Goal: Transaction & Acquisition: Purchase product/service

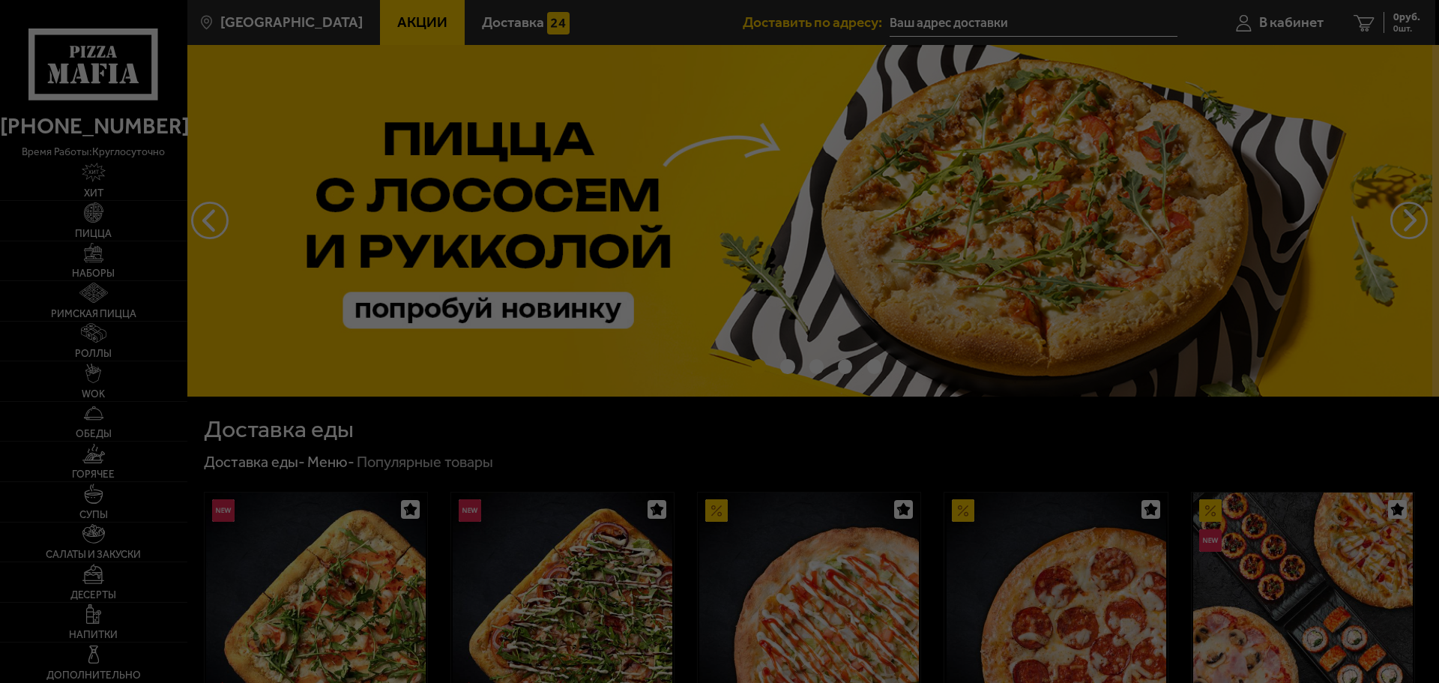
type input "[STREET_ADDRESS]"
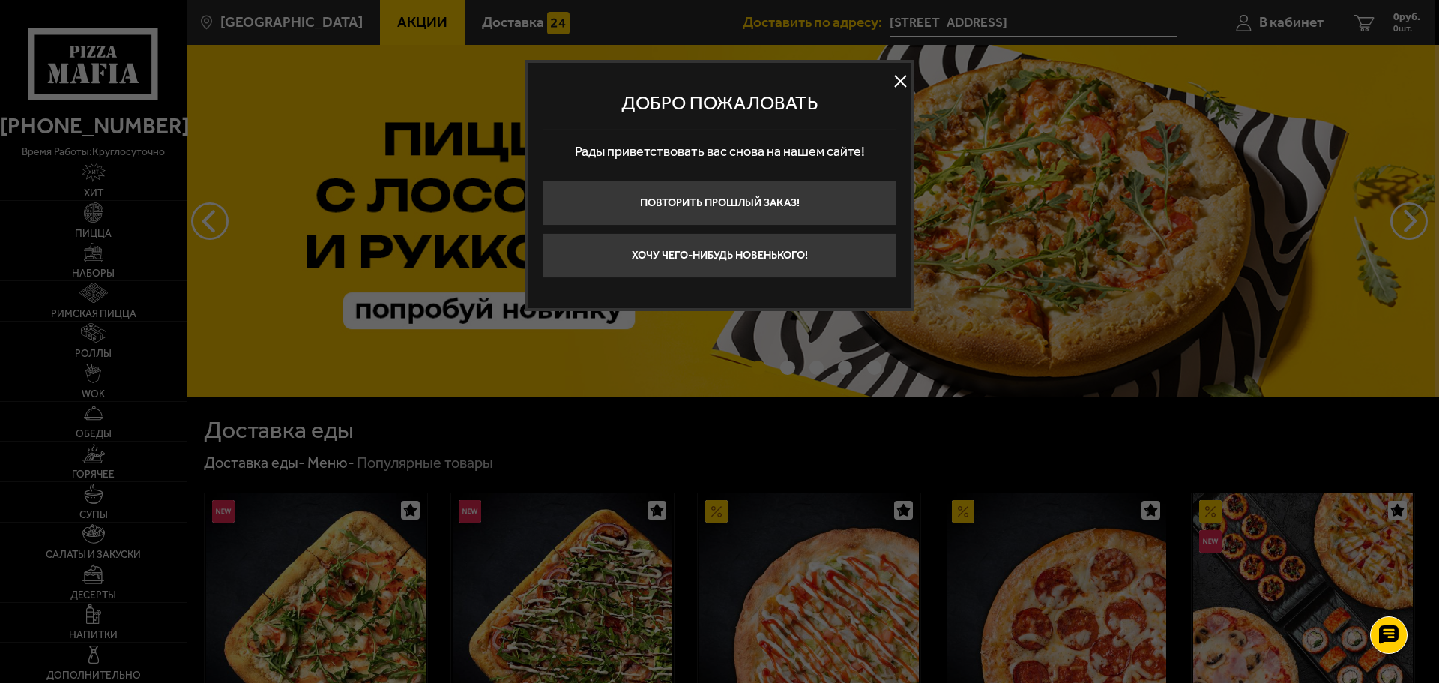
click at [902, 85] on button at bounding box center [900, 81] width 22 height 22
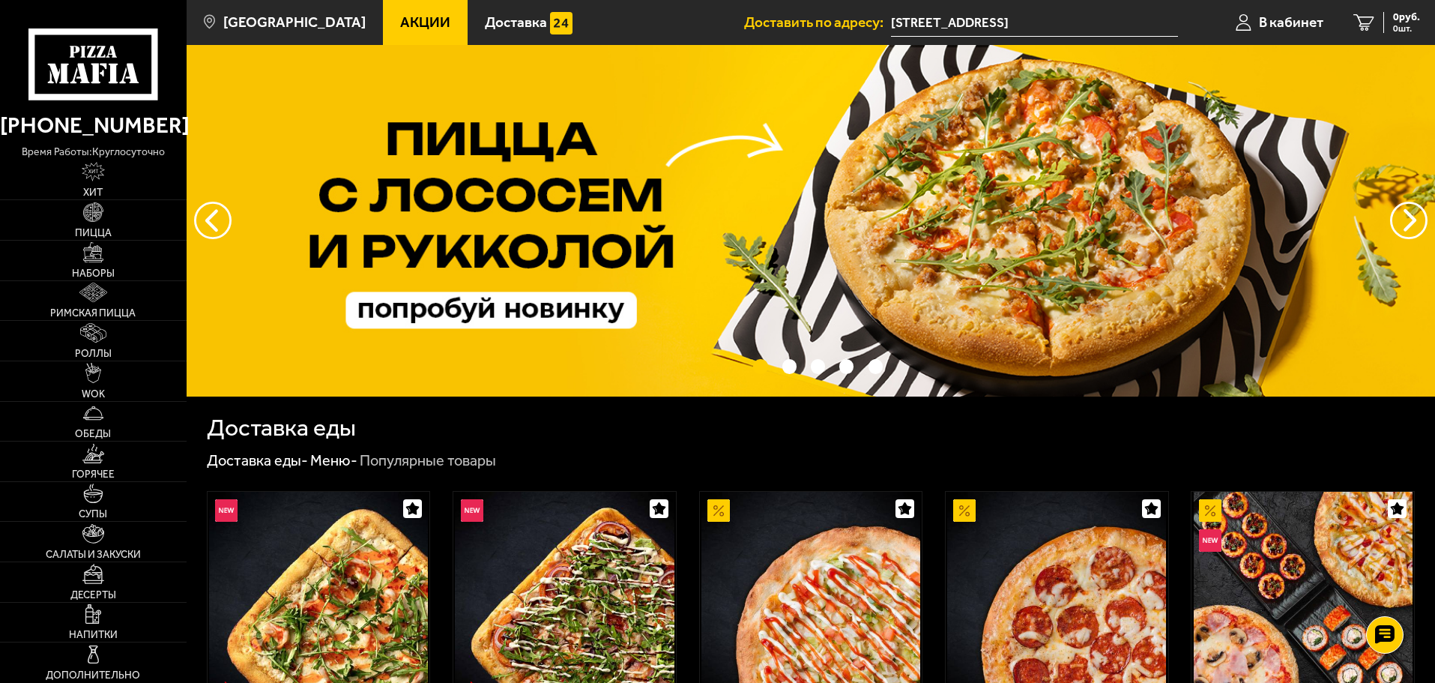
click at [1078, 23] on input "[STREET_ADDRESS]" at bounding box center [1034, 23] width 287 height 28
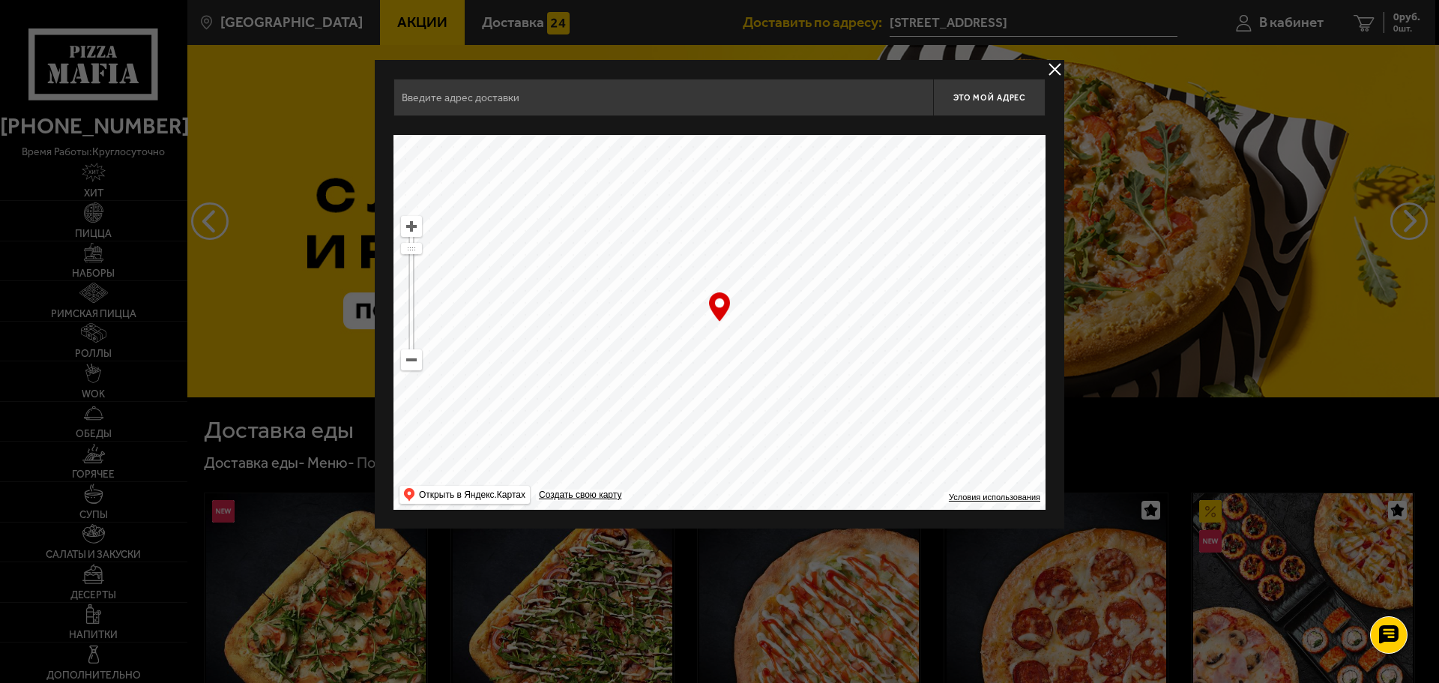
type input "Пискарёвский проспект, 145к4"
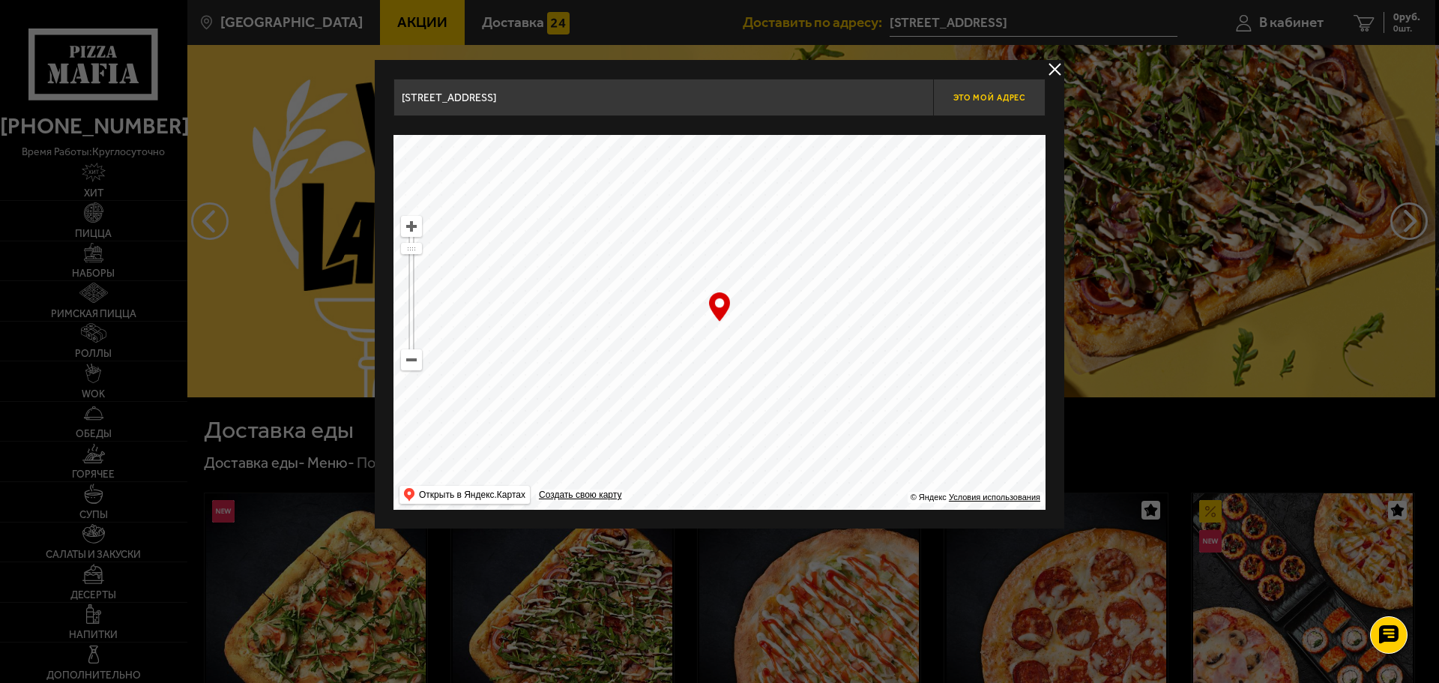
click at [981, 86] on button "Это мой адрес" at bounding box center [989, 97] width 112 height 37
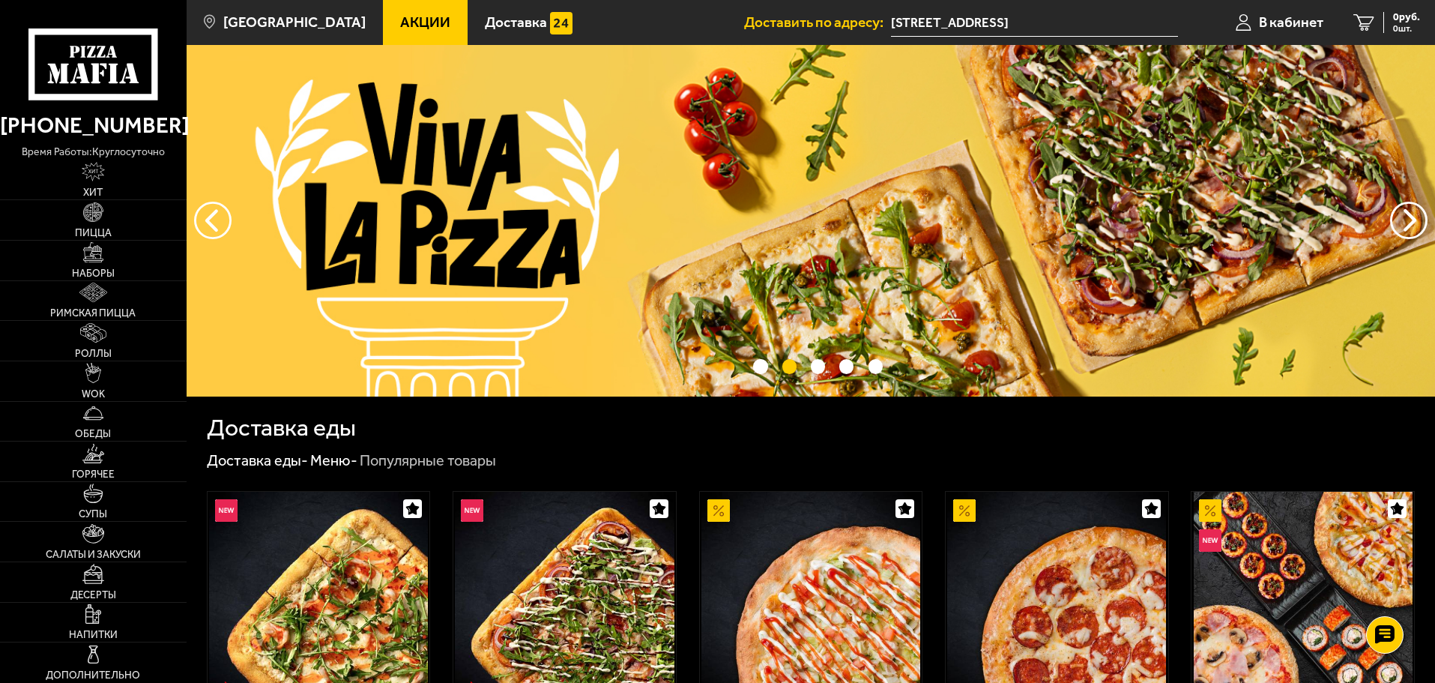
click at [1075, 22] on input "[STREET_ADDRESS]" at bounding box center [1034, 23] width 287 height 28
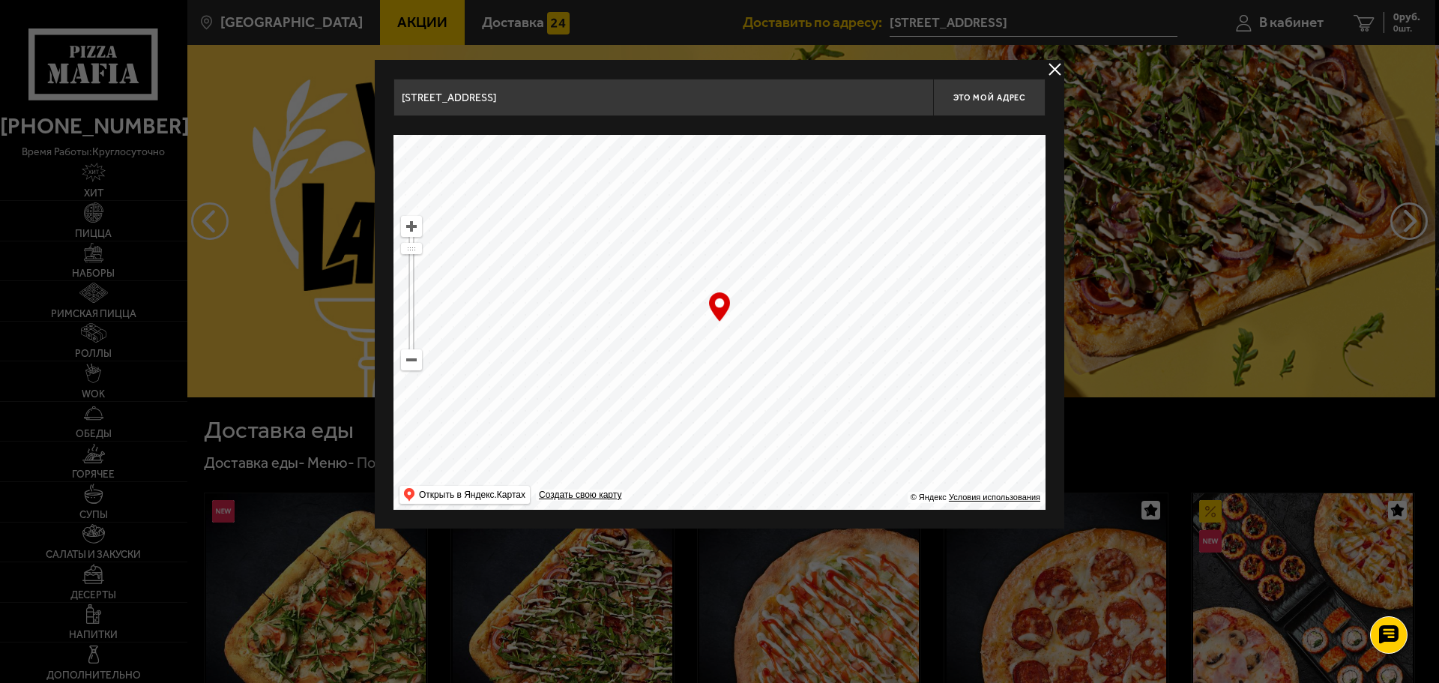
drag, startPoint x: 738, startPoint y: 315, endPoint x: 724, endPoint y: 324, distance: 16.5
click at [727, 325] on ymaps at bounding box center [719, 322] width 652 height 375
click at [413, 233] on ymaps at bounding box center [411, 226] width 19 height 19
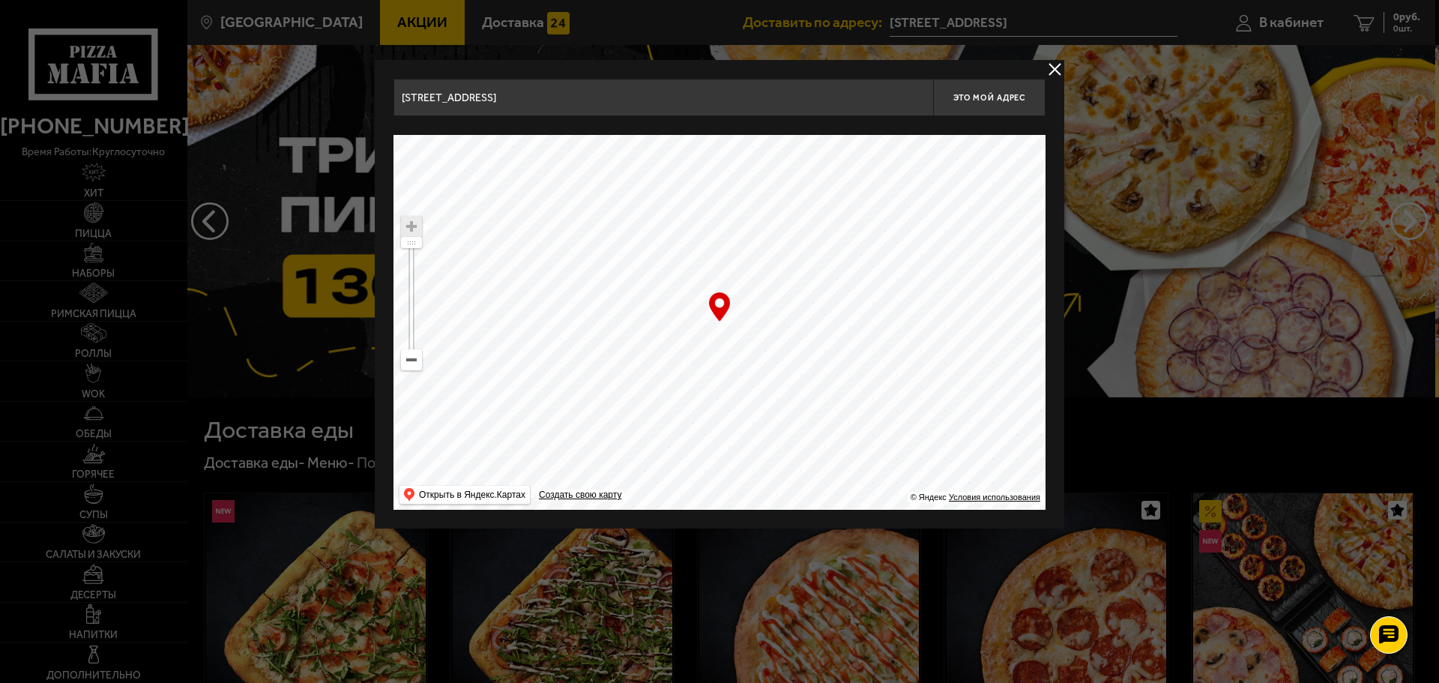
click at [680, 357] on ymaps at bounding box center [719, 322] width 652 height 375
drag, startPoint x: 678, startPoint y: 363, endPoint x: 715, endPoint y: 337, distance: 45.1
click at [715, 337] on ymaps at bounding box center [719, 322] width 652 height 375
click at [584, 97] on input "[STREET_ADDRESS]" at bounding box center [663, 97] width 540 height 37
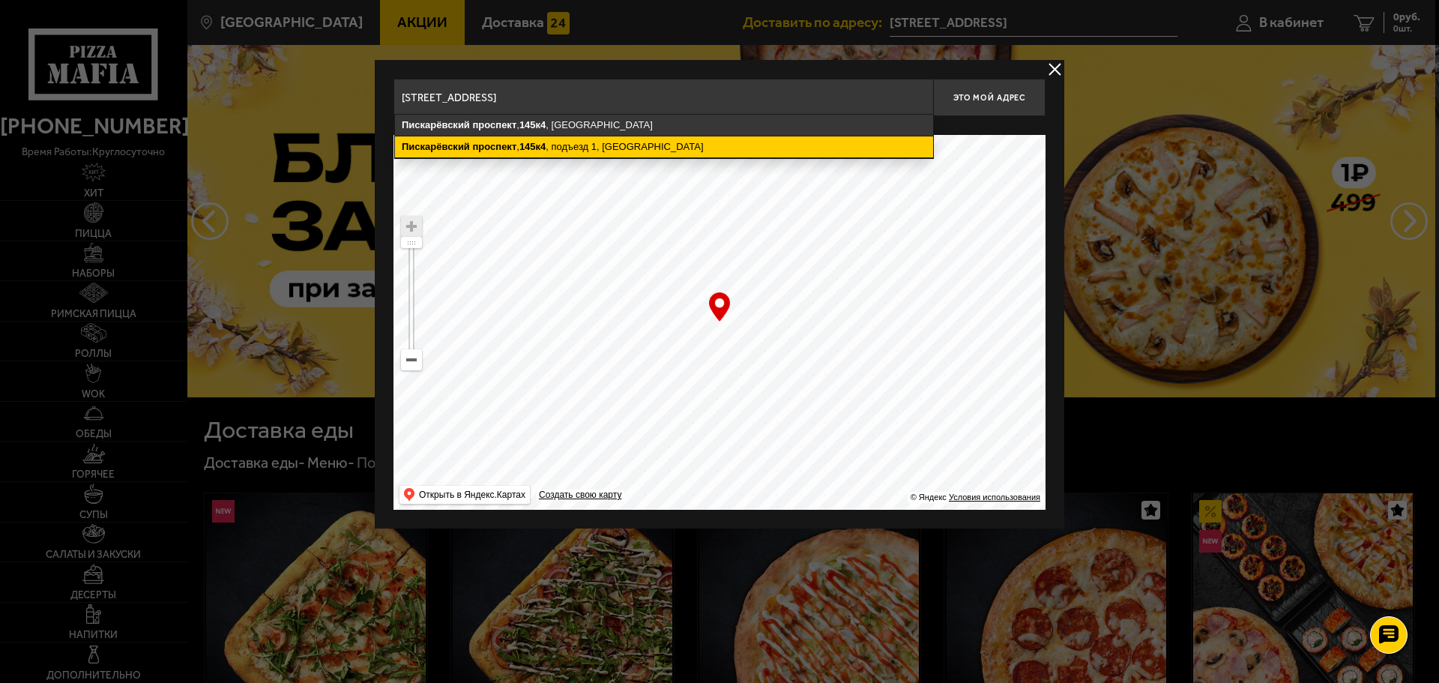
click at [582, 150] on ymaps "Пискарёвский проспект , 145к4 , подъезд 1, Санкт-Петербург" at bounding box center [664, 146] width 538 height 21
type input "Санкт-Петербург, Пискарёвский проспект, 145к4, подъезд 1"
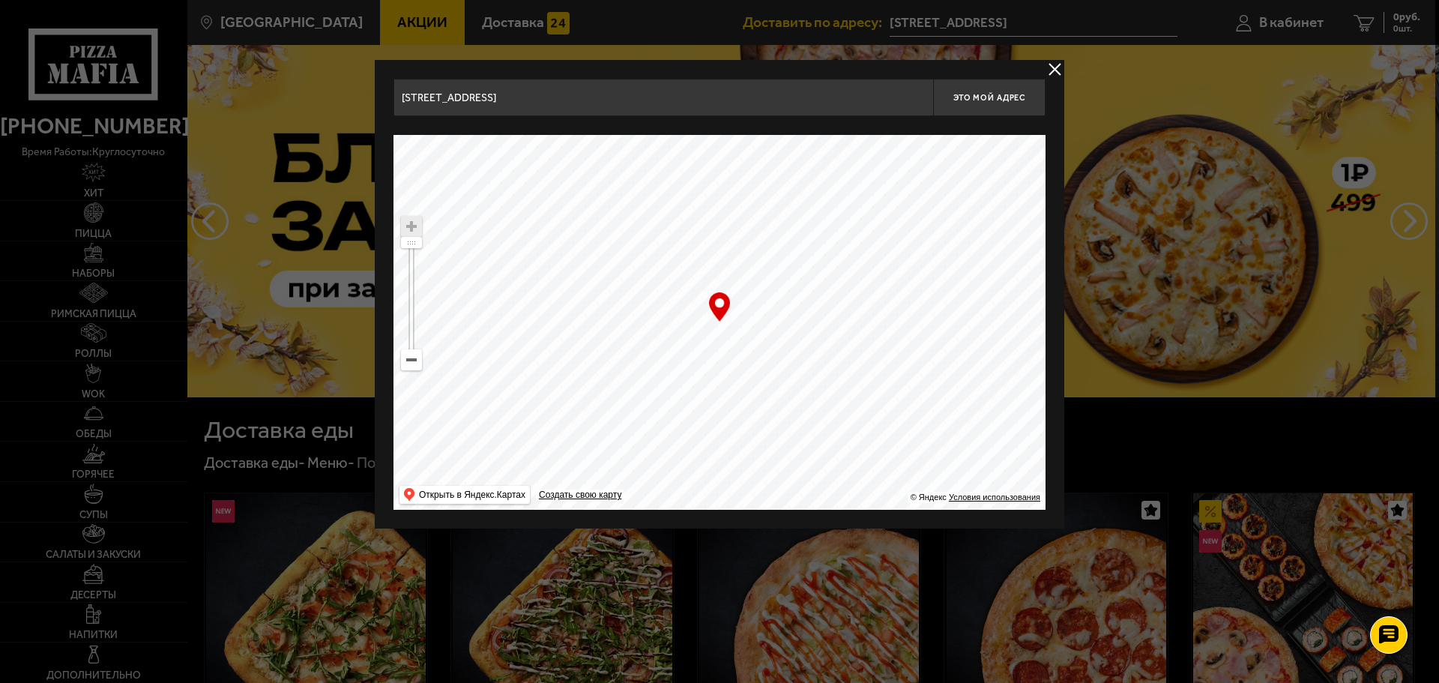
click at [755, 109] on input "Санкт-Петербург, Пискарёвский проспект, 145к4, подъезд 1" at bounding box center [663, 97] width 540 height 37
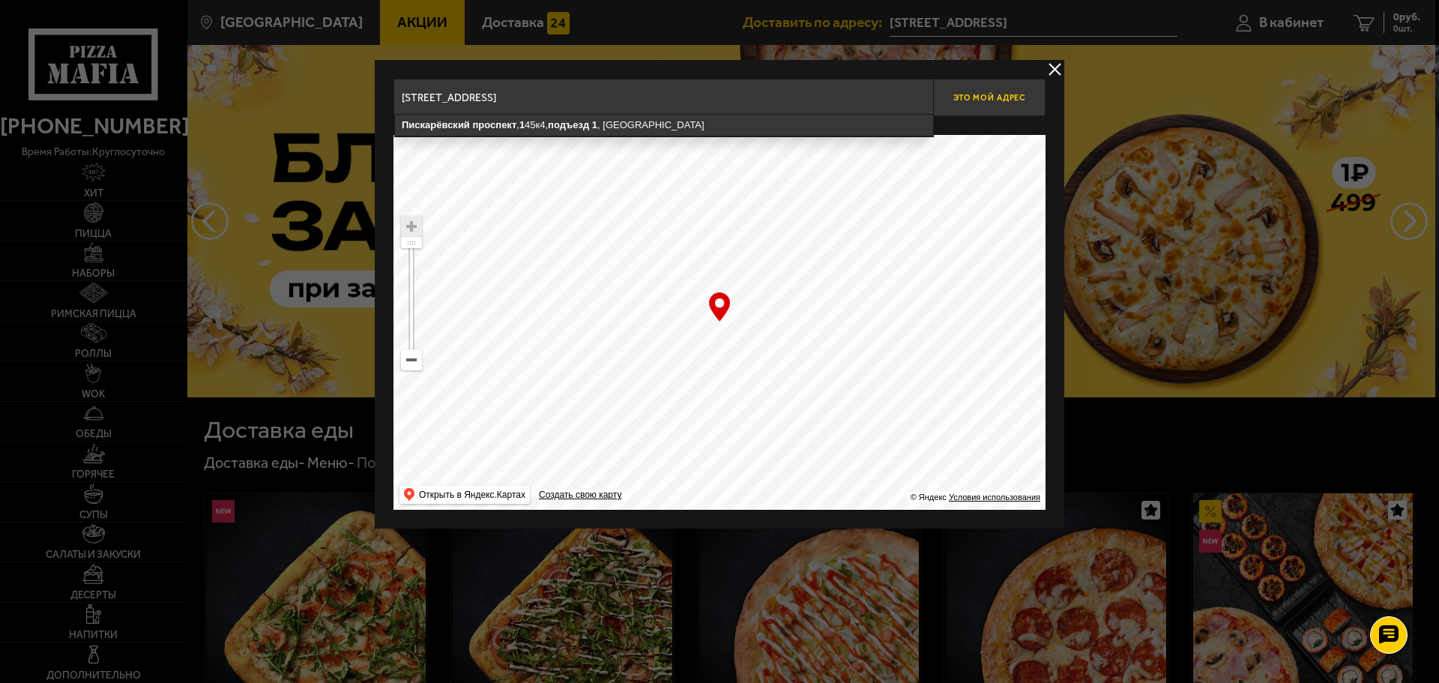
click at [1009, 97] on span "Это мой адрес" at bounding box center [989, 98] width 72 height 10
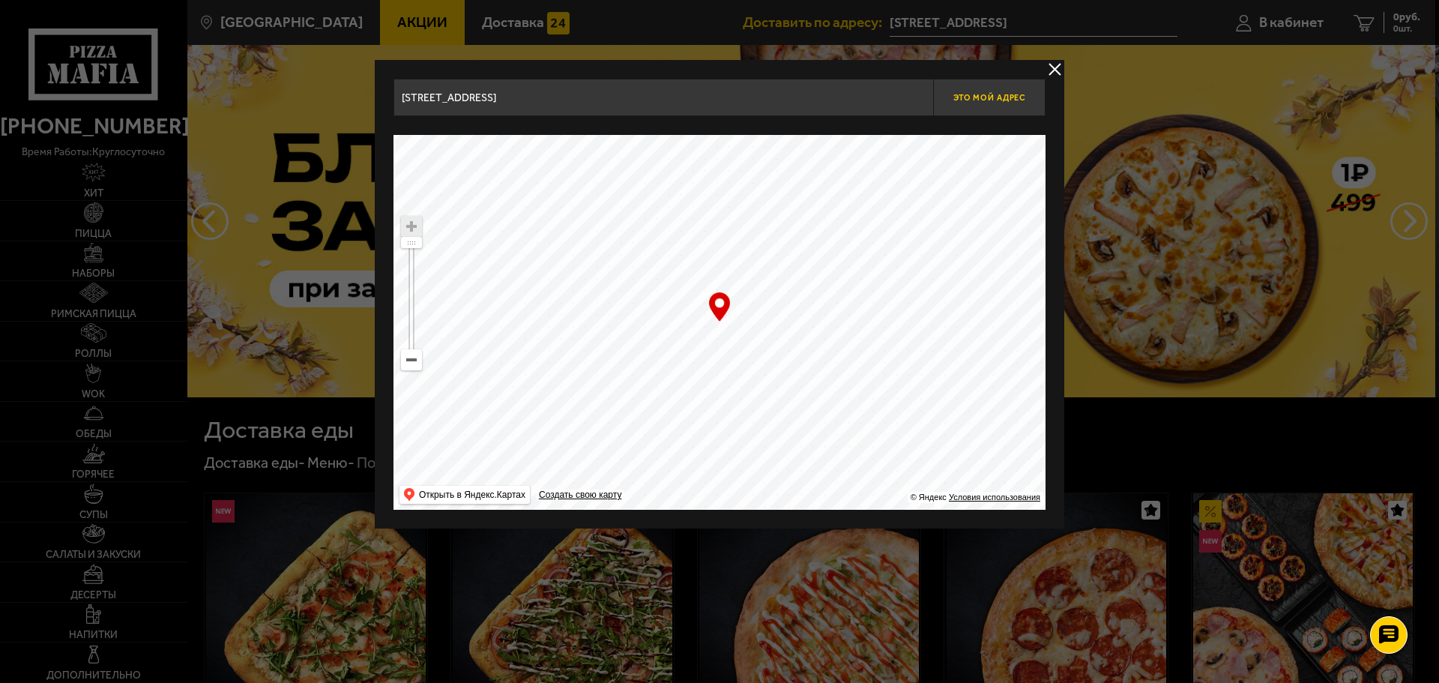
type input "Пискарёвский проспект, 145к4, подъезд 1"
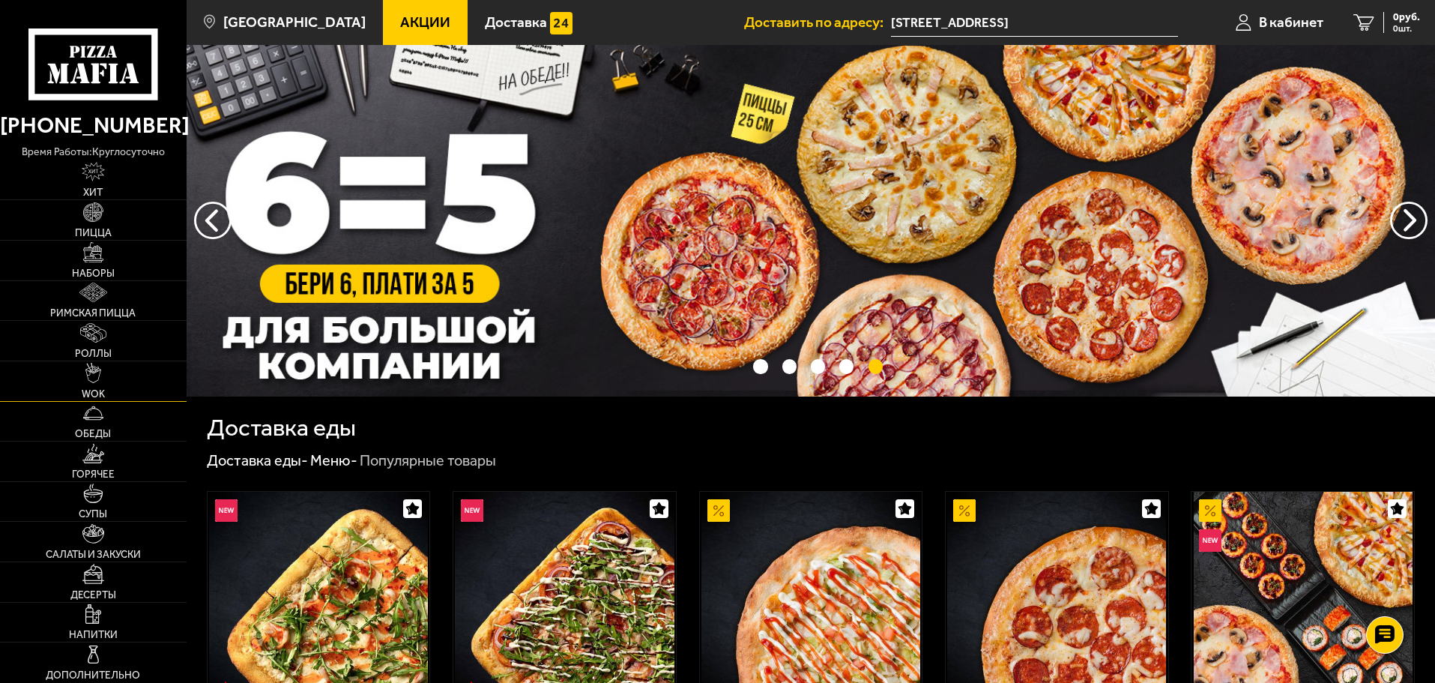
click at [98, 379] on img at bounding box center [93, 372] width 16 height 19
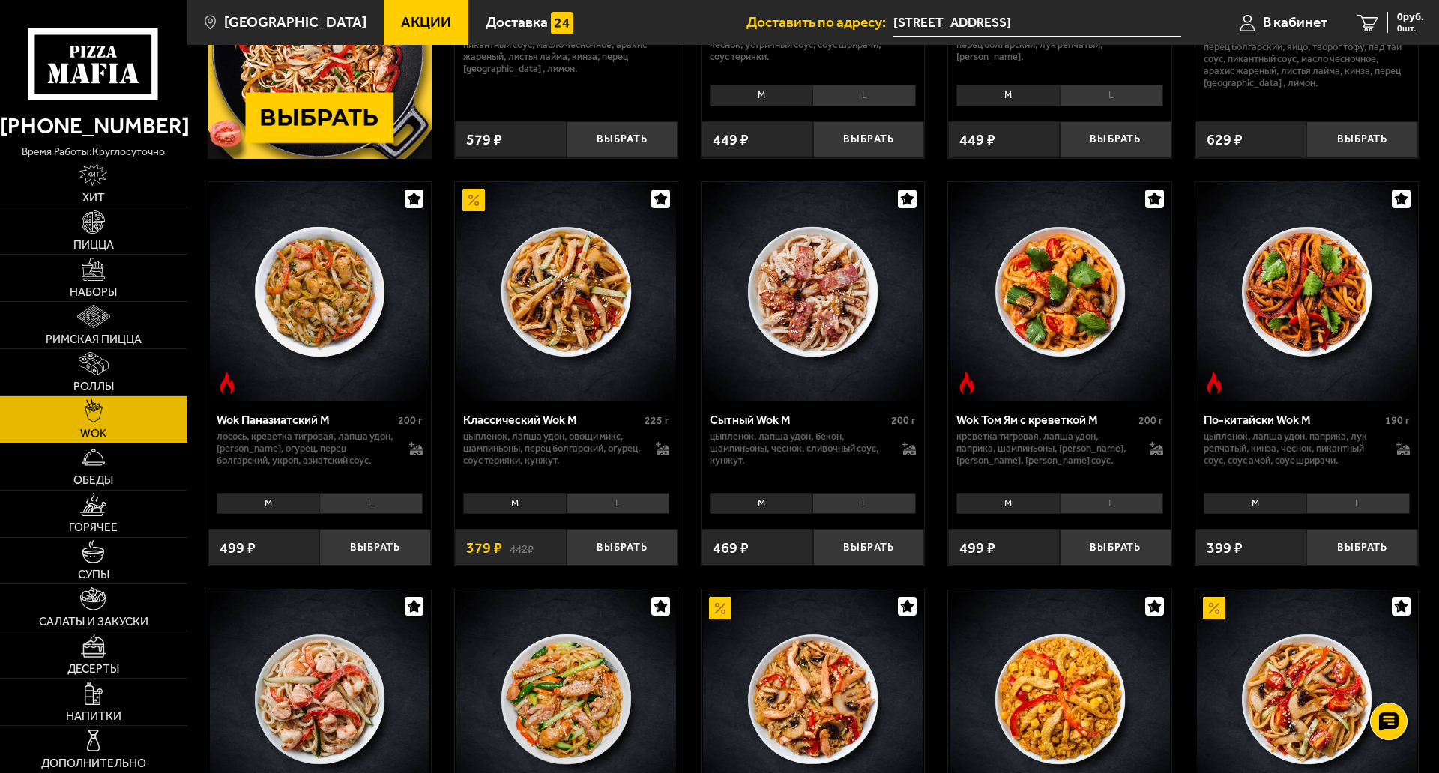
scroll to position [450, 0]
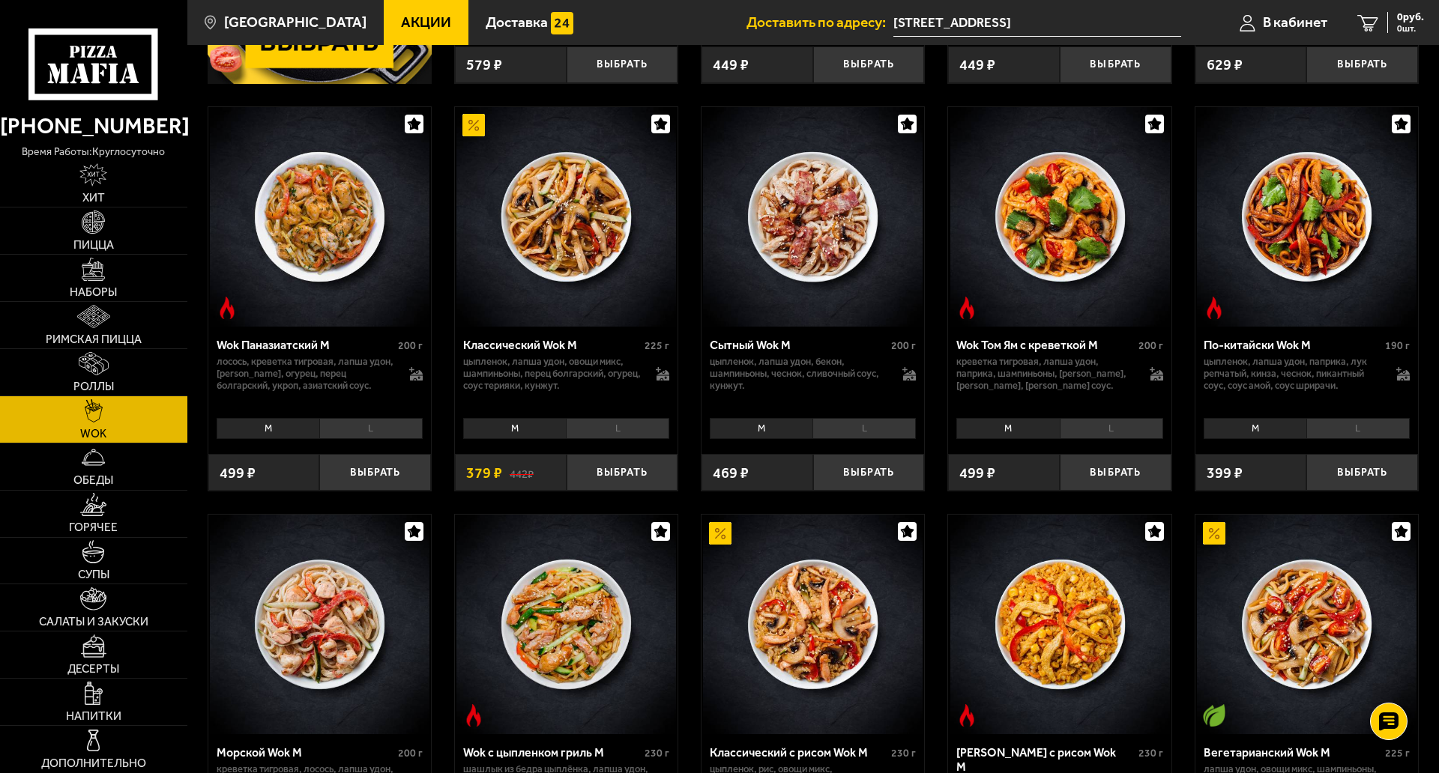
click at [1087, 426] on li "L" at bounding box center [1111, 428] width 103 height 21
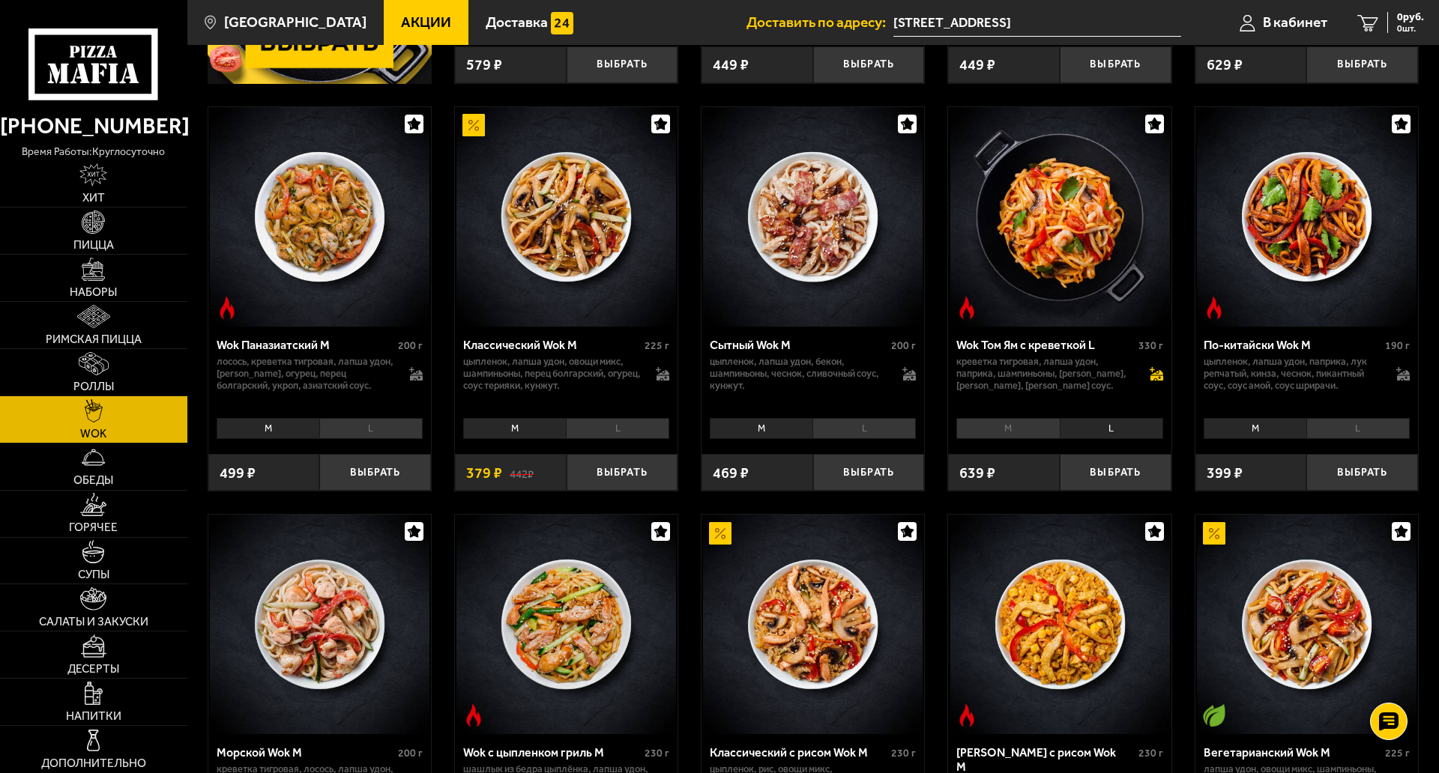
click at [1155, 370] on icon at bounding box center [1154, 372] width 10 height 11
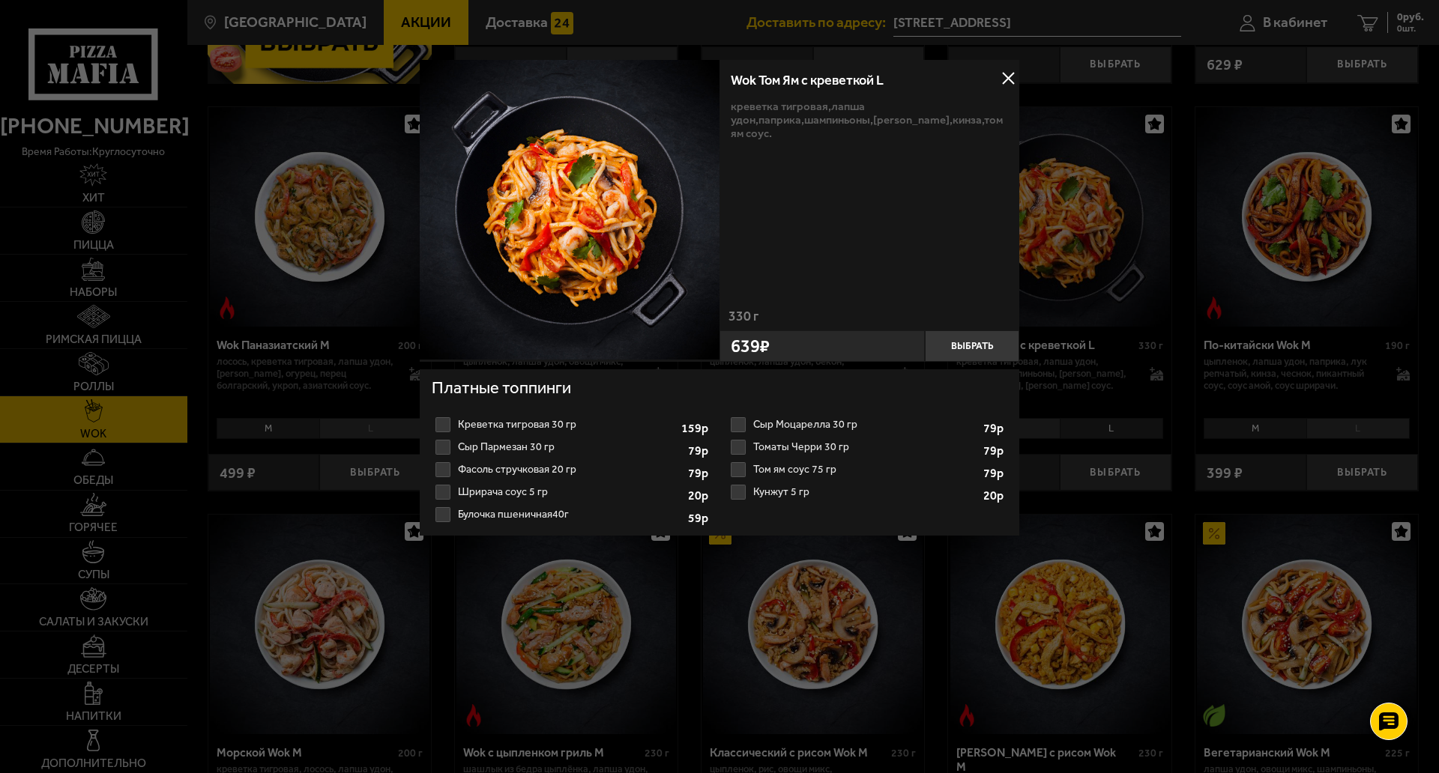
click at [442, 426] on label "Креветка тигровая 30 гр 1 2 3 4 5 6 7 8" at bounding box center [572, 425] width 280 height 22
click at [0, 0] on input "Креветка тигровая 30 гр 1 2 3 4 5 6 7 8" at bounding box center [0, 0] width 0 height 0
click at [979, 340] on button "Выбрать" at bounding box center [972, 345] width 94 height 31
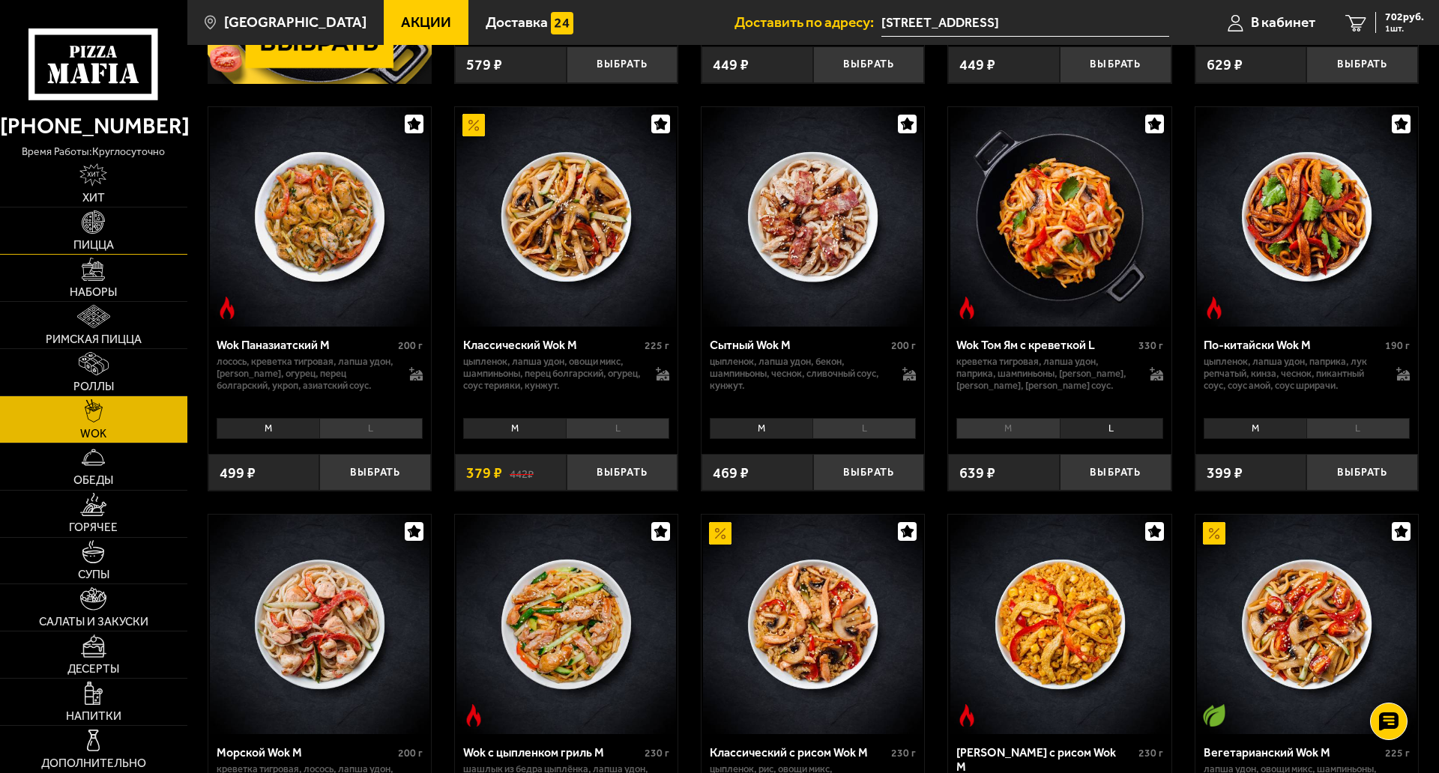
click at [96, 222] on img at bounding box center [93, 222] width 23 height 23
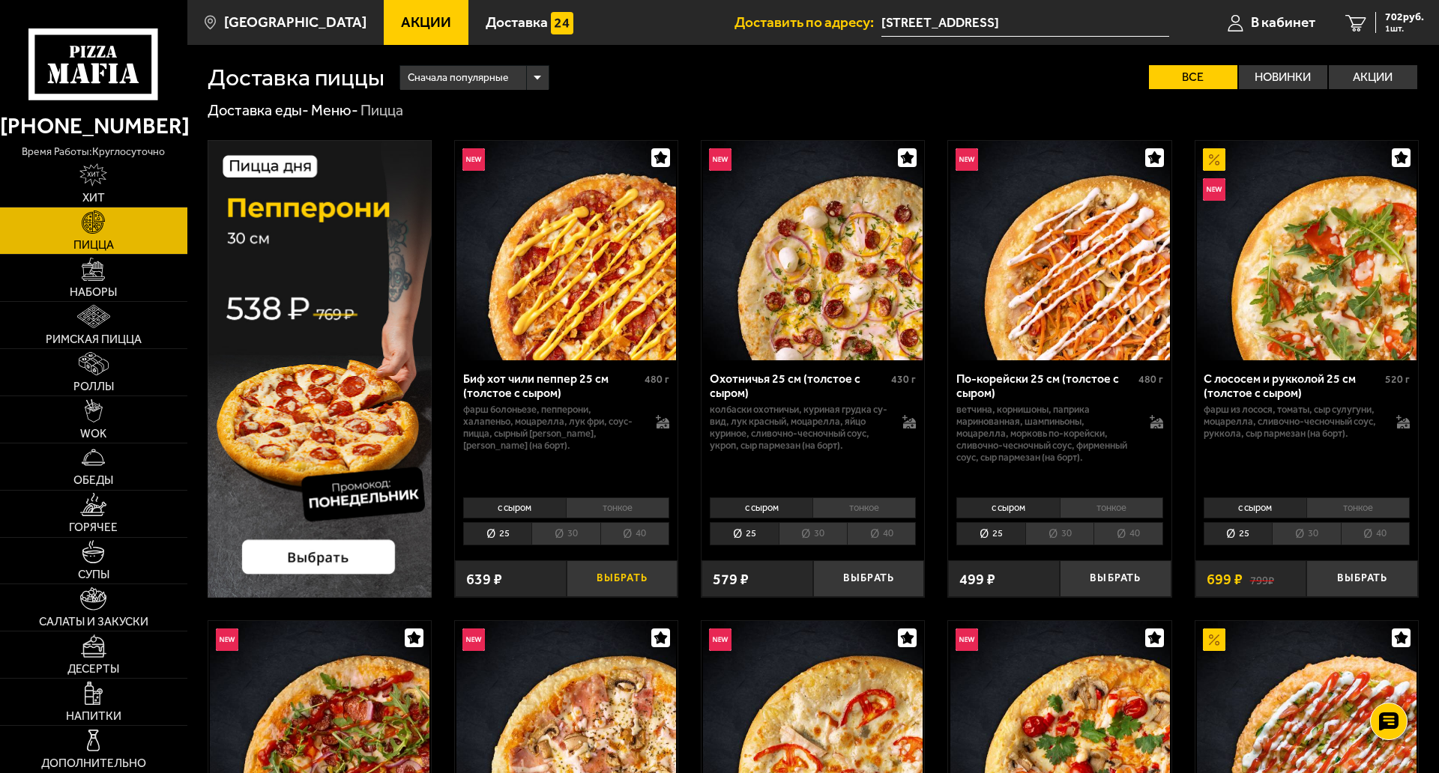
click at [605, 572] on button "Выбрать" at bounding box center [622, 579] width 112 height 37
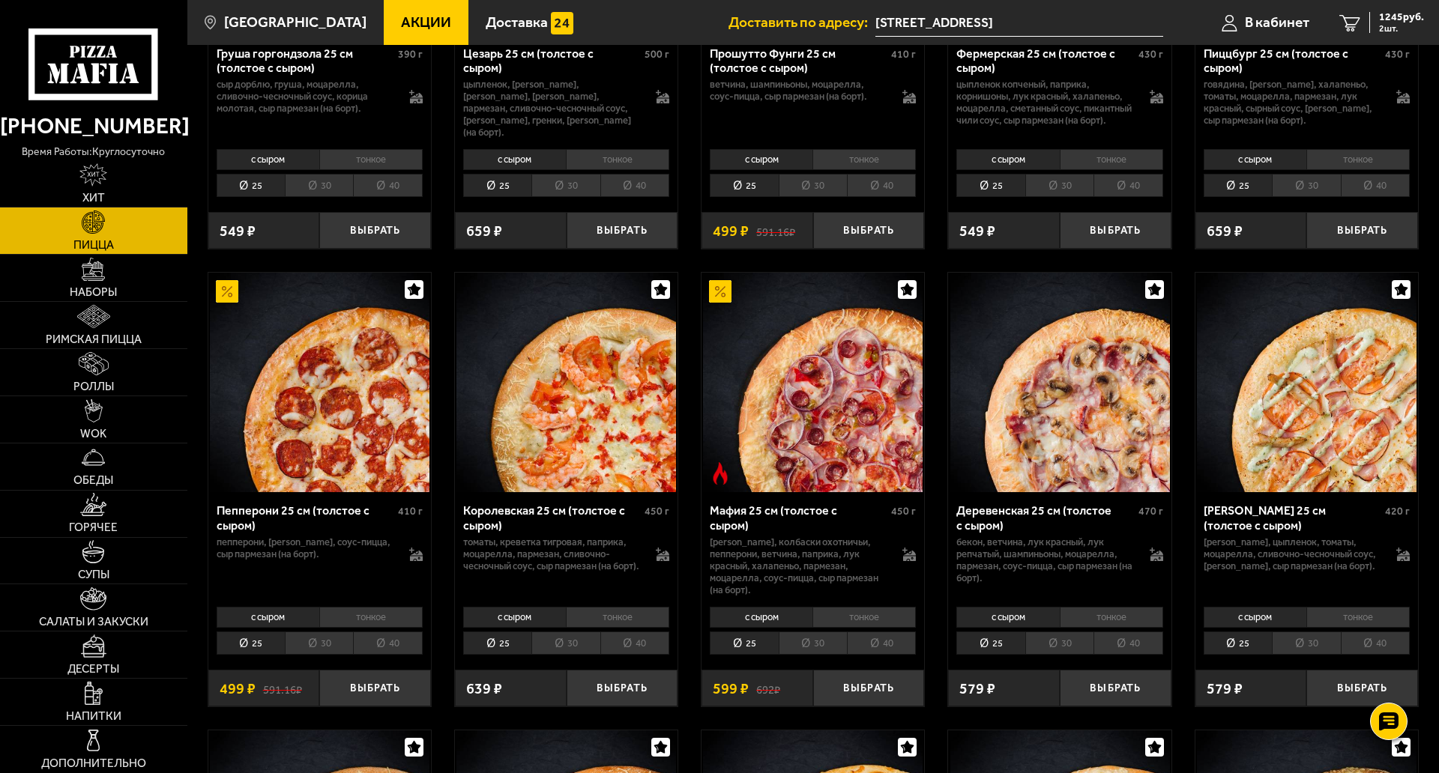
scroll to position [1798, 0]
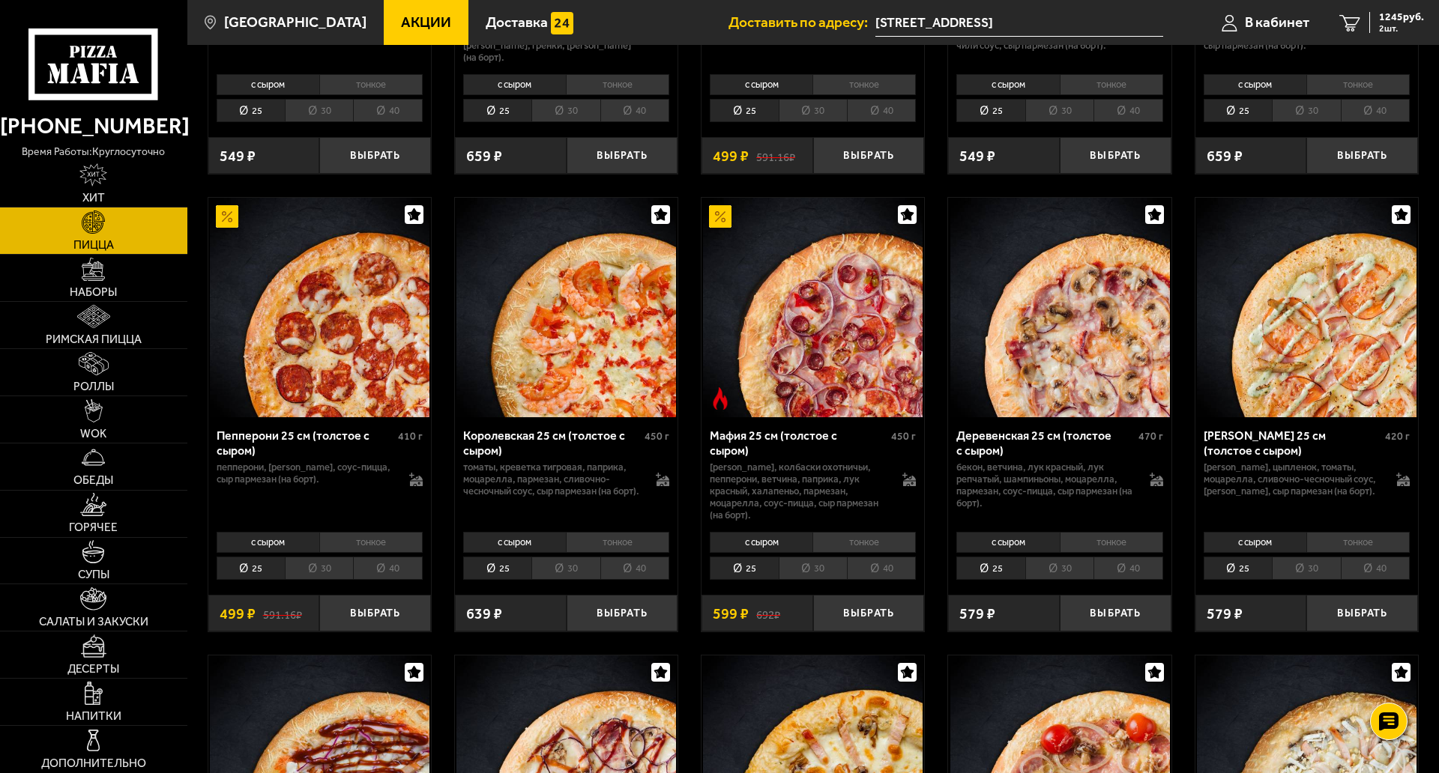
click at [1069, 561] on li "30" at bounding box center [1059, 568] width 68 height 23
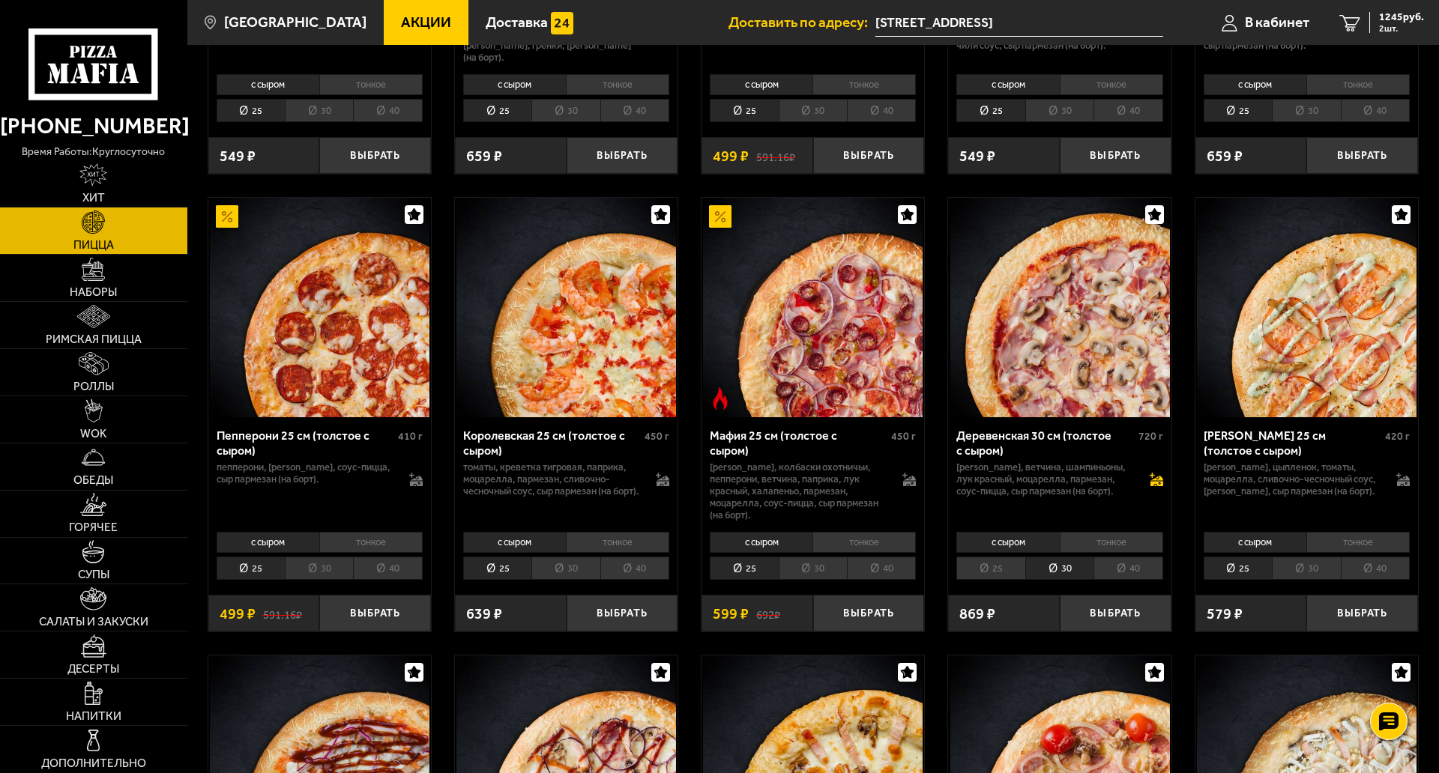
click at [1155, 486] on icon at bounding box center [1155, 479] width 13 height 13
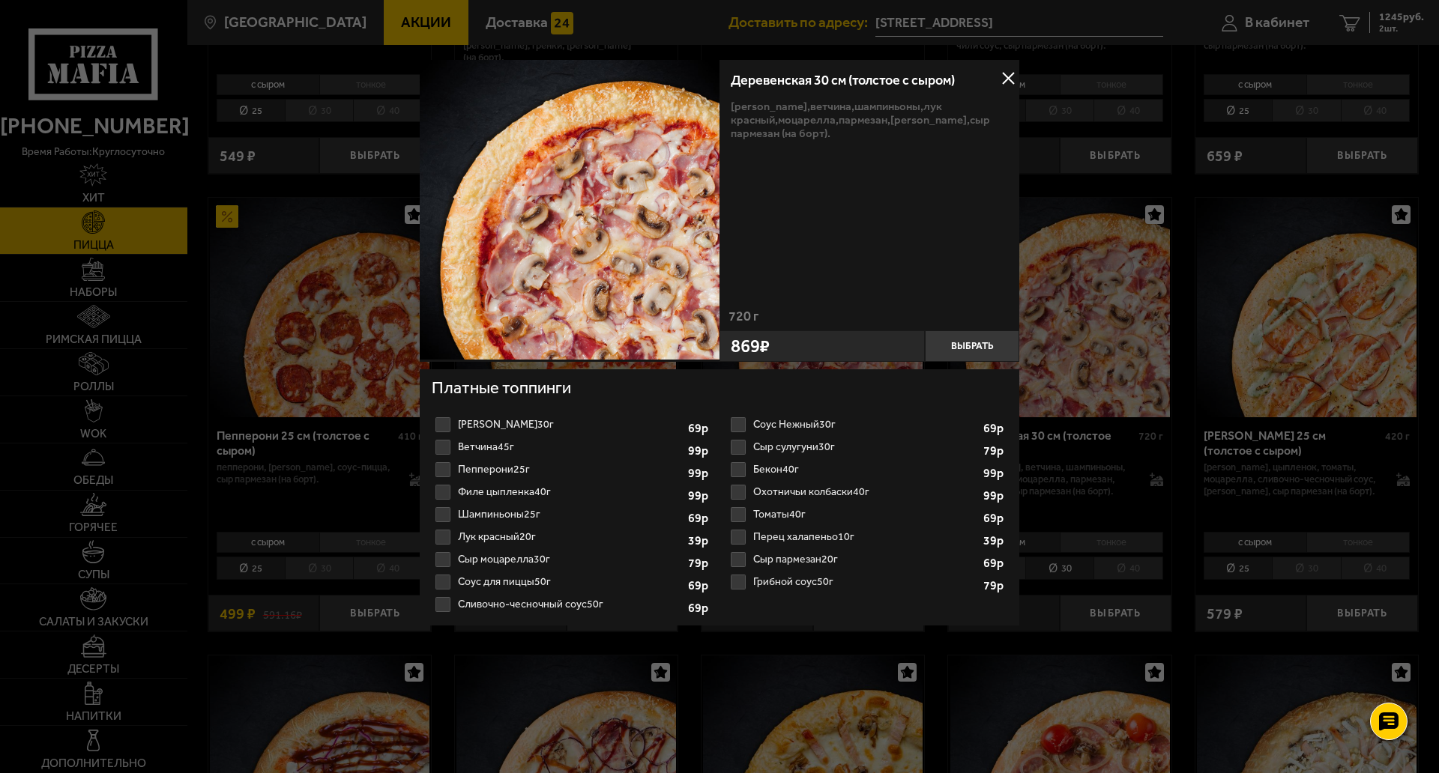
click at [442, 471] on label "Пепперони 25г 1 2 3 4 5 6 7 8" at bounding box center [572, 470] width 280 height 22
click at [0, 0] on input "Пепперони 25г 1 2 3 4 5 6 7 8" at bounding box center [0, 0] width 0 height 0
click at [439, 562] on label "Сыр моцарелла 30г 1 2 3 4 5 6 7" at bounding box center [572, 560] width 280 height 22
click at [0, 0] on input "Сыр моцарелла 30г 1 2 3 4 5 6 7" at bounding box center [0, 0] width 0 height 0
click at [734, 492] on label "Охотничьи колбаски 40г 1 2 3 4 5 6" at bounding box center [867, 492] width 280 height 22
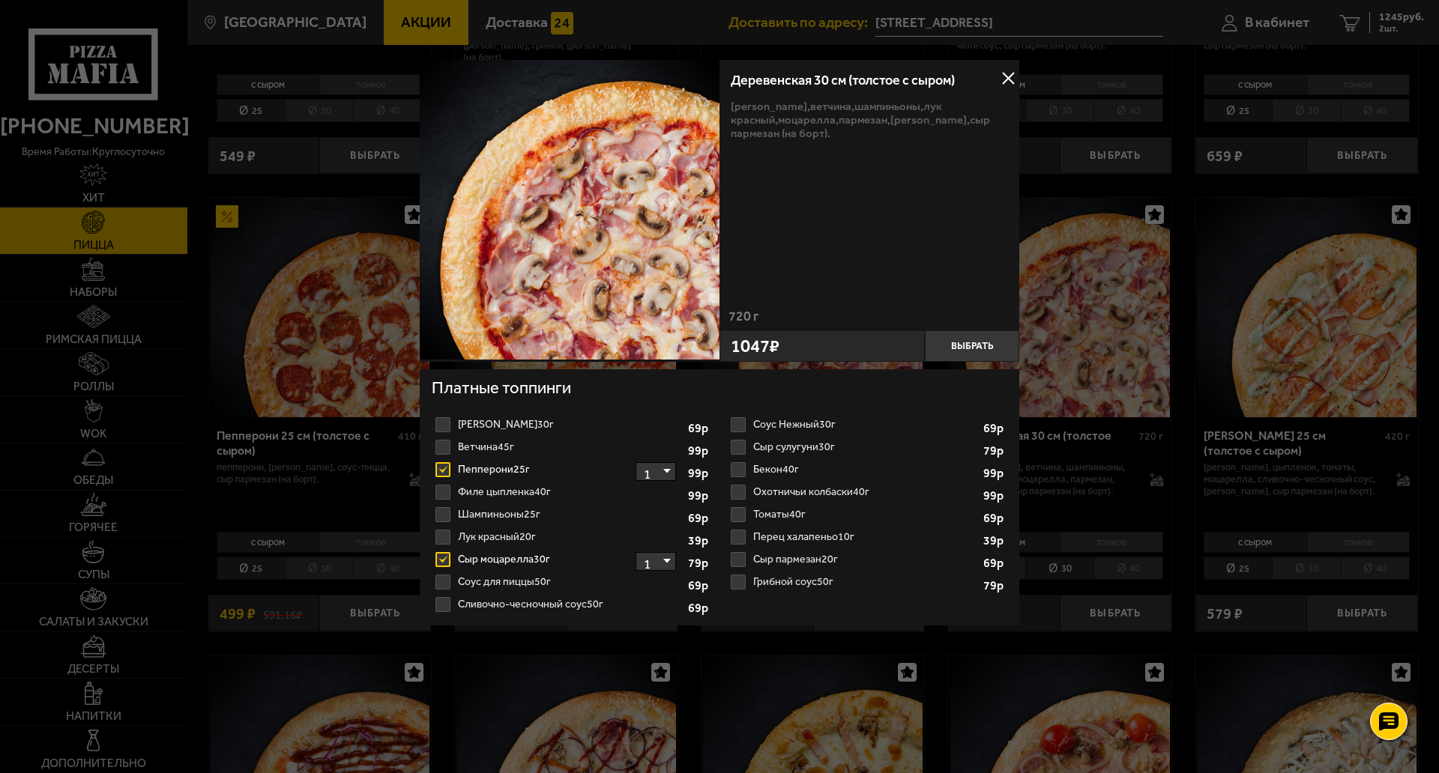
click at [0, 0] on input "Охотничьи колбаски 40г 1 2 3 4 5 6" at bounding box center [0, 0] width 0 height 0
click at [970, 345] on button "Выбрать" at bounding box center [972, 345] width 94 height 31
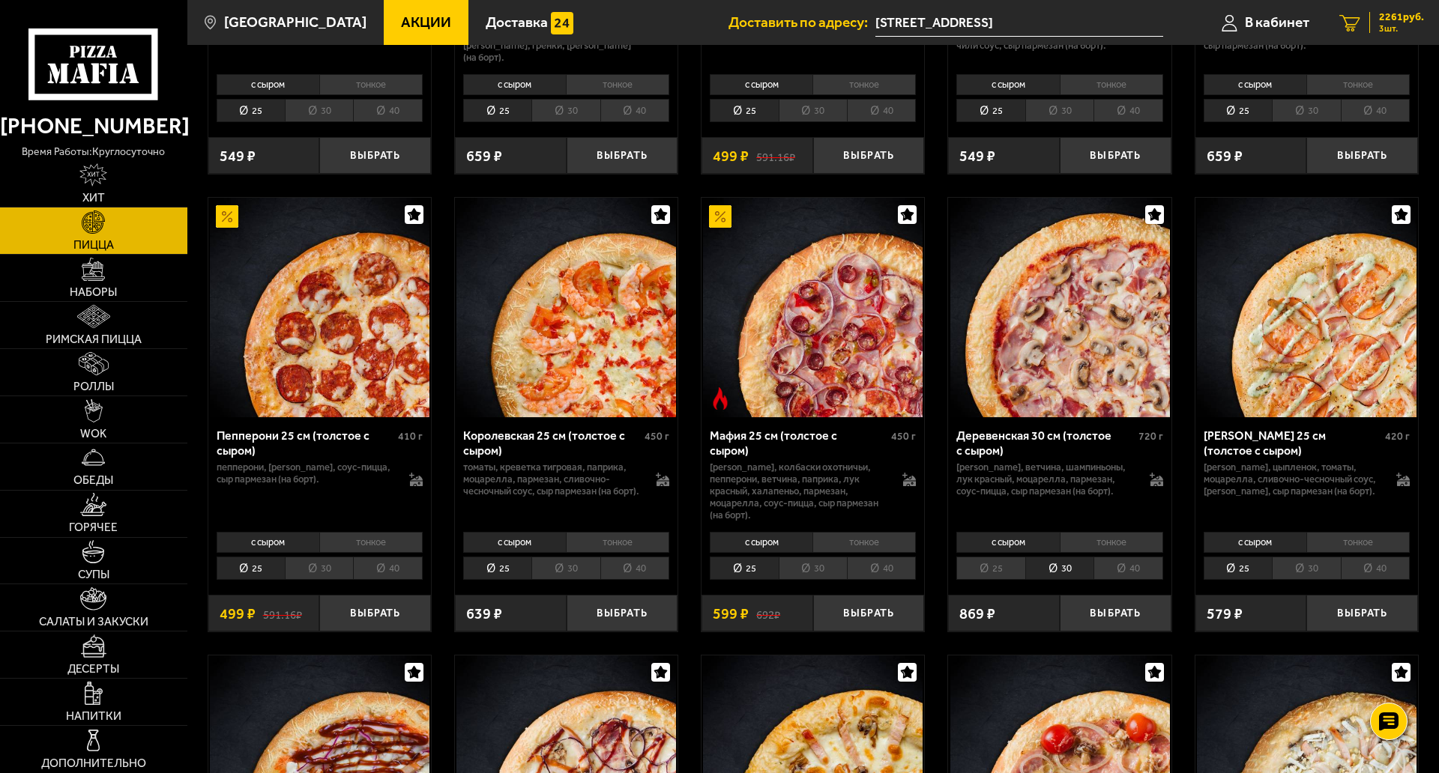
click at [1384, 25] on span "3 шт." at bounding box center [1401, 28] width 45 height 9
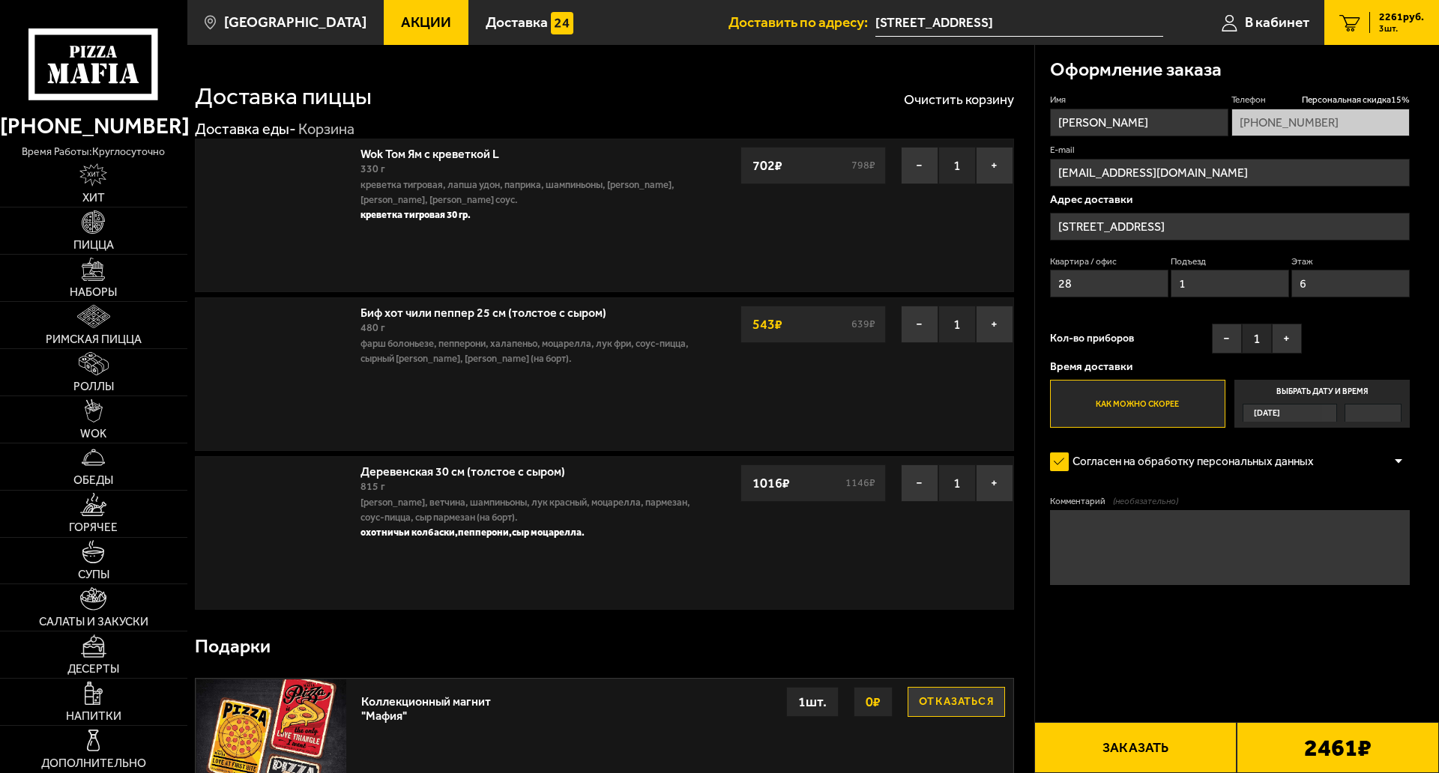
type input "Пискарёвский проспект, 145к4, подъезд 1"
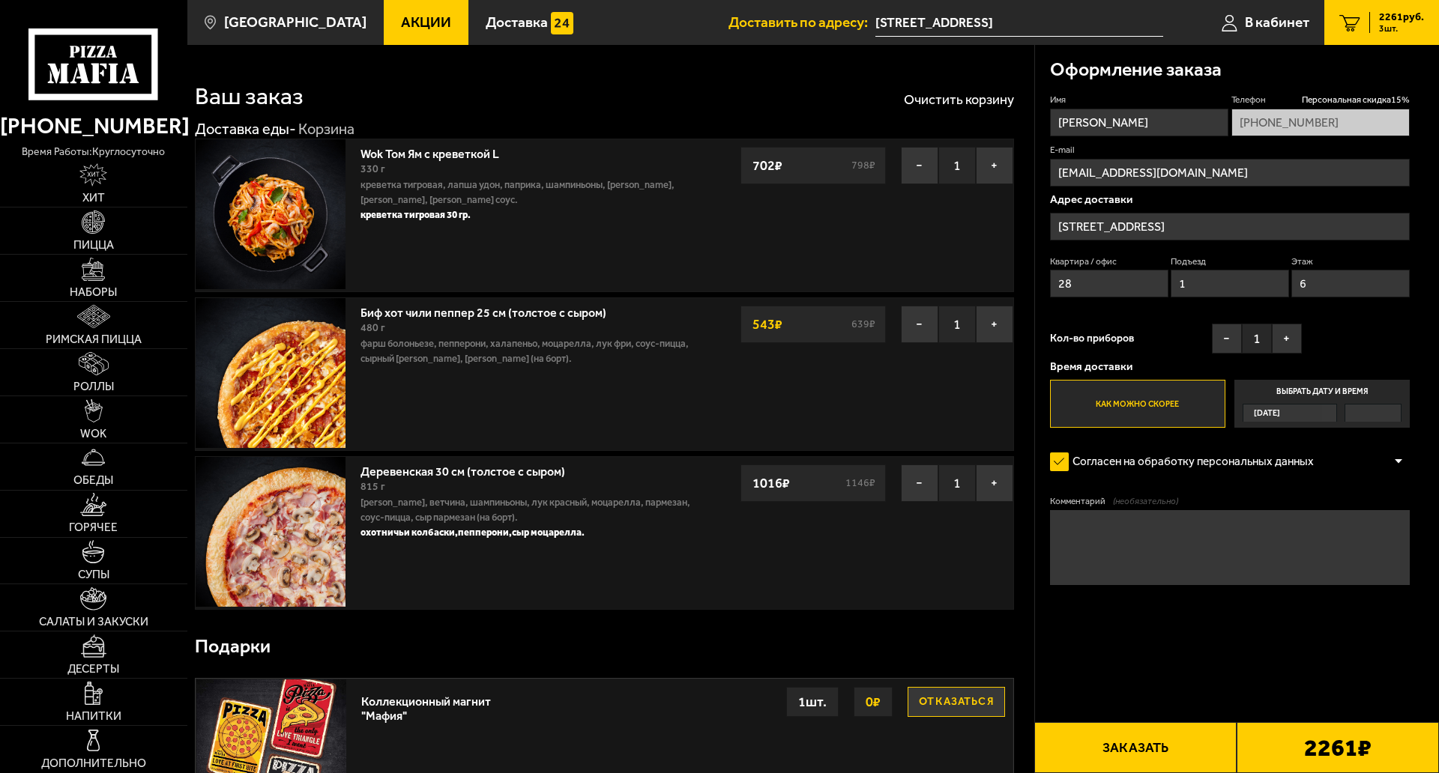
click at [1147, 682] on button "Заказать" at bounding box center [1135, 747] width 202 height 51
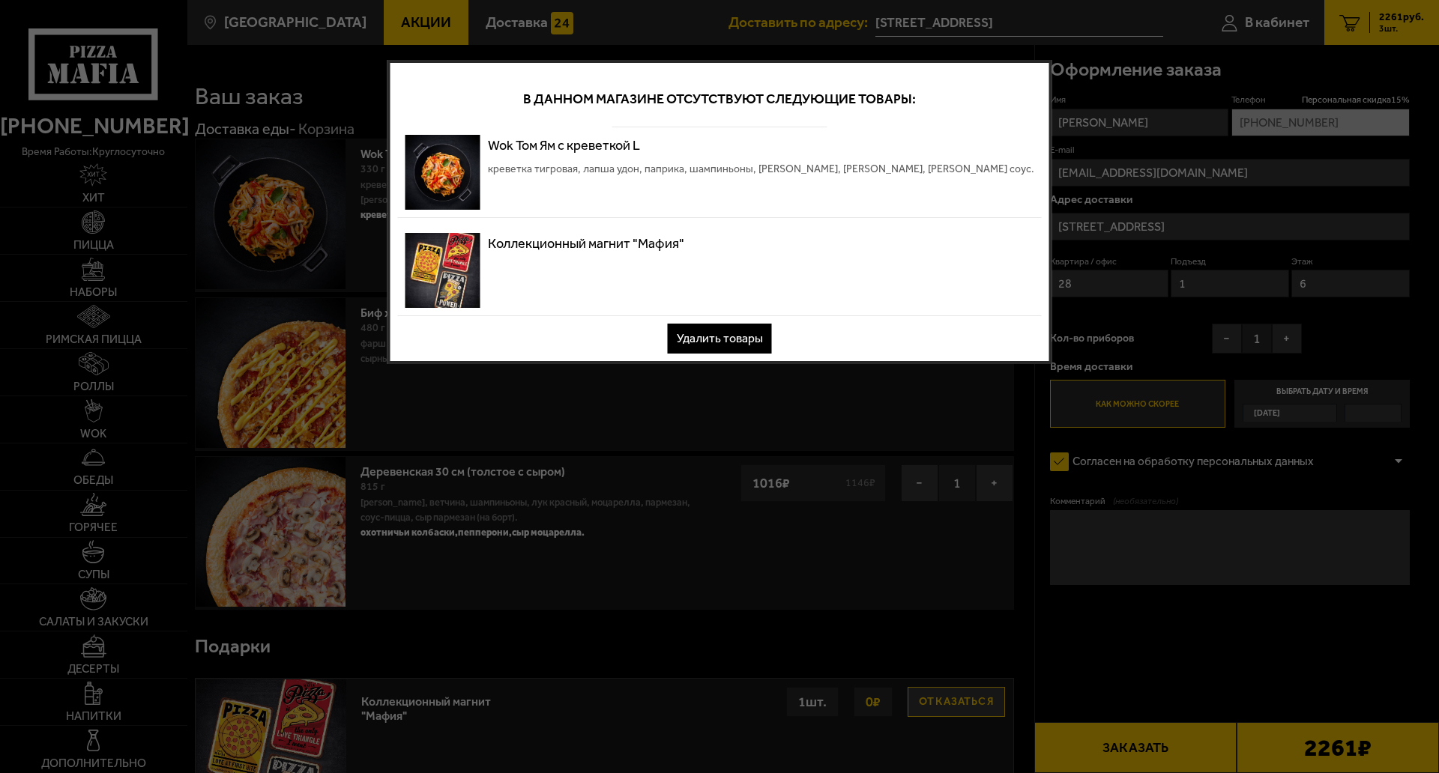
click at [728, 338] on button "Удалить товары" at bounding box center [720, 339] width 104 height 30
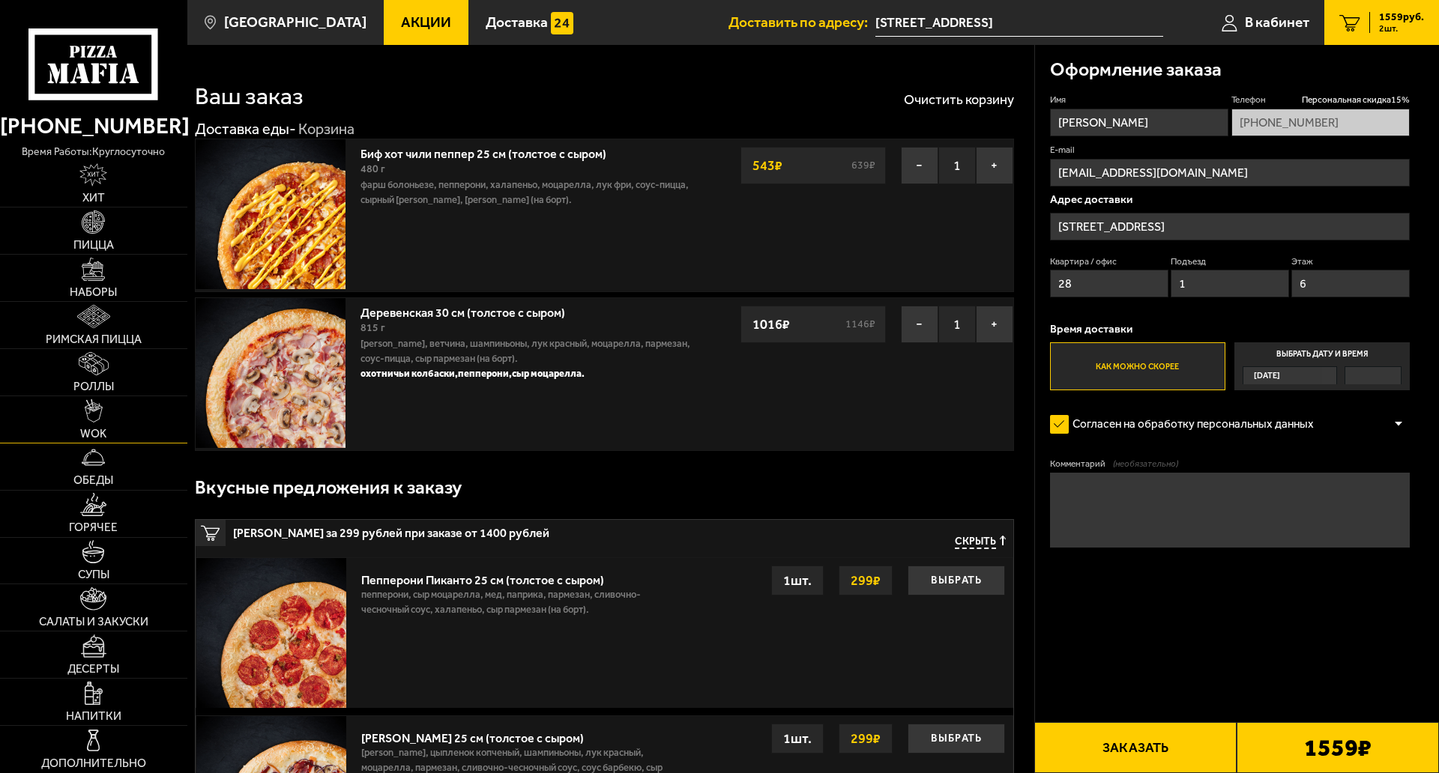
click at [99, 396] on link "WOK" at bounding box center [93, 419] width 187 height 46
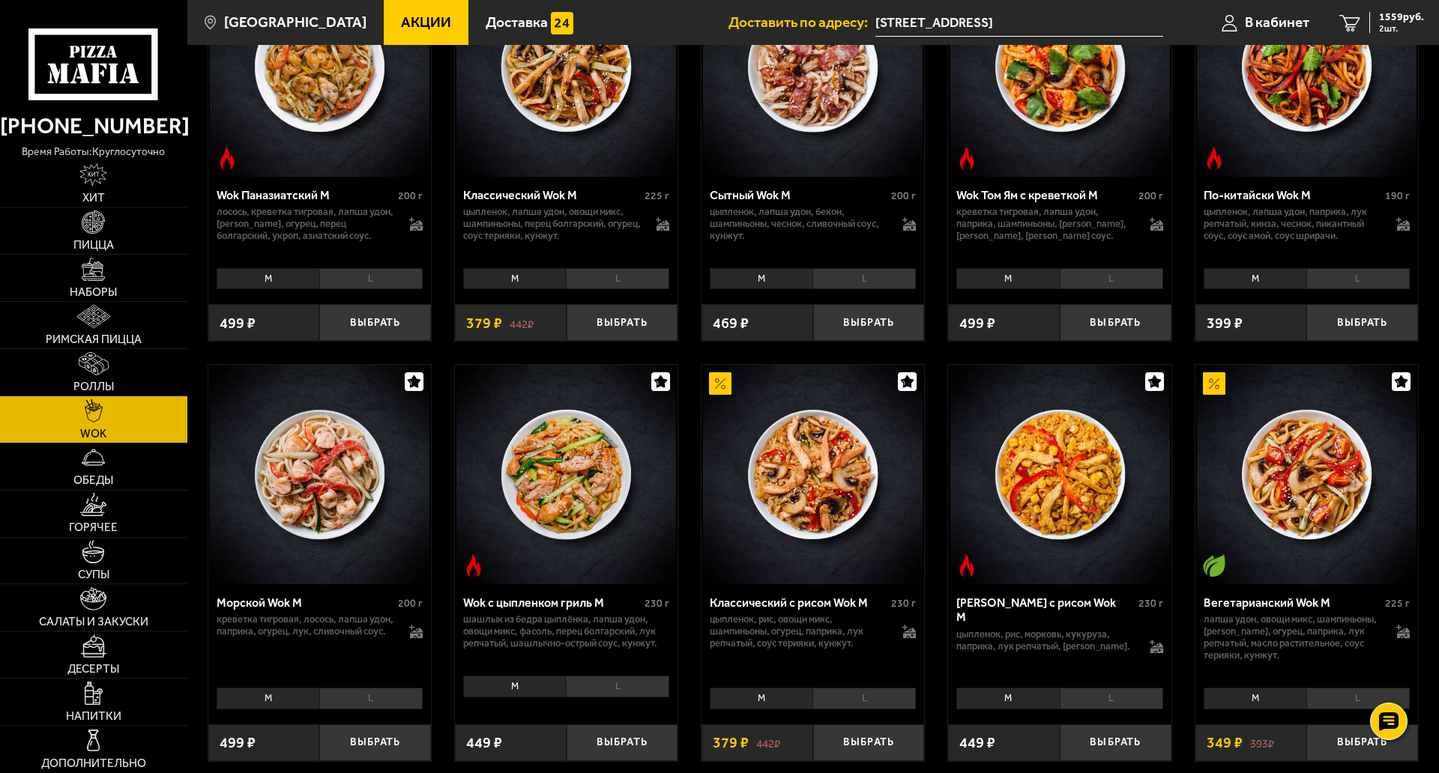
scroll to position [525, 0]
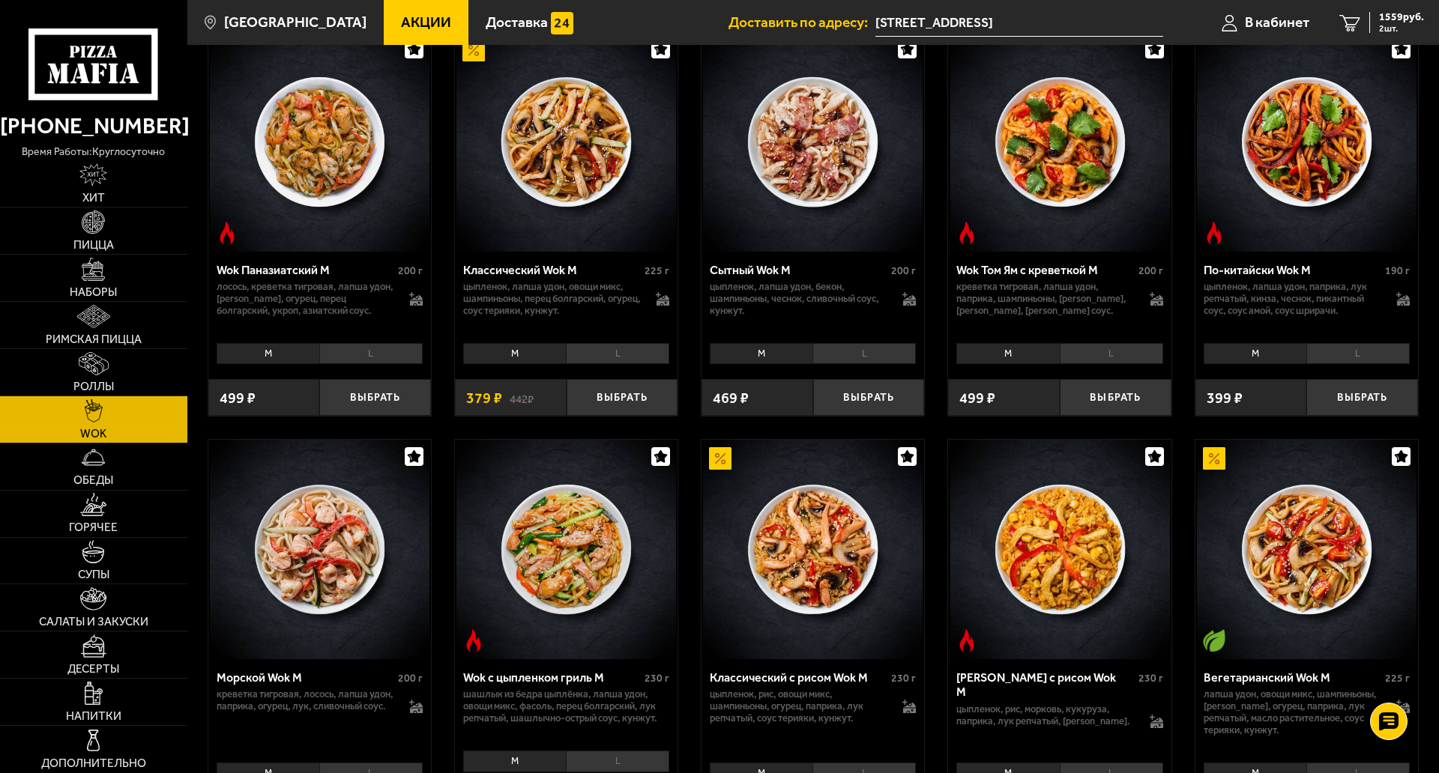
click at [1111, 352] on li "L" at bounding box center [1111, 353] width 103 height 21
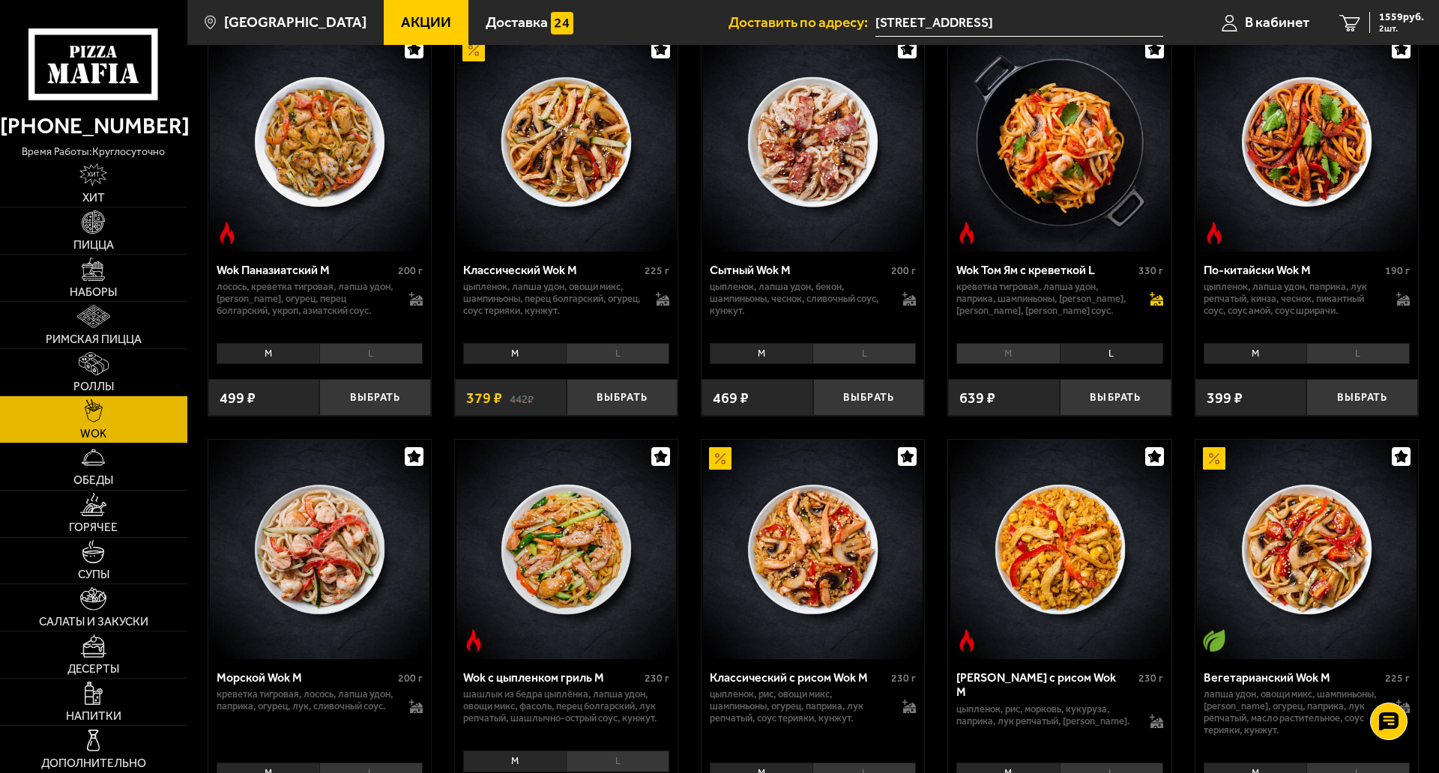
click at [1159, 299] on icon at bounding box center [1155, 298] width 13 height 13
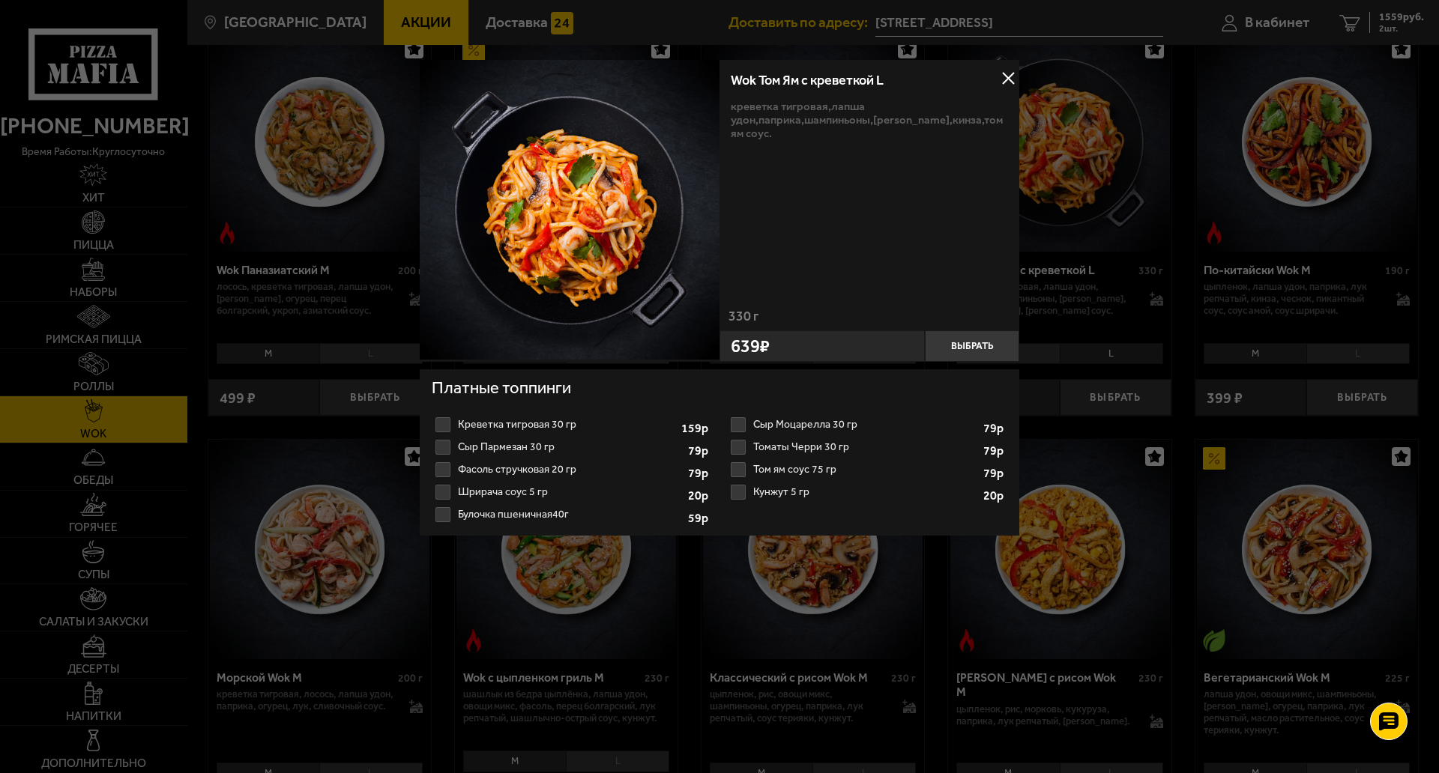
click at [522, 422] on label "Креветка тигровая 30 гр 1 2 3 4 5 6 7 8" at bounding box center [572, 425] width 280 height 22
click at [0, 0] on input "Креветка тигровая 30 гр 1 2 3 4 5 6 7 8" at bounding box center [0, 0] width 0 height 0
click at [1003, 342] on button "Выбрать" at bounding box center [972, 345] width 94 height 31
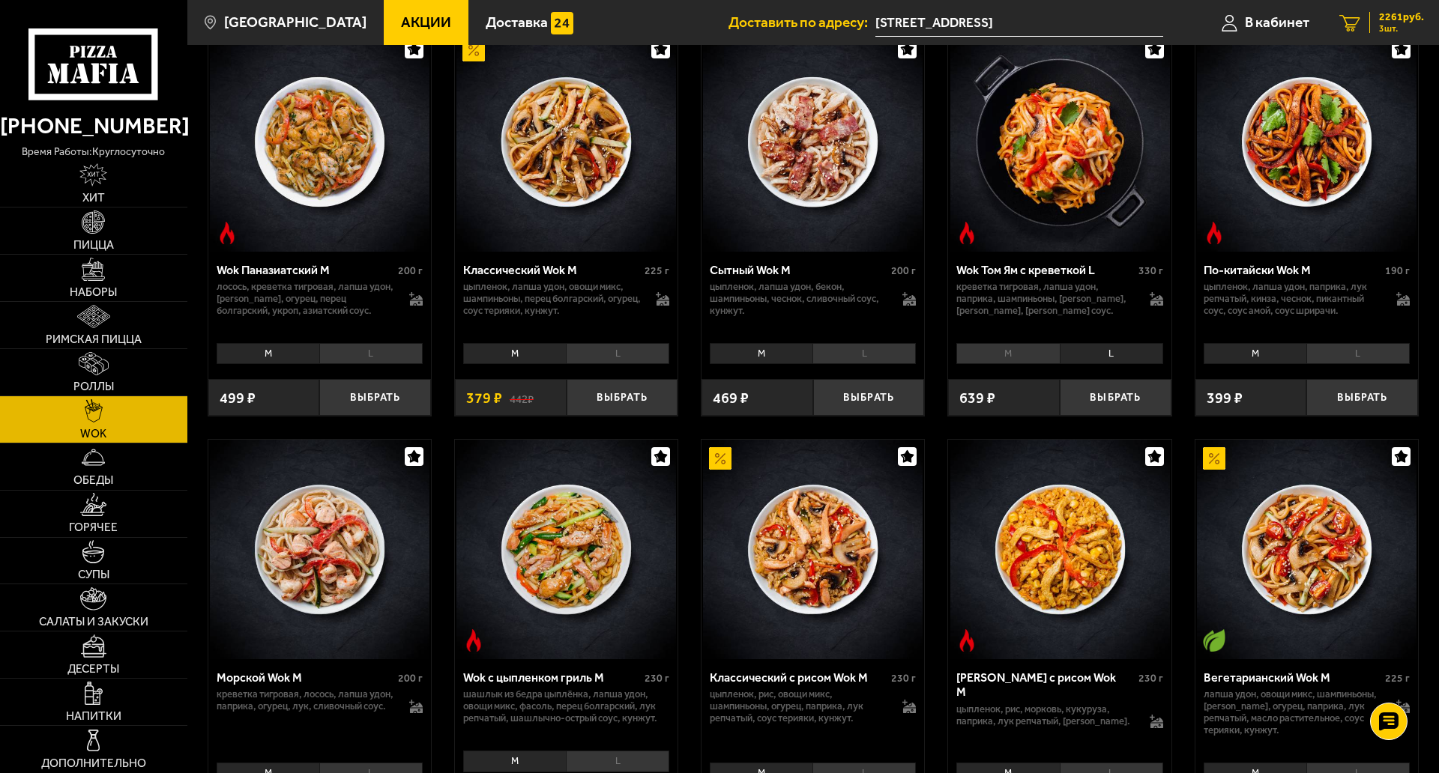
click at [1386, 16] on span "2261 руб." at bounding box center [1401, 17] width 45 height 10
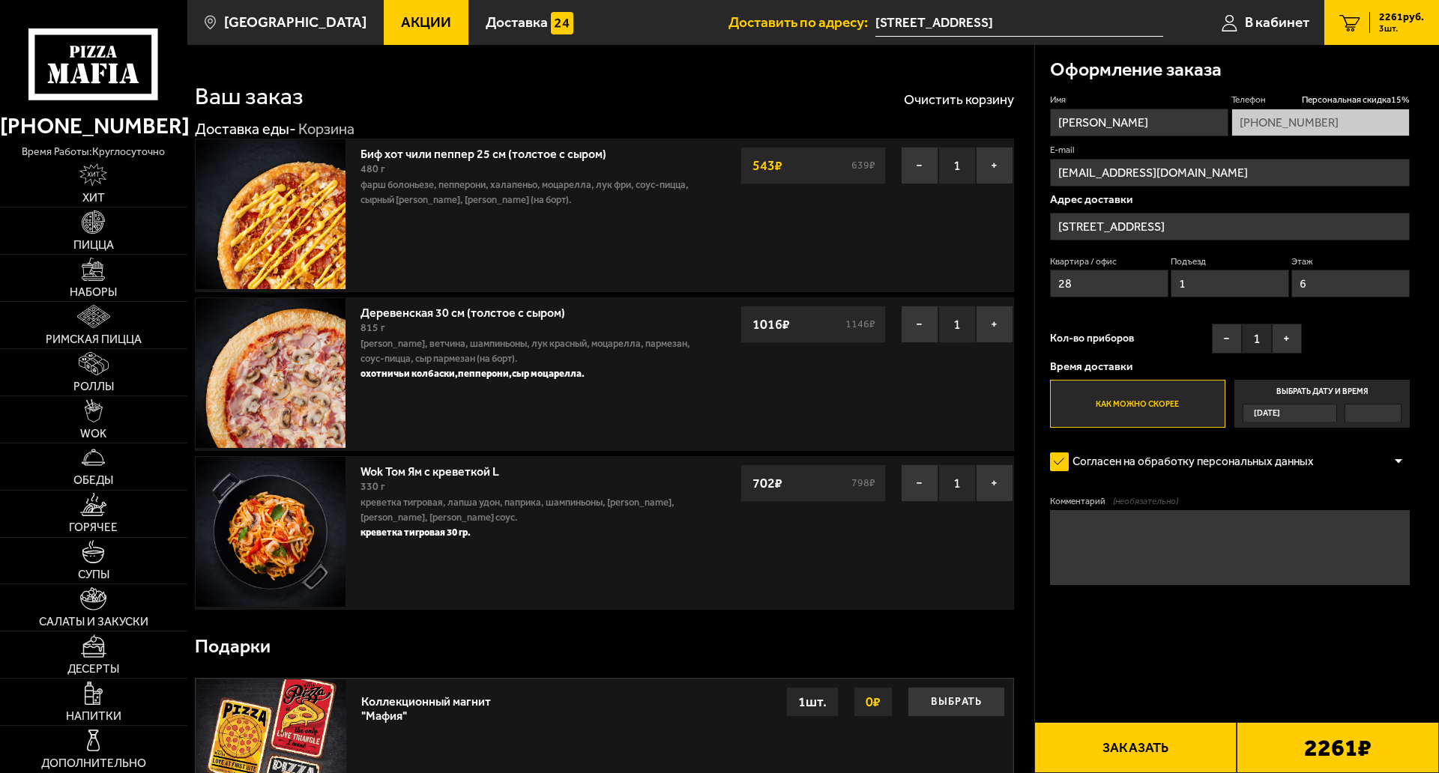
type input "Пискарёвский проспект, 145к4, подъезд 1"
click at [1158, 682] on button "Заказать" at bounding box center [1135, 747] width 202 height 51
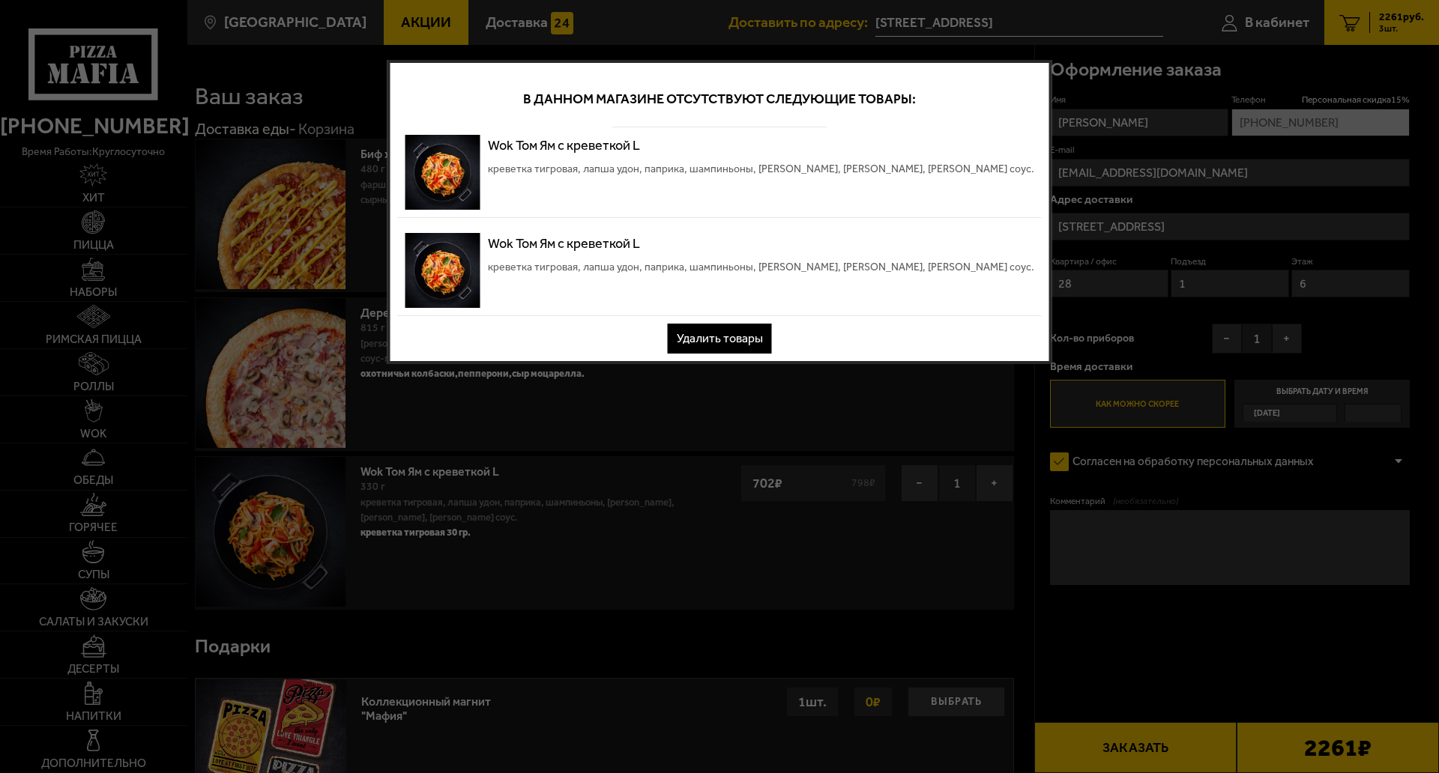
click at [728, 341] on button "Удалить товары" at bounding box center [720, 339] width 104 height 30
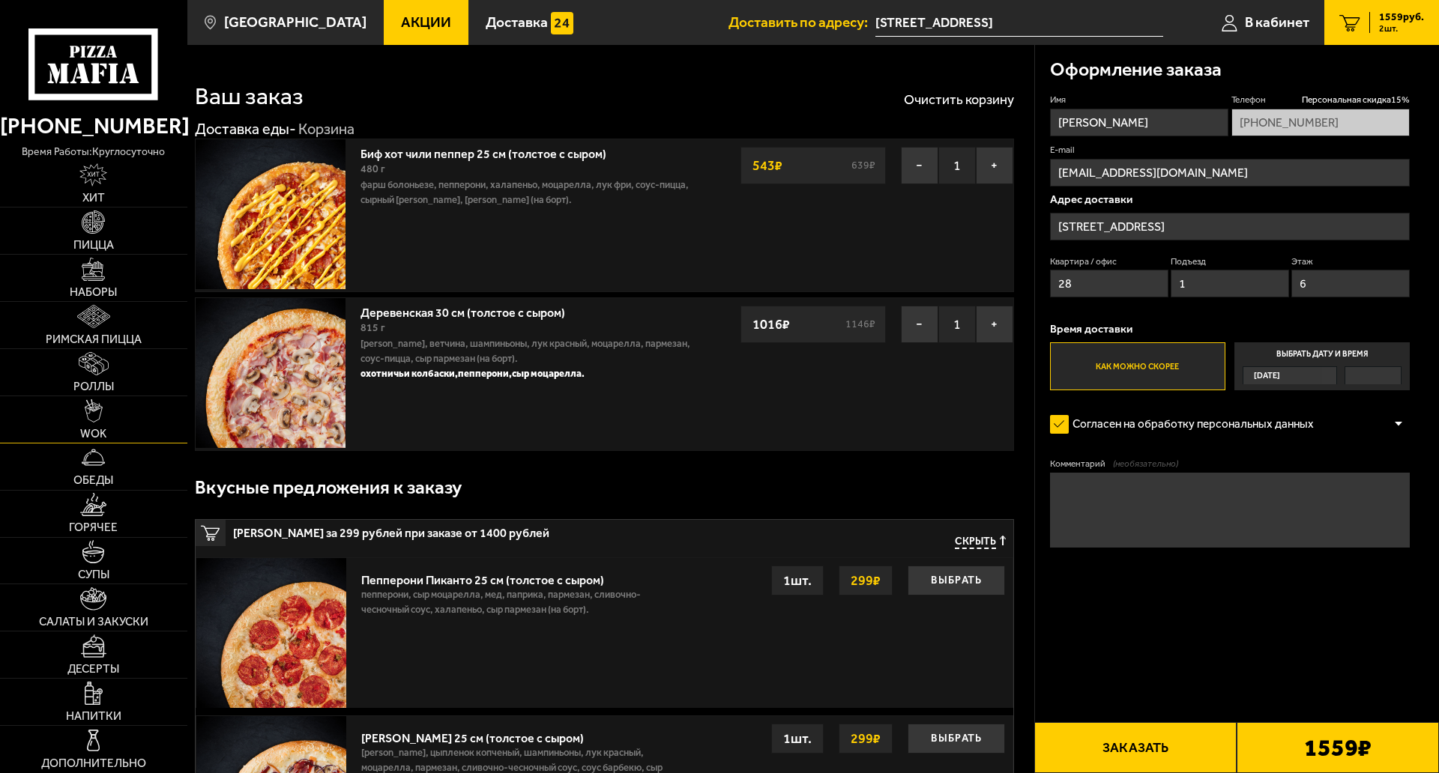
click at [103, 429] on span "WOK" at bounding box center [93, 434] width 26 height 11
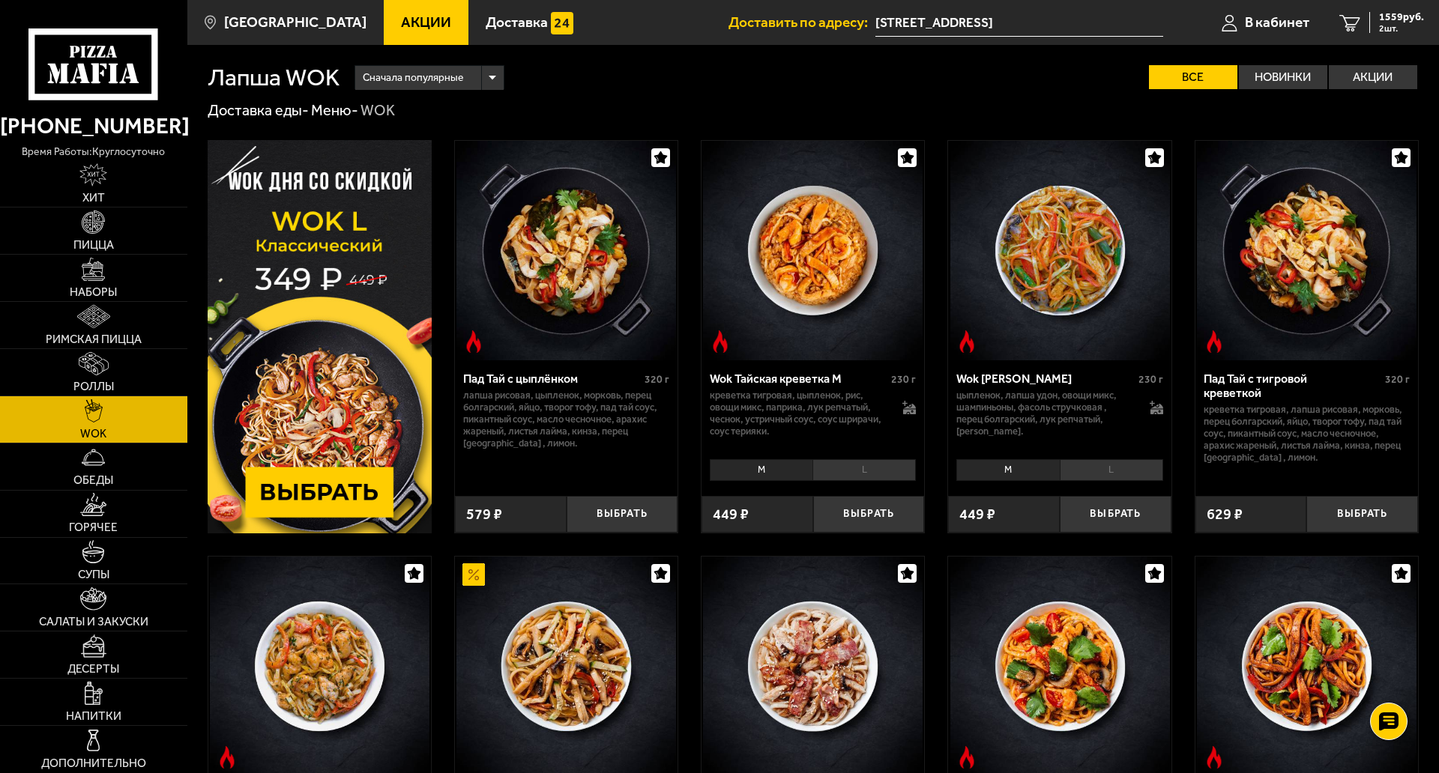
click at [845, 468] on li "L" at bounding box center [863, 469] width 103 height 21
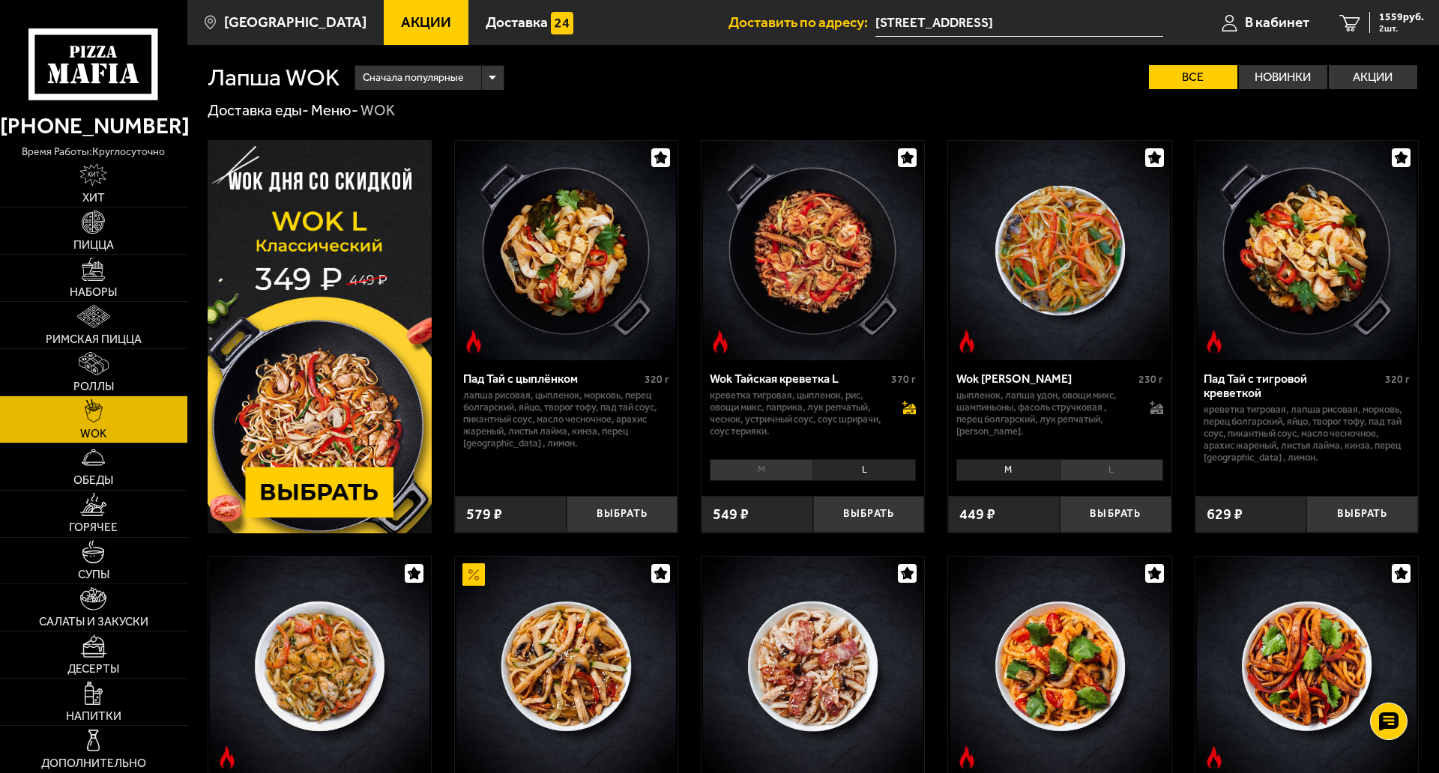
click at [904, 414] on icon at bounding box center [909, 412] width 13 height 5
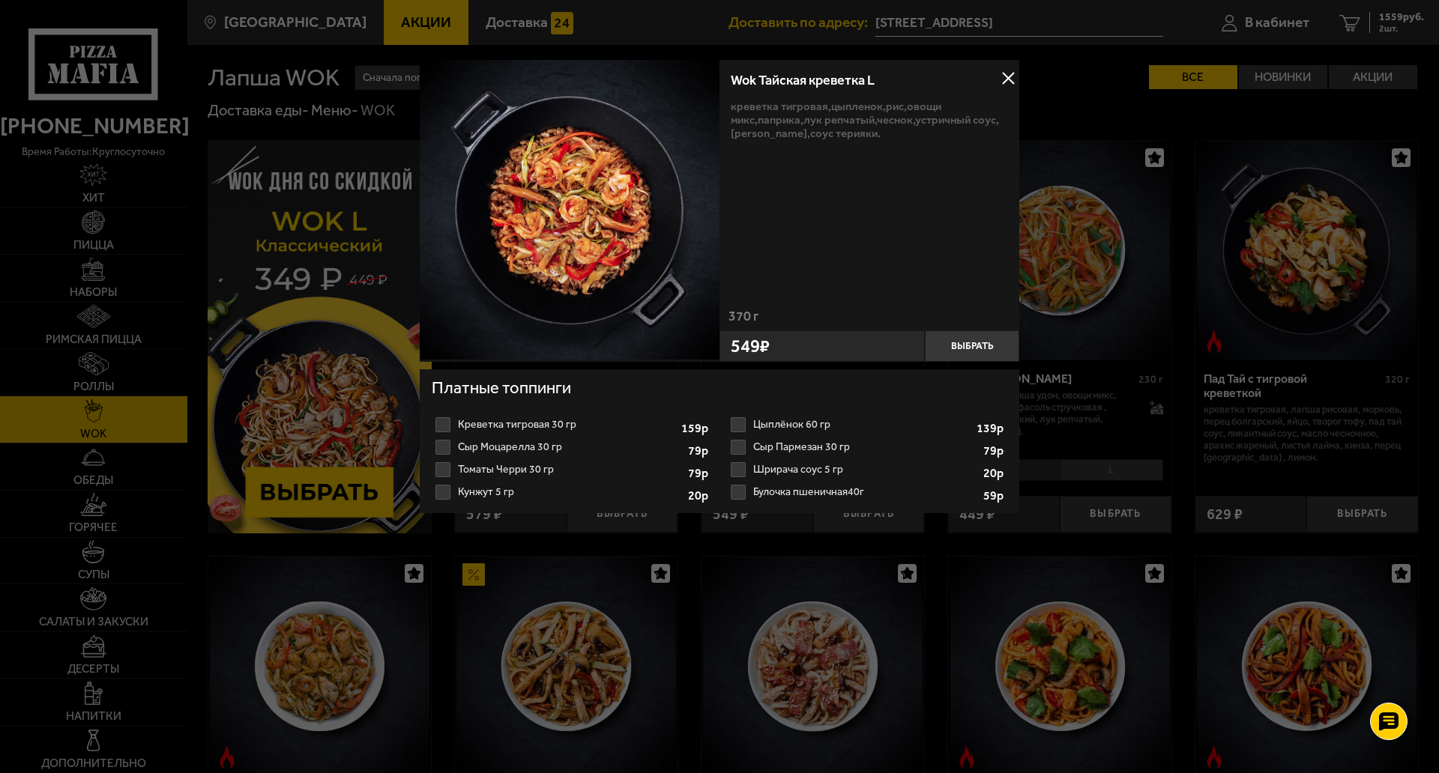
click at [495, 423] on label "Креветка тигровая 30 гр 1 2 3 4 5 6 7 8" at bounding box center [572, 425] width 280 height 22
click at [0, 0] on input "Креветка тигровая 30 гр 1 2 3 4 5 6 7 8" at bounding box center [0, 0] width 0 height 0
click at [975, 344] on button "Выбрать" at bounding box center [972, 345] width 94 height 31
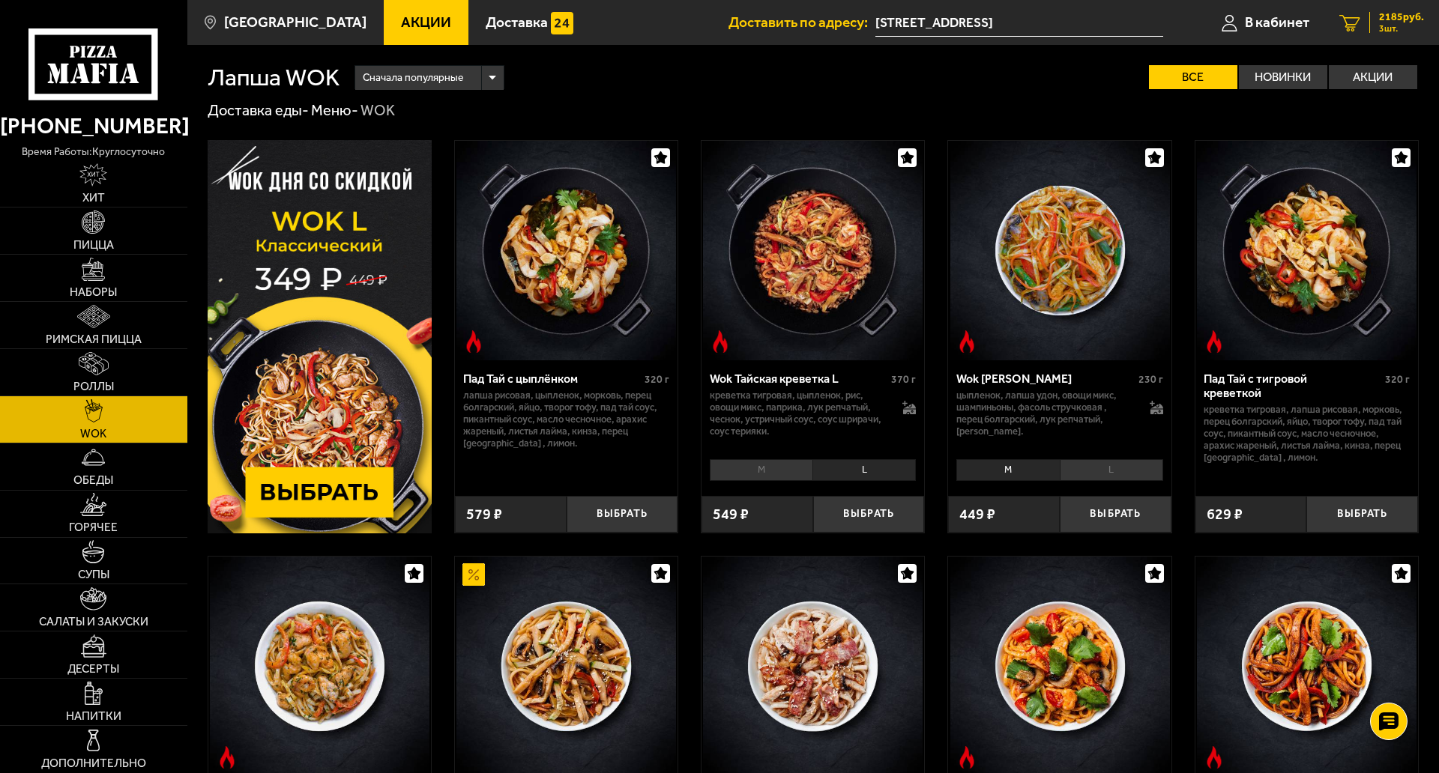
click at [1379, 25] on span "3 шт." at bounding box center [1401, 28] width 45 height 9
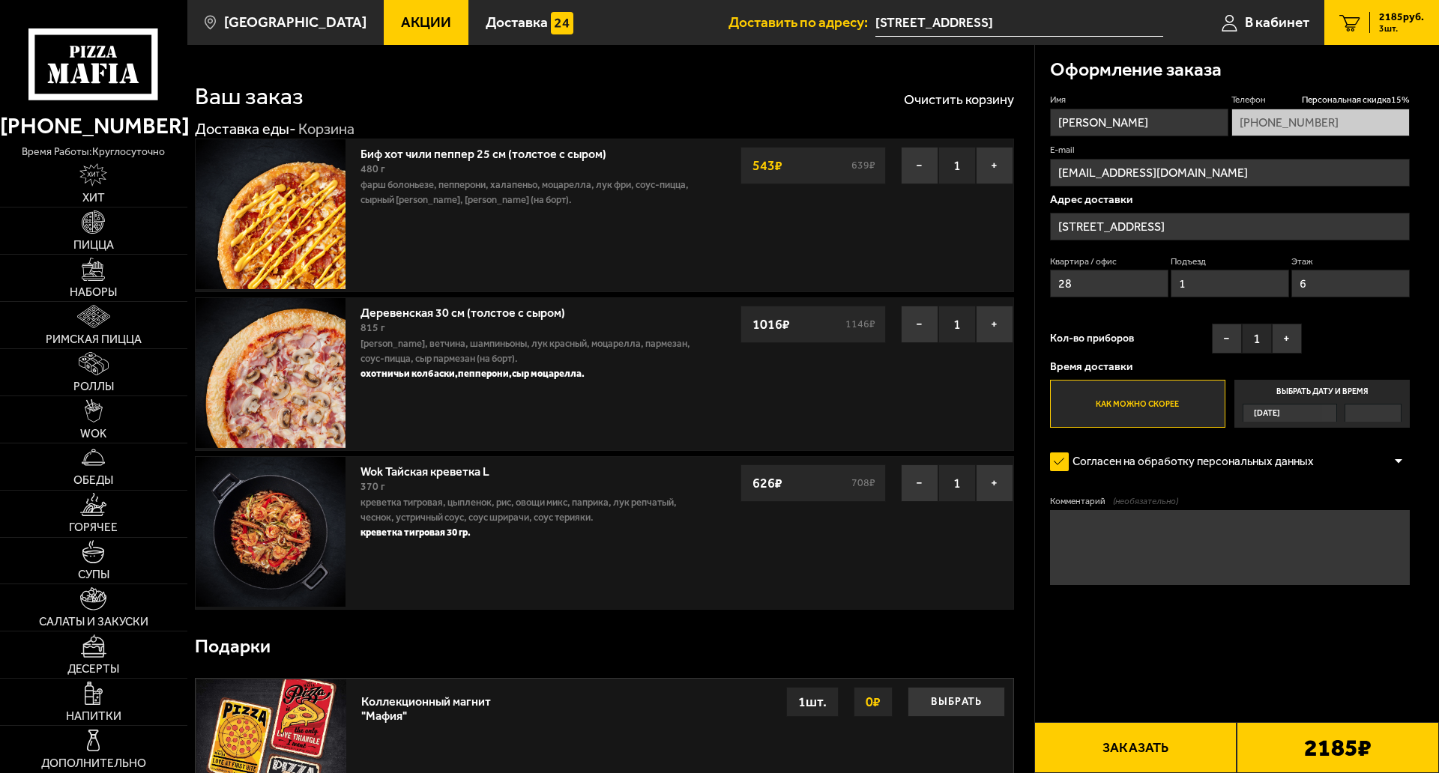
type input "Пискарёвский проспект, 145к4, подъезд 1"
click at [1106, 682] on button "Заказать" at bounding box center [1135, 747] width 202 height 51
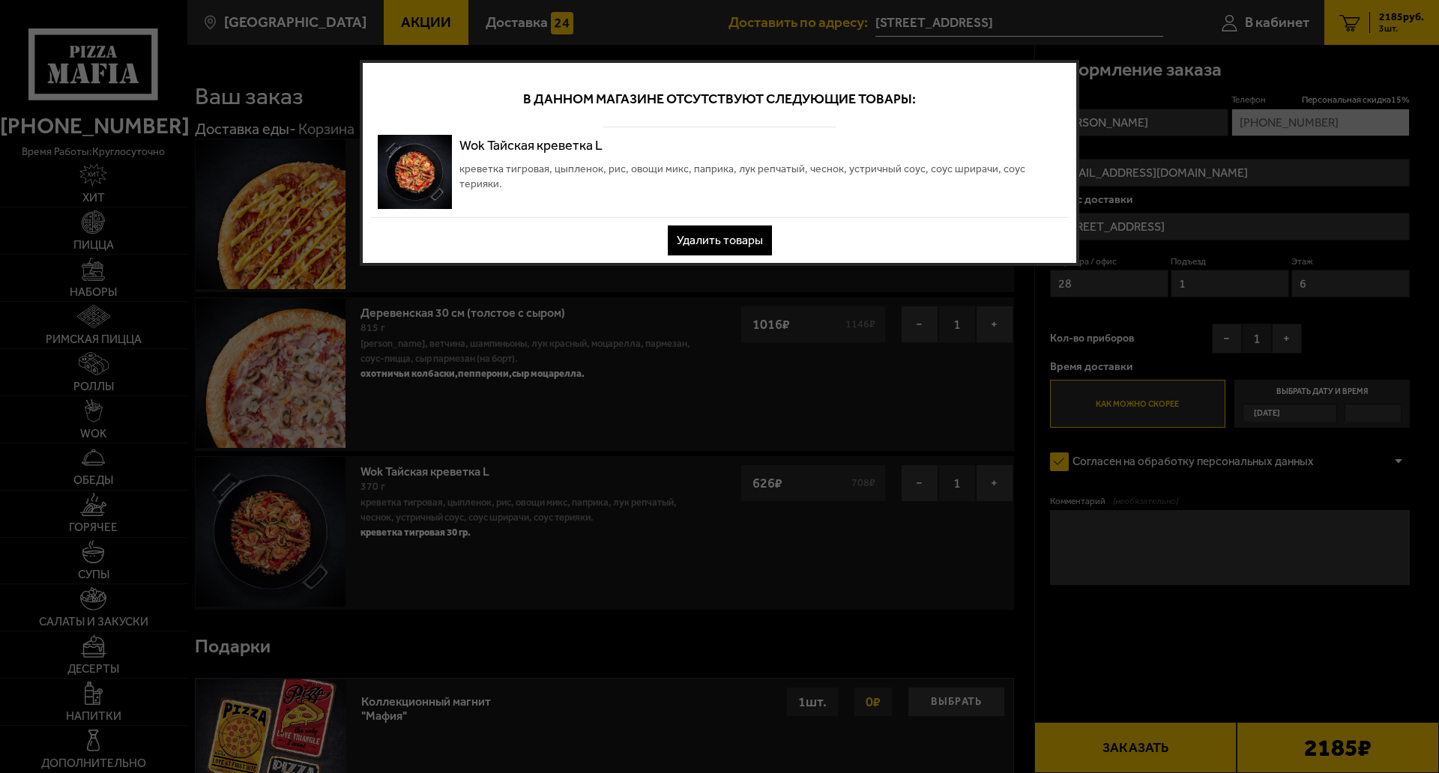
click at [704, 236] on button "Удалить товары" at bounding box center [720, 241] width 104 height 30
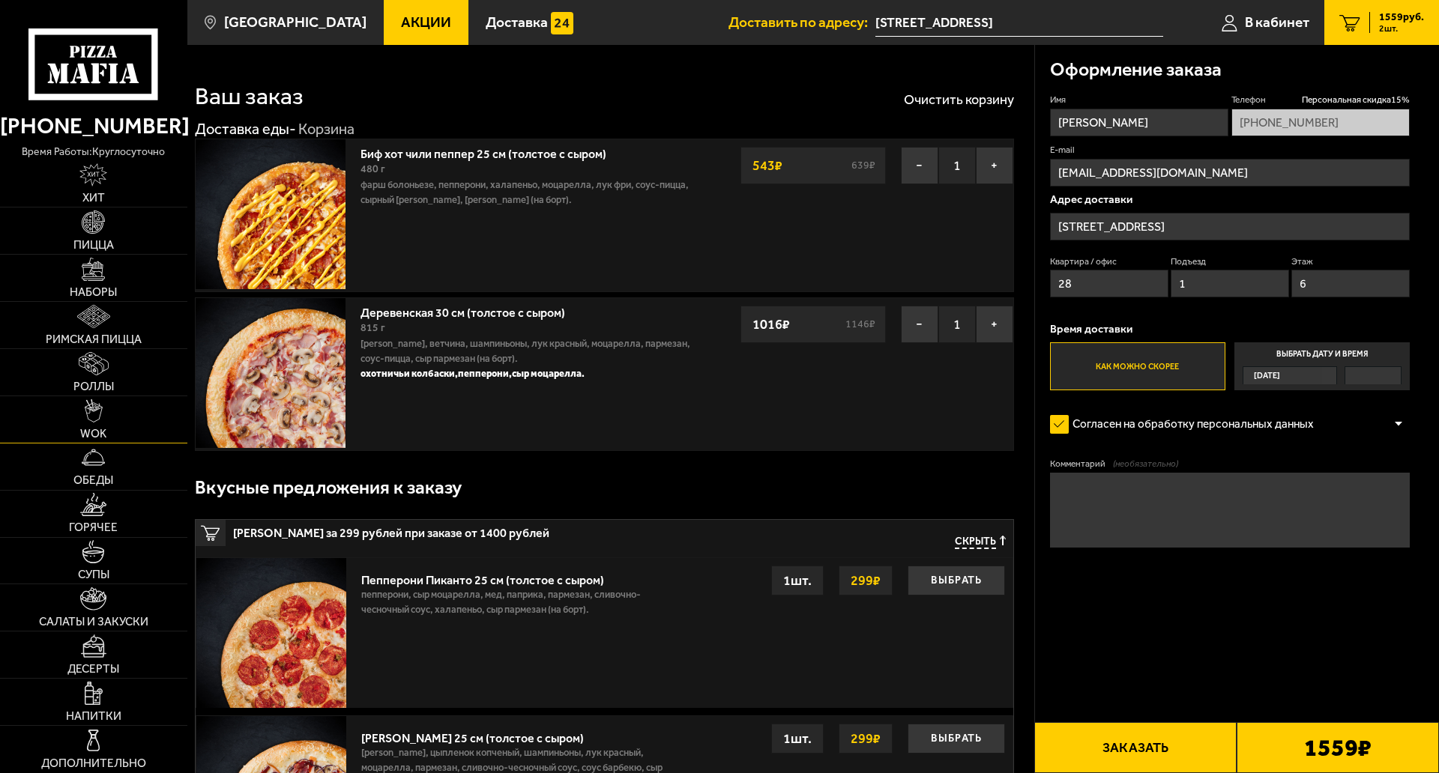
click at [108, 396] on link "WOK" at bounding box center [93, 419] width 187 height 46
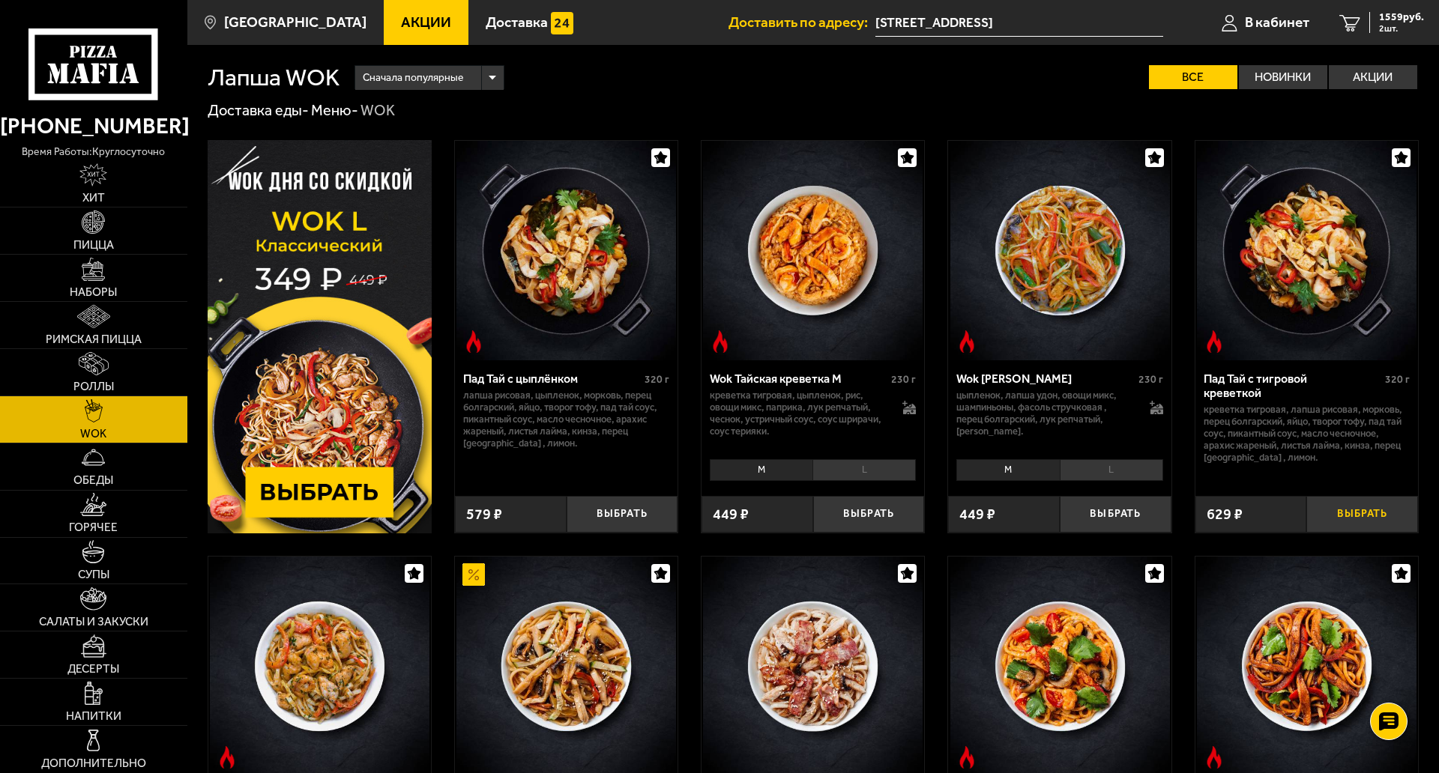
click at [1380, 512] on button "Выбрать" at bounding box center [1362, 514] width 112 height 37
click at [1379, 16] on span "2094 руб." at bounding box center [1401, 17] width 45 height 10
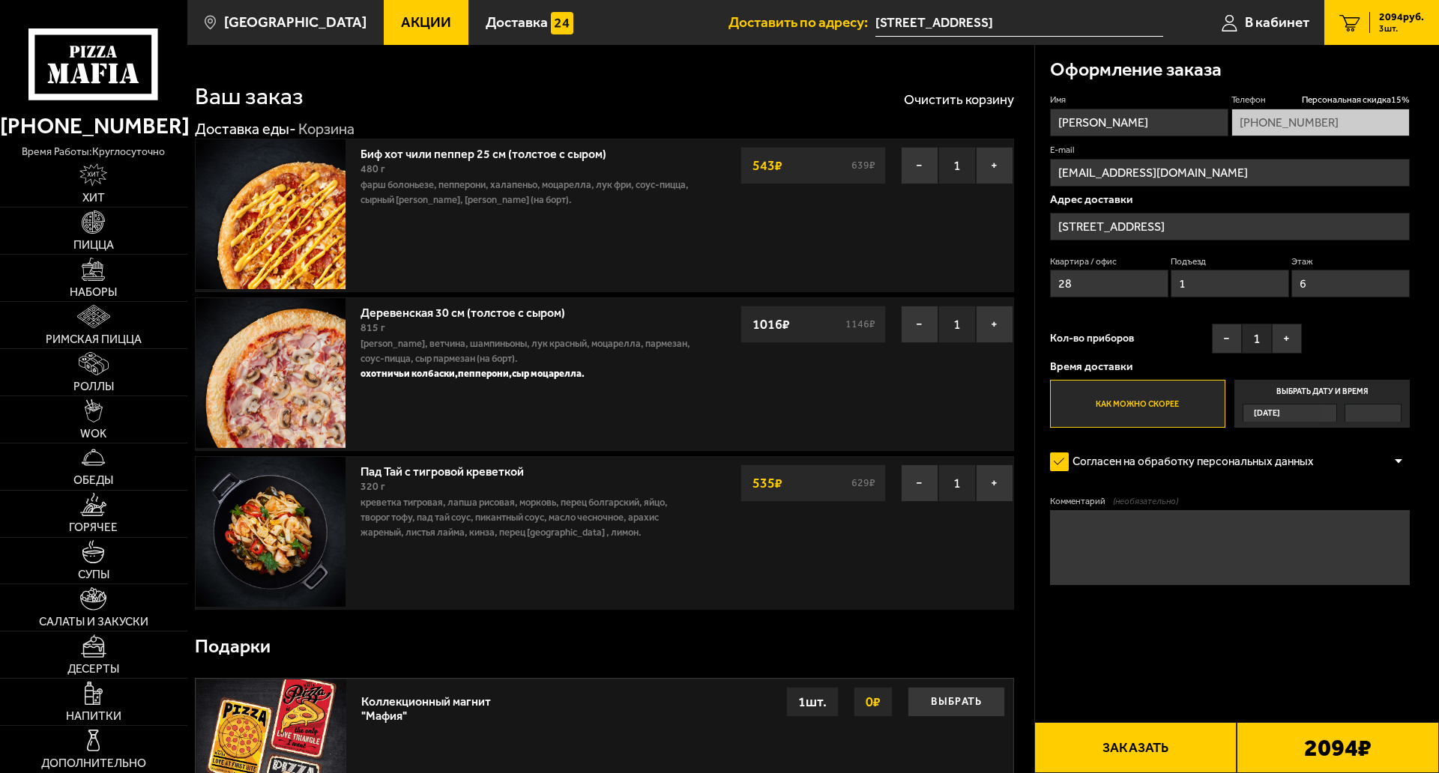
type input "Пискарёвский проспект, 145к4, подъезд 1"
click at [1145, 682] on button "Заказать" at bounding box center [1135, 747] width 202 height 51
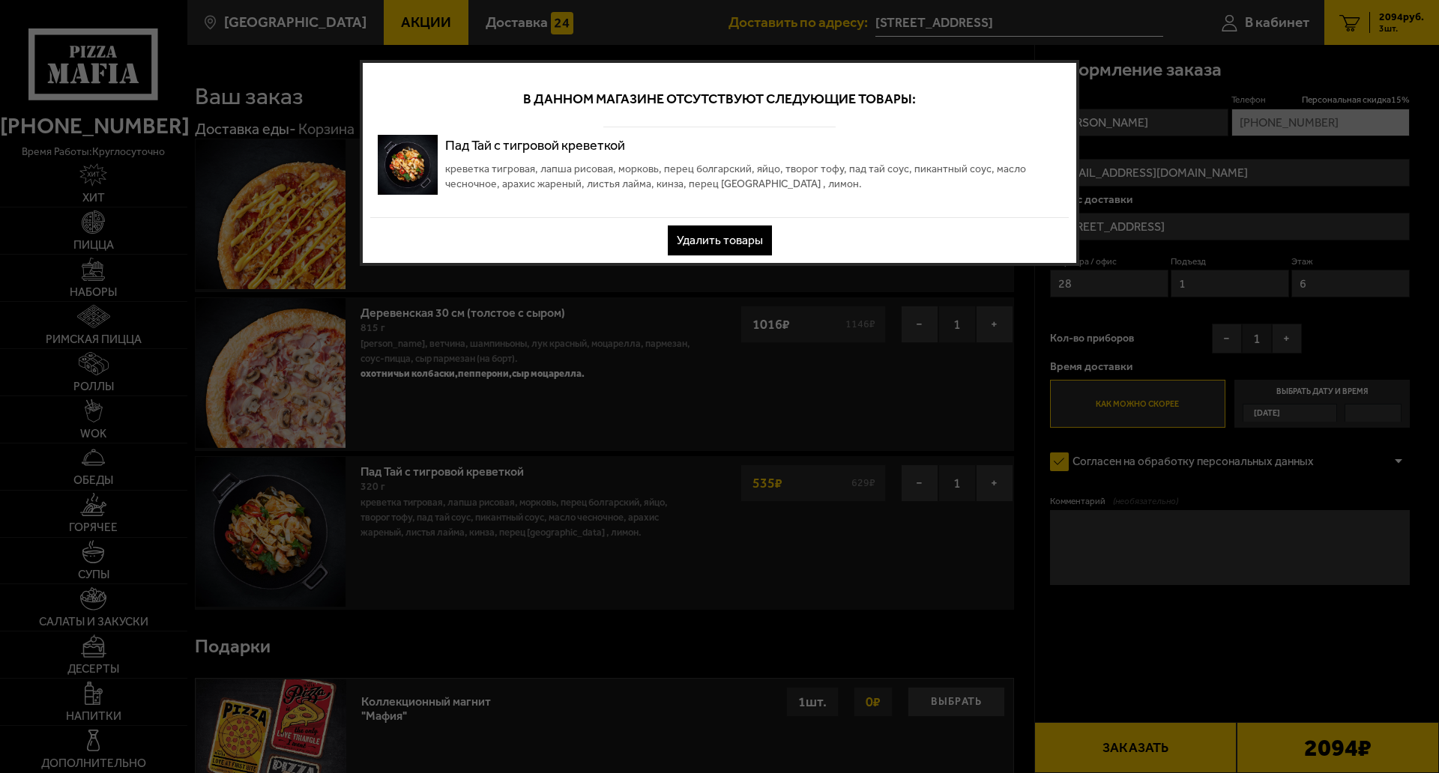
click at [703, 251] on button "Удалить товары" at bounding box center [720, 241] width 104 height 30
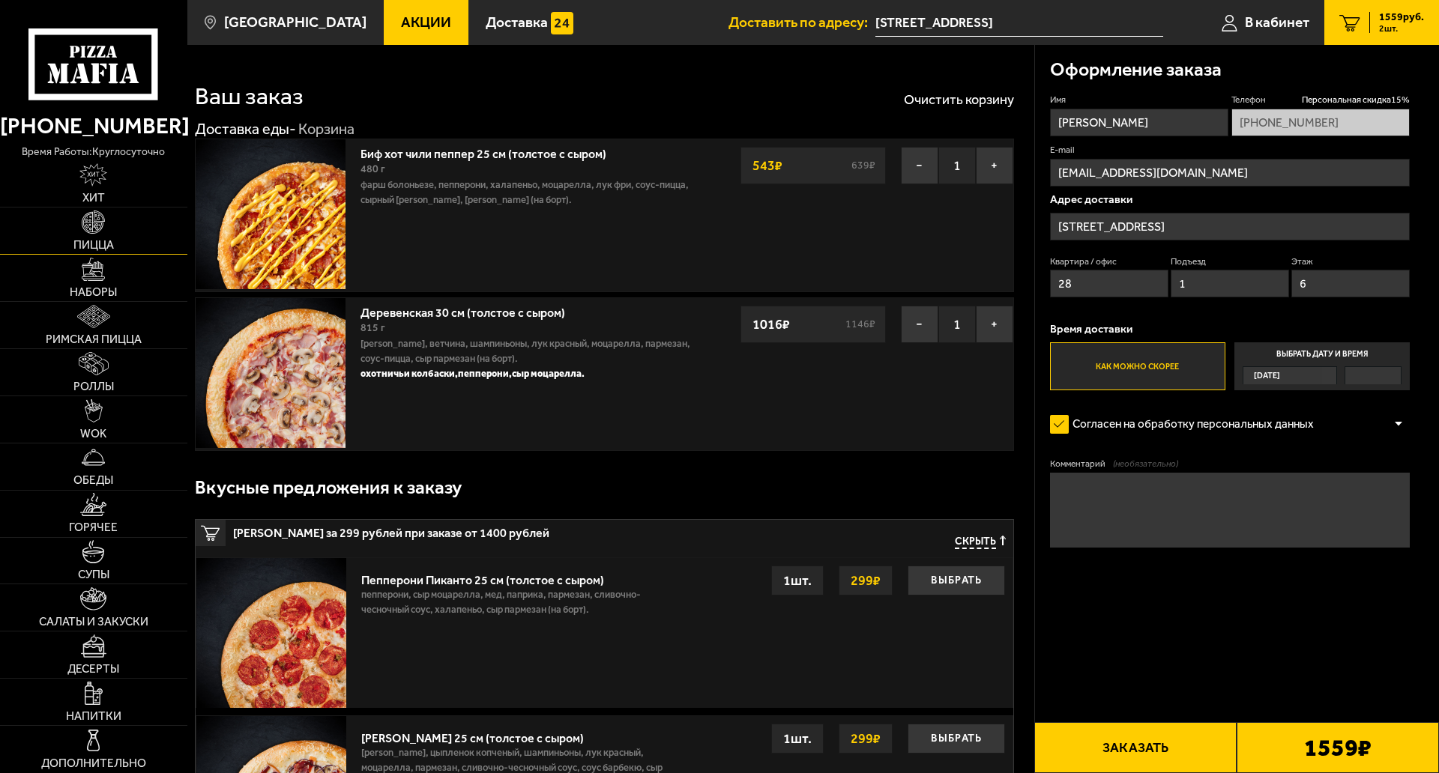
click at [97, 222] on img at bounding box center [93, 222] width 23 height 23
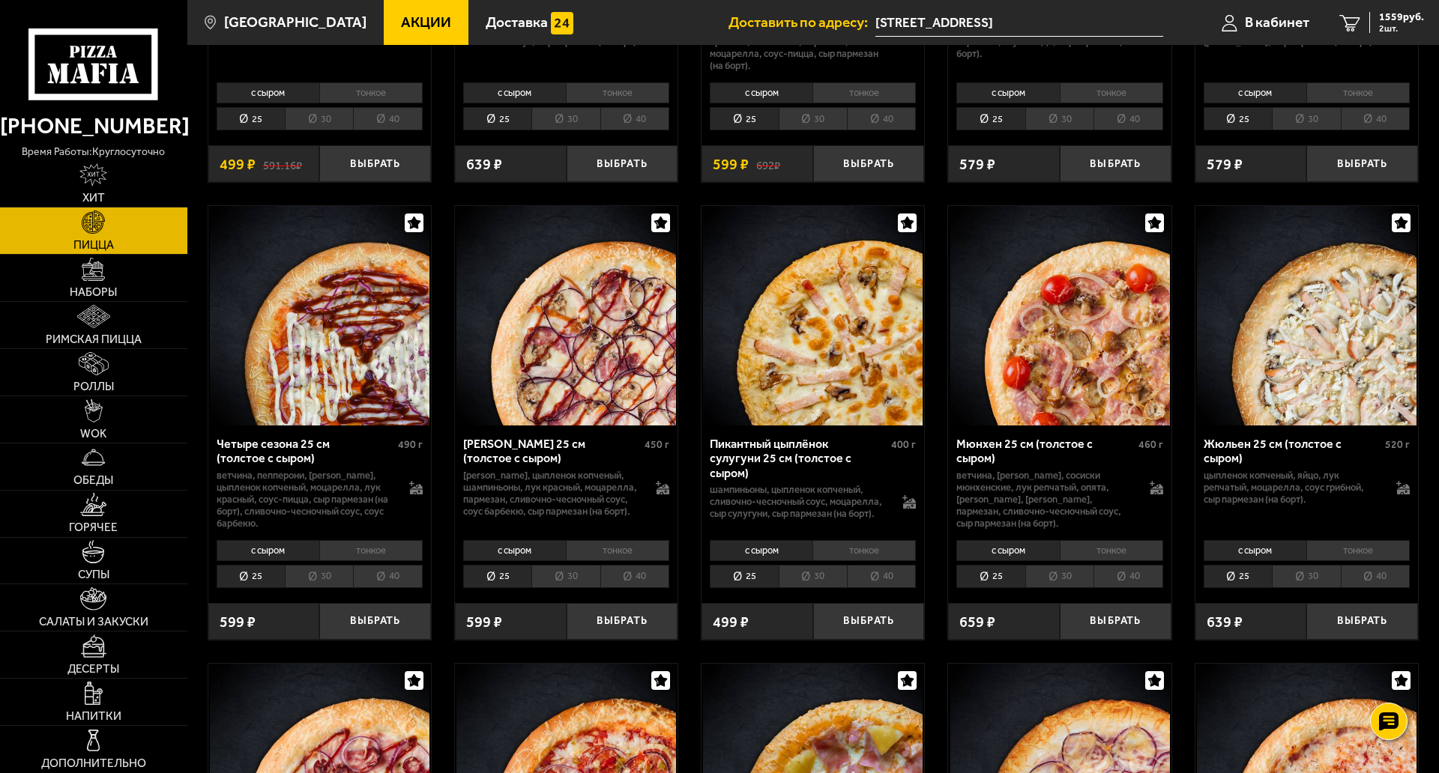
scroll to position [2098, 0]
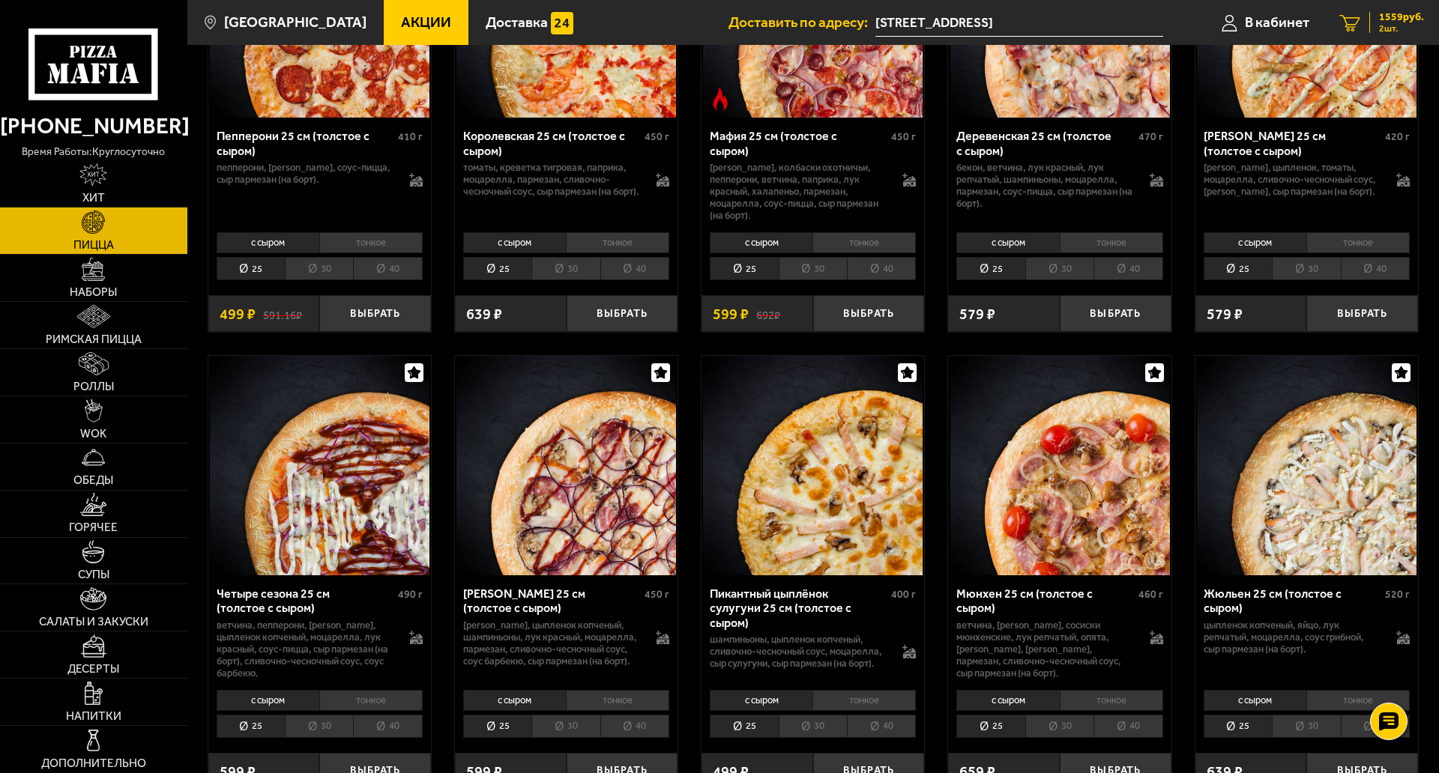
click at [1386, 25] on span "2 шт." at bounding box center [1401, 28] width 45 height 9
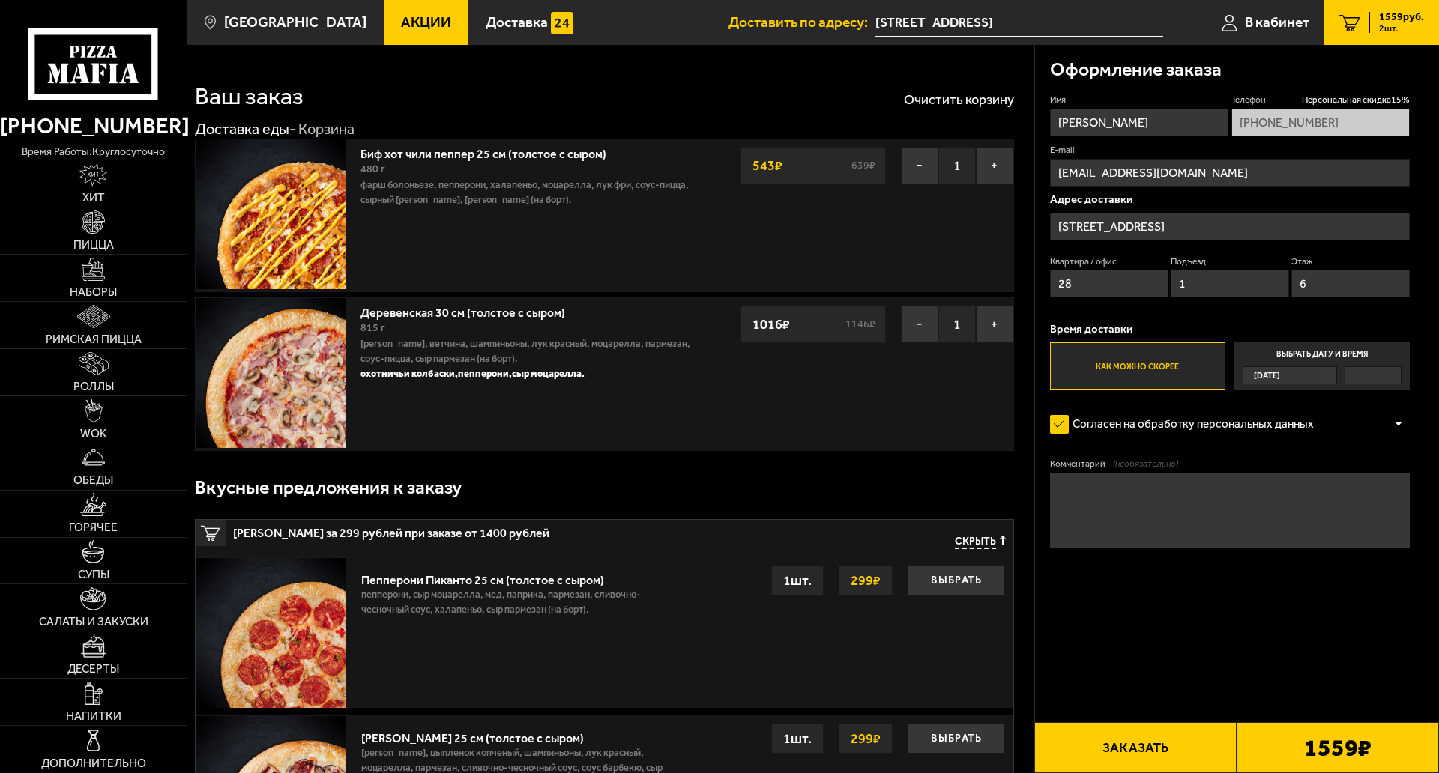
type input "Пискарёвский проспект, 145к4, подъезд 1"
click at [1134, 682] on button "Заказать" at bounding box center [1135, 747] width 202 height 51
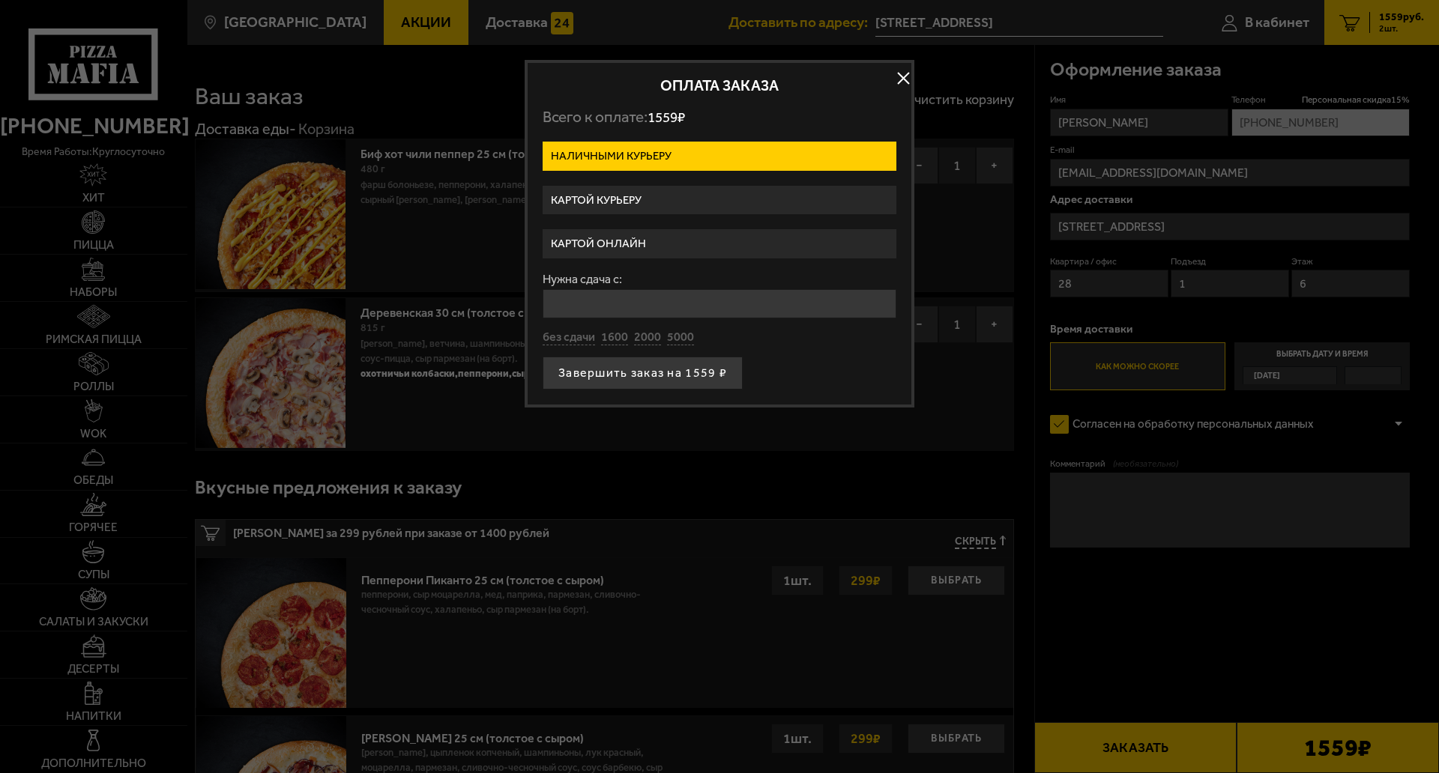
click at [605, 250] on label "Картой онлайн" at bounding box center [720, 243] width 354 height 29
click at [0, 0] on input "Картой онлайн" at bounding box center [0, 0] width 0 height 0
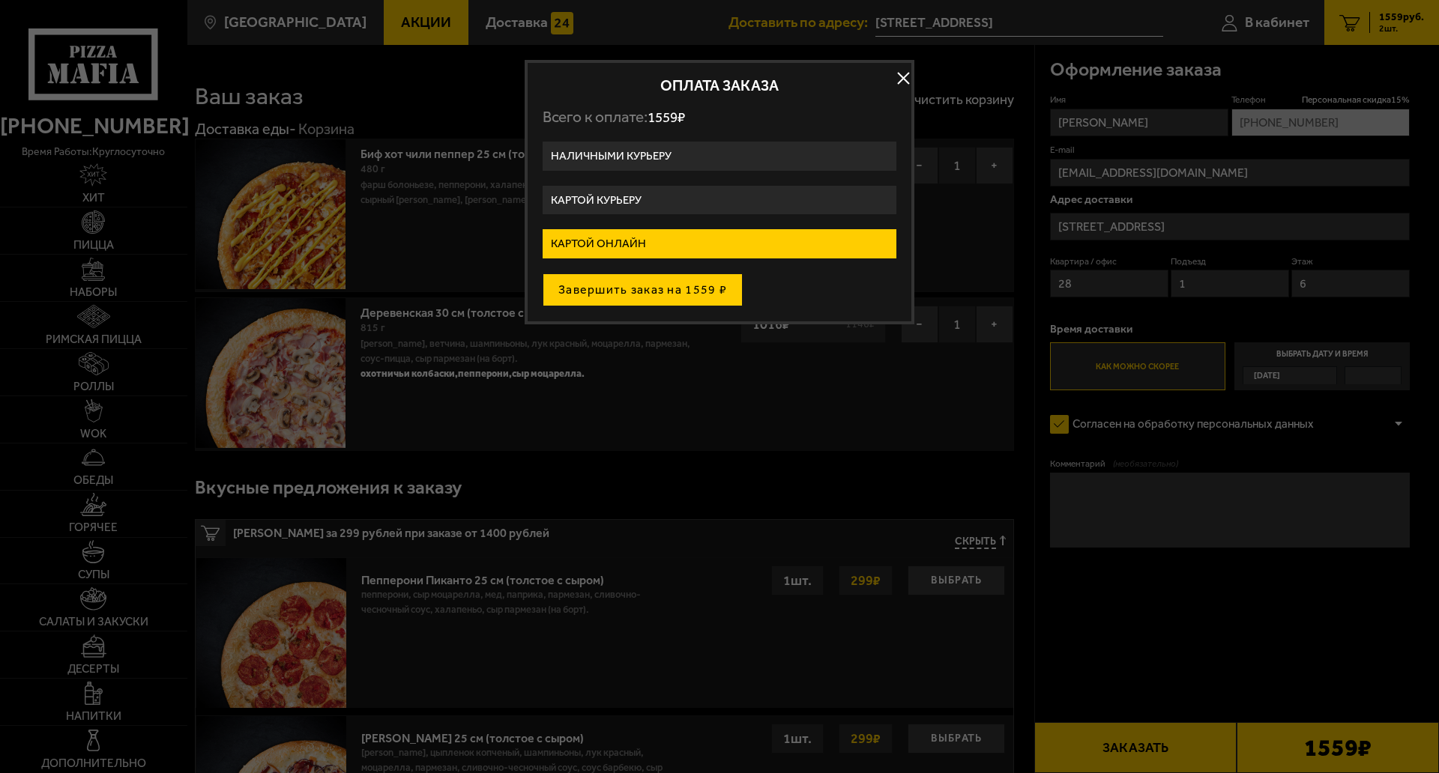
click at [608, 289] on button "Завершить заказ на 1559 ₽" at bounding box center [643, 290] width 200 height 33
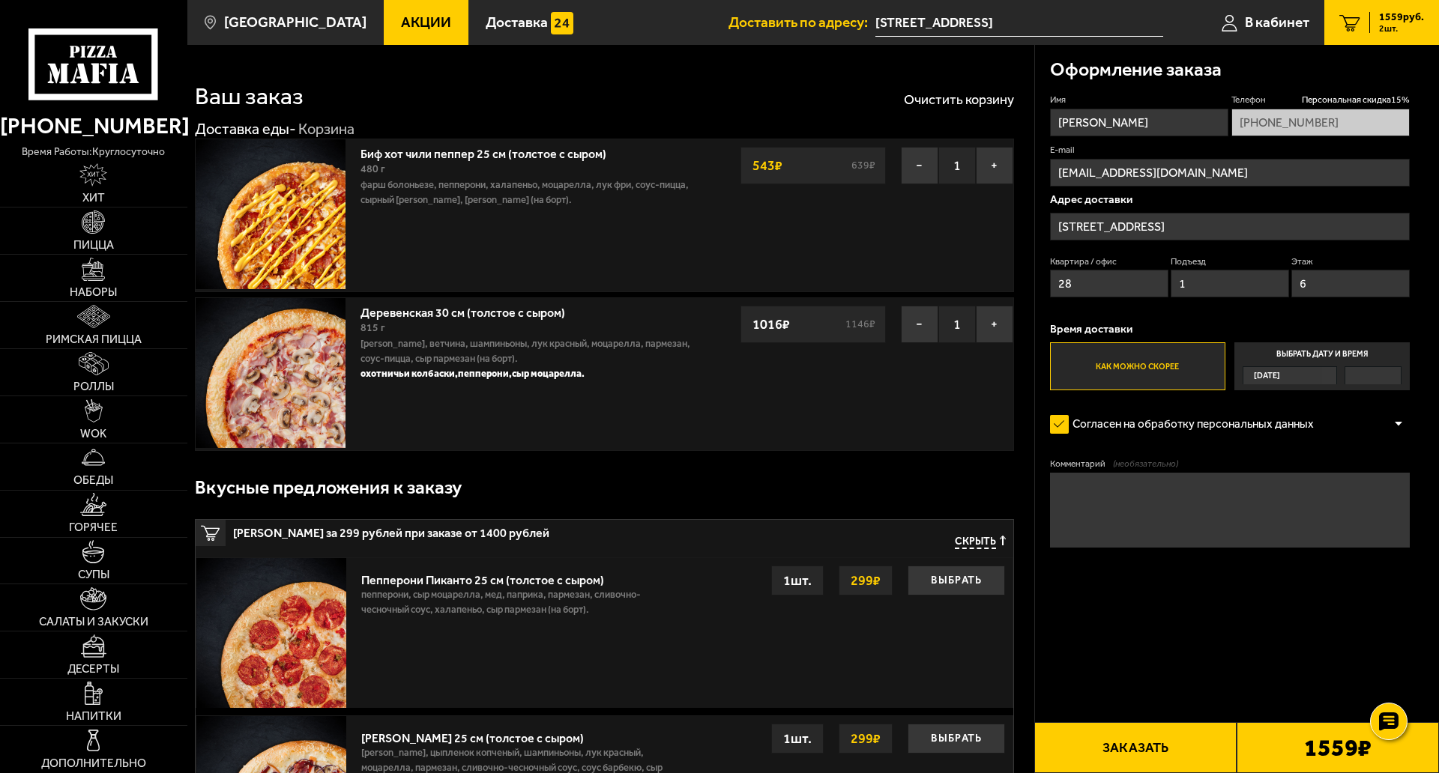
click at [1133, 722] on button "Заказать" at bounding box center [1135, 747] width 202 height 51
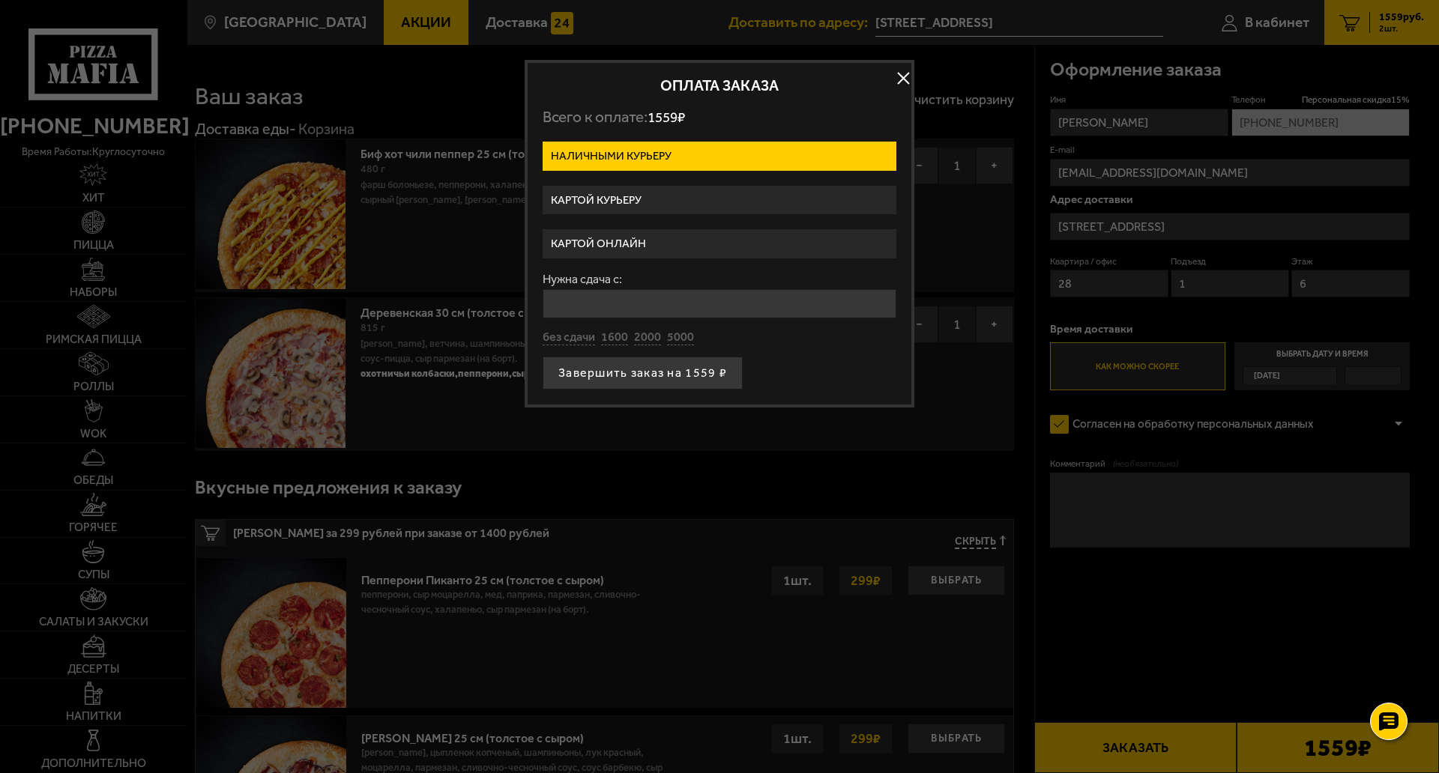
click at [619, 244] on label "Картой онлайн" at bounding box center [720, 243] width 354 height 29
click at [0, 0] on input "Картой онлайн" at bounding box center [0, 0] width 0 height 0
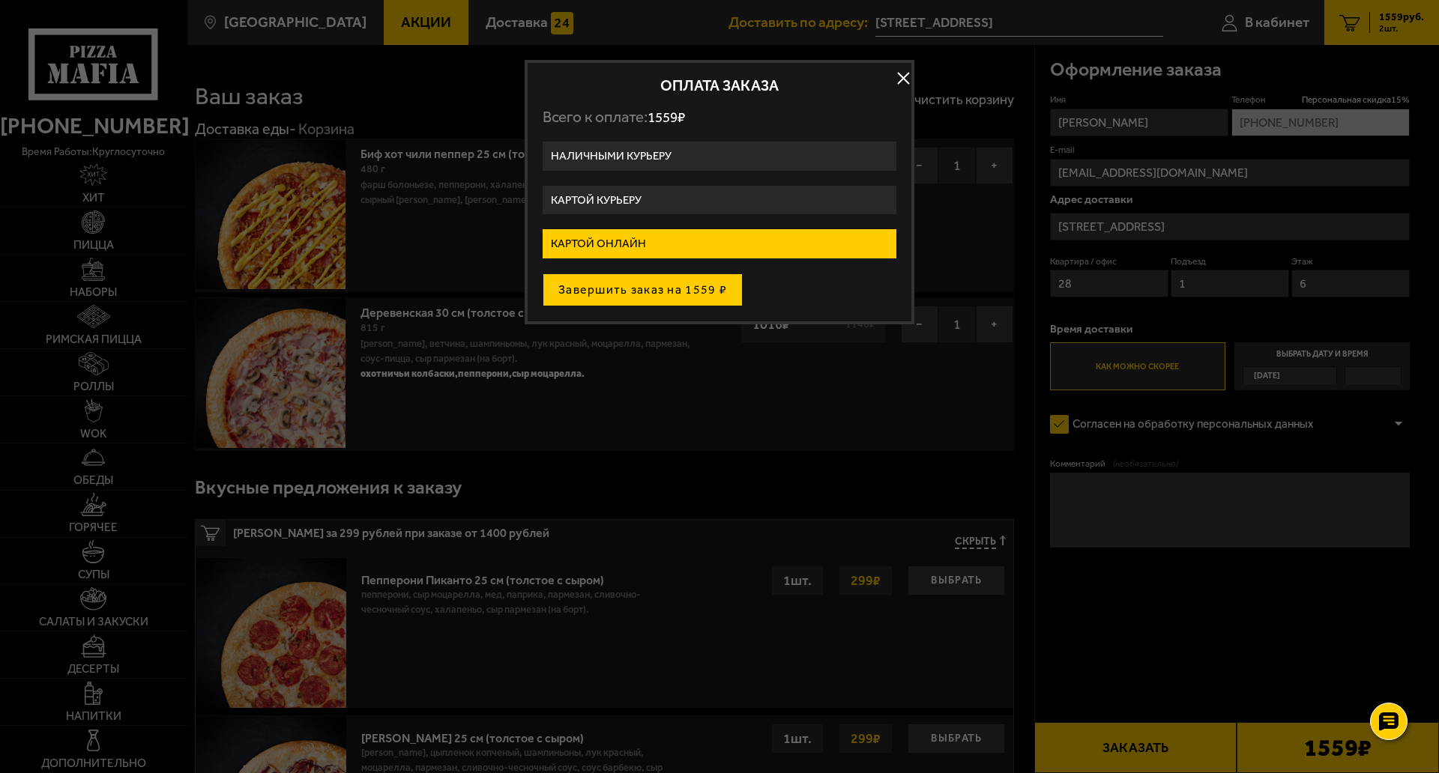
click at [624, 297] on button "Завершить заказ на 1559 ₽" at bounding box center [643, 290] width 200 height 33
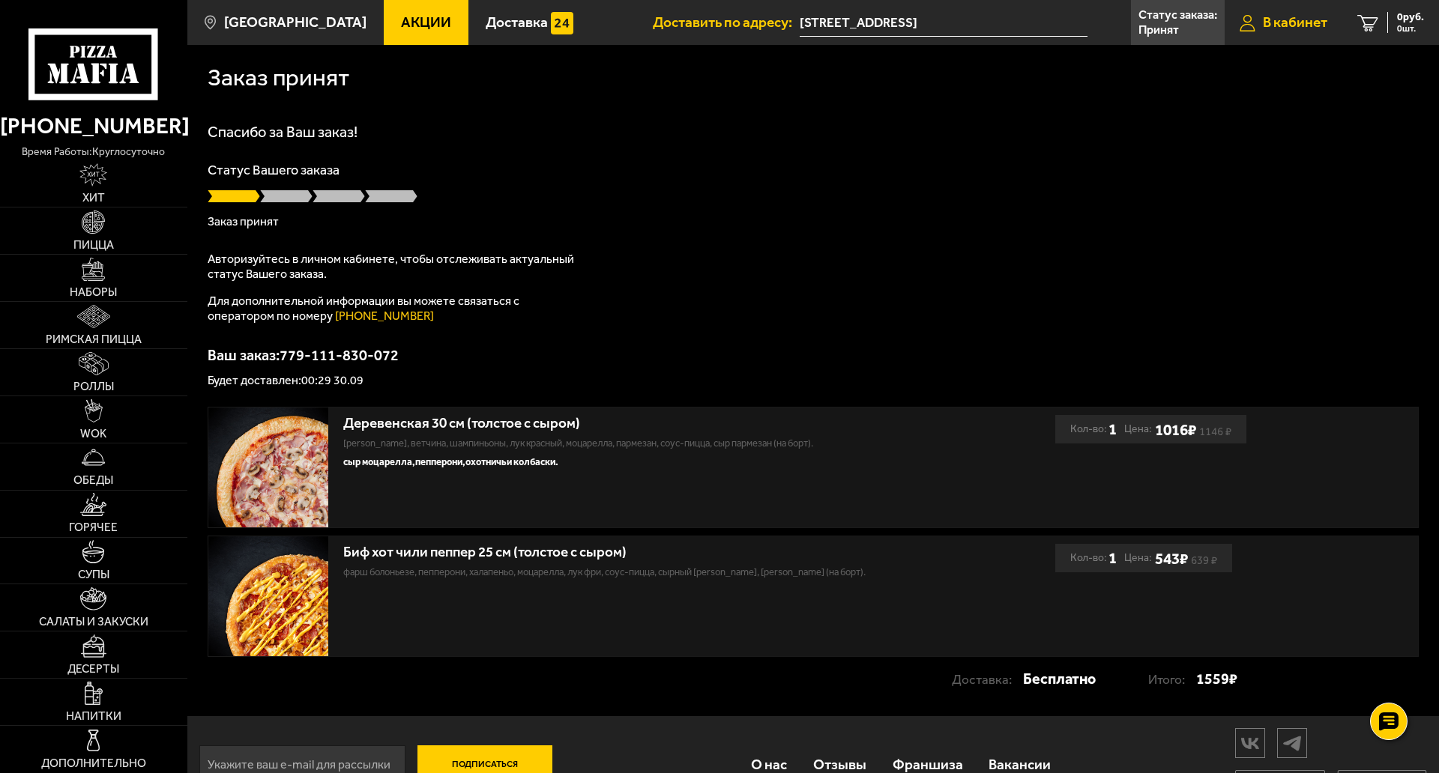
click at [1296, 18] on span "В кабинет" at bounding box center [1295, 22] width 64 height 14
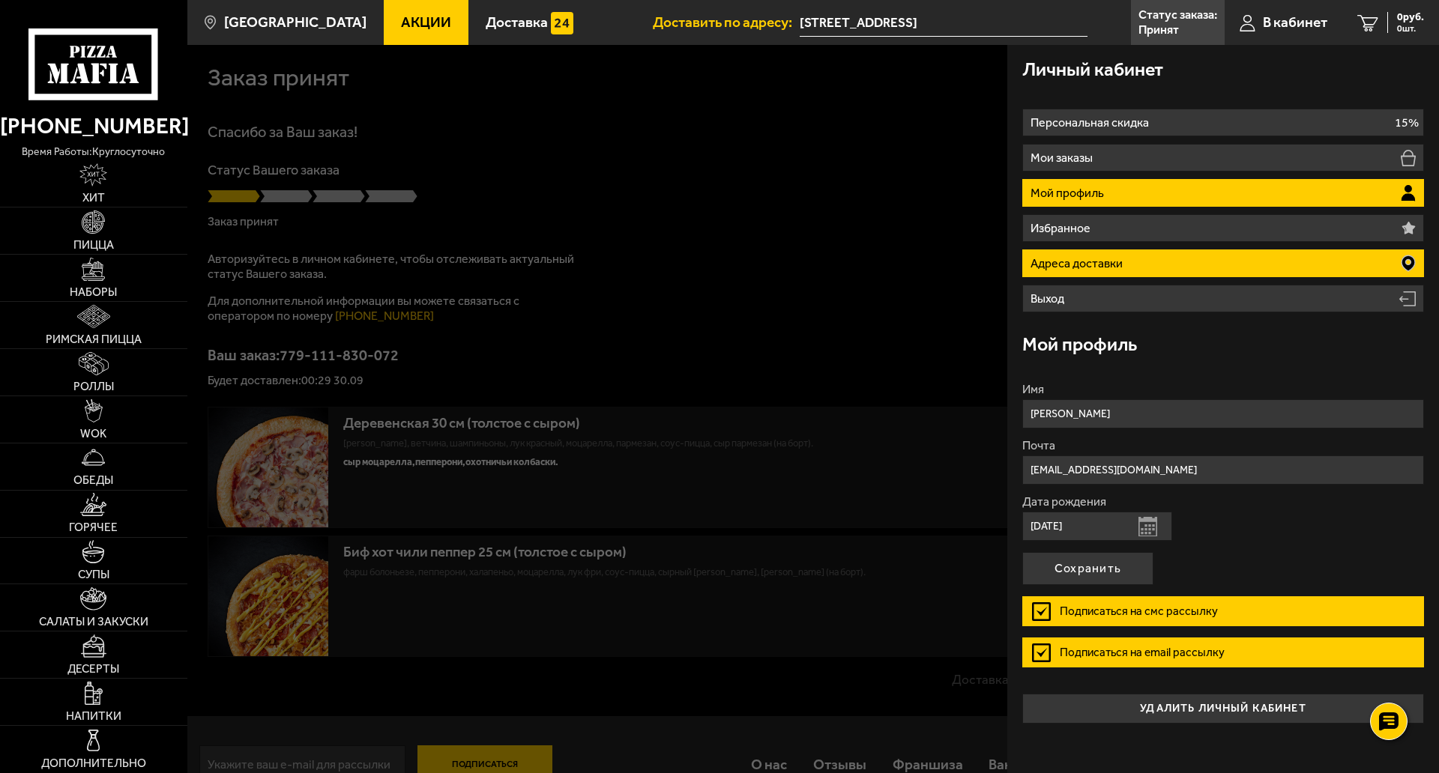
click at [1150, 259] on li "Адреса доставки" at bounding box center [1223, 264] width 402 height 28
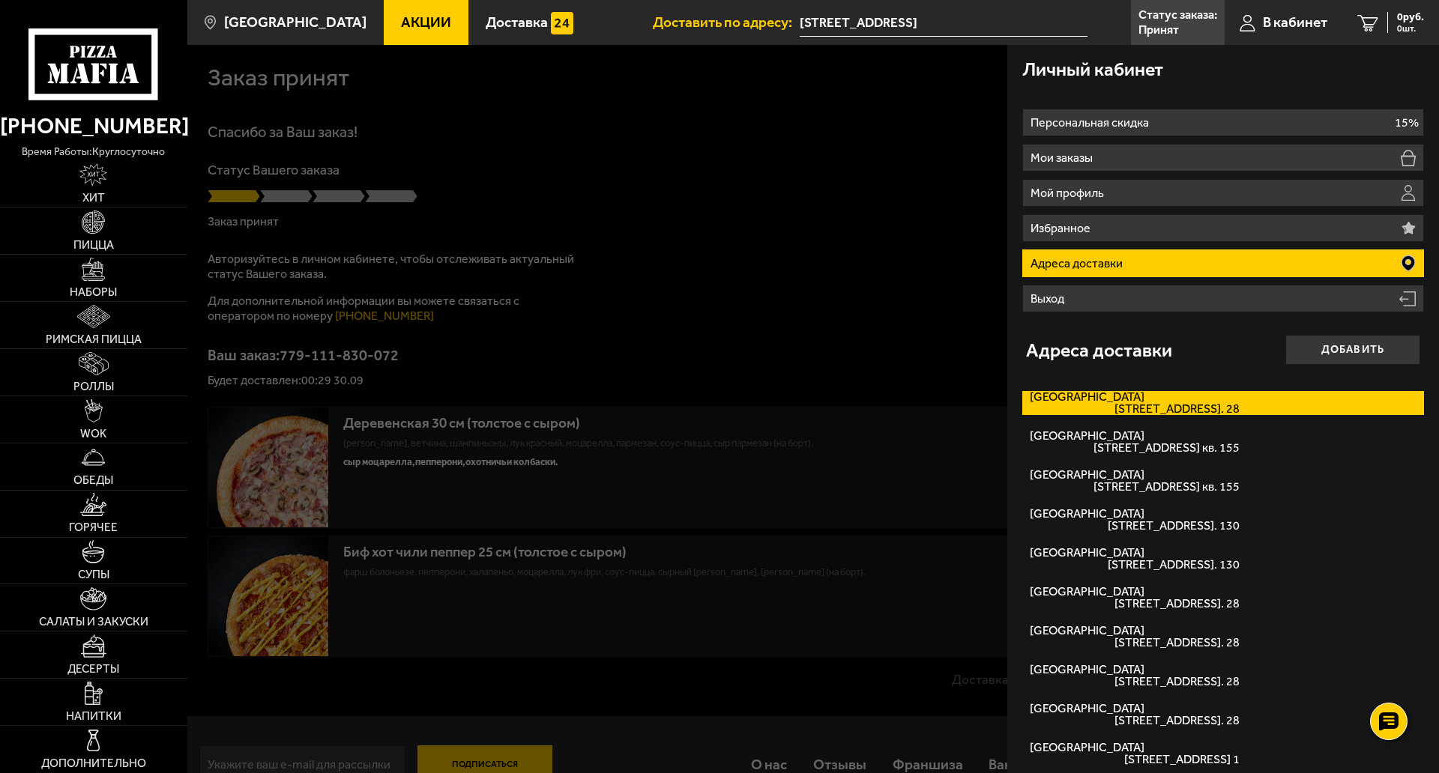
click at [1172, 402] on label "Пискарёвский проспект Пискарёвский проспект, дом 145к4 кв. 28" at bounding box center [1223, 403] width 402 height 24
click at [0, 0] on input "Пискарёвский проспект Пискарёвский проспект, дом 145к4 кв. 28" at bounding box center [0, 0] width 0 height 0
type input "Пискарёвский проспект, 145к4"
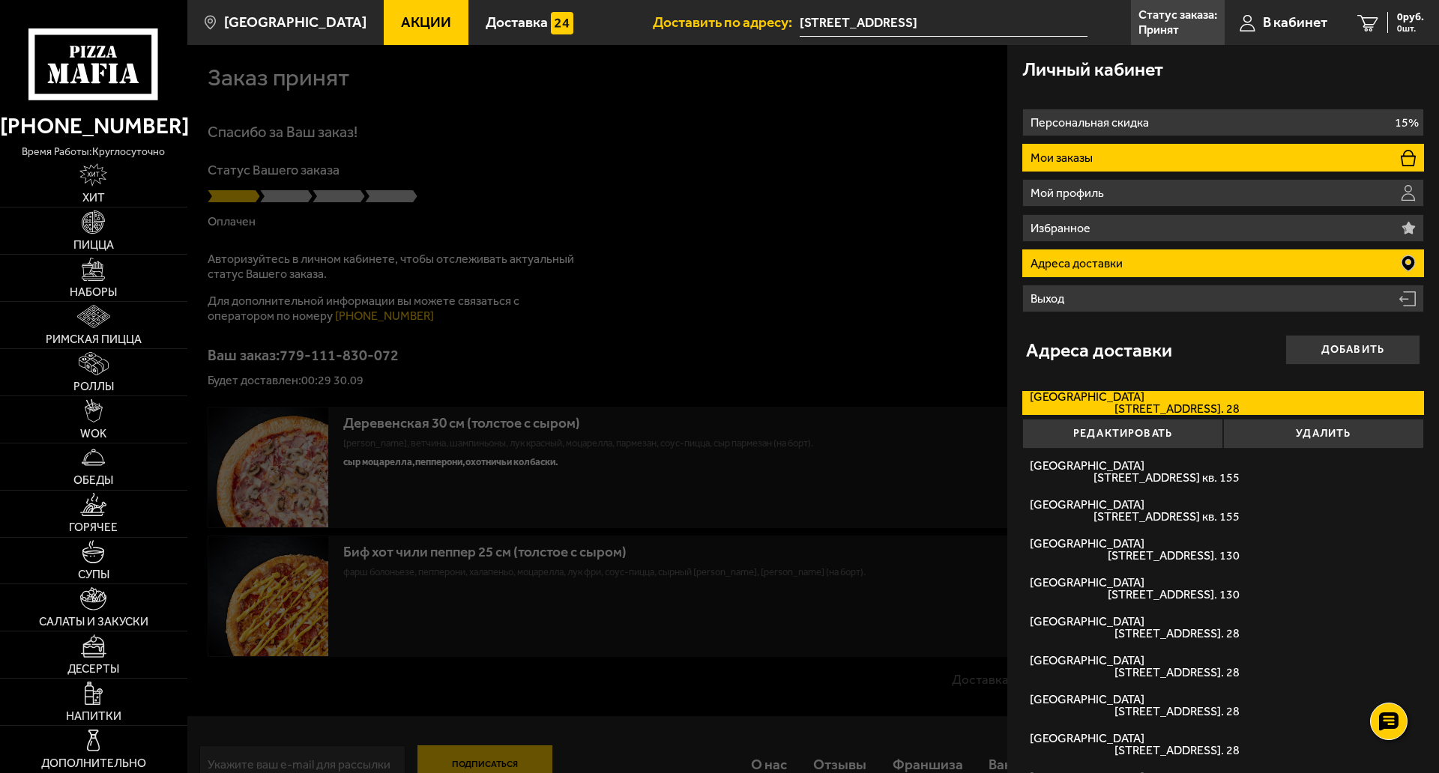
click at [1156, 163] on li "Мои заказы" at bounding box center [1223, 158] width 402 height 28
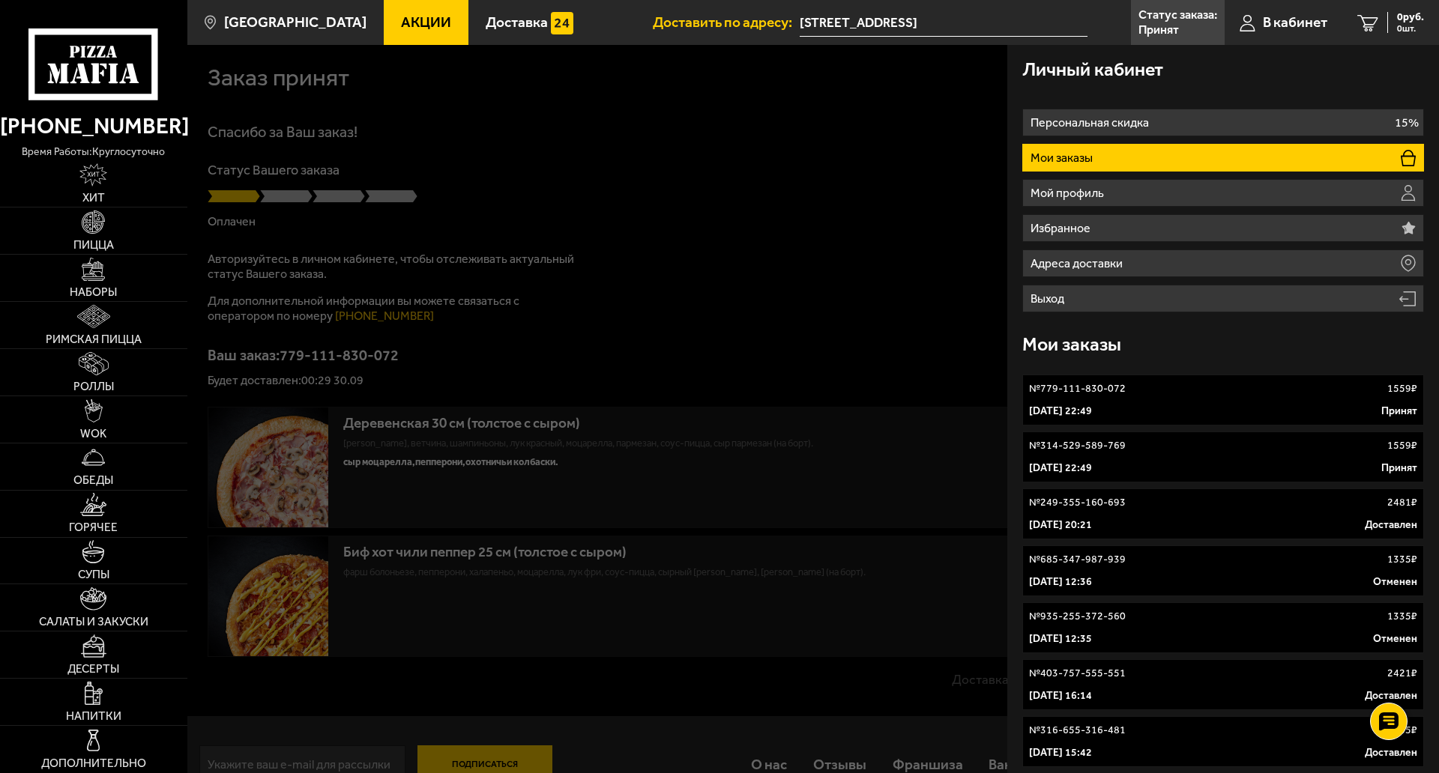
click at [1177, 395] on div "№ 779-111-830-072 1559 ₽" at bounding box center [1223, 388] width 388 height 15
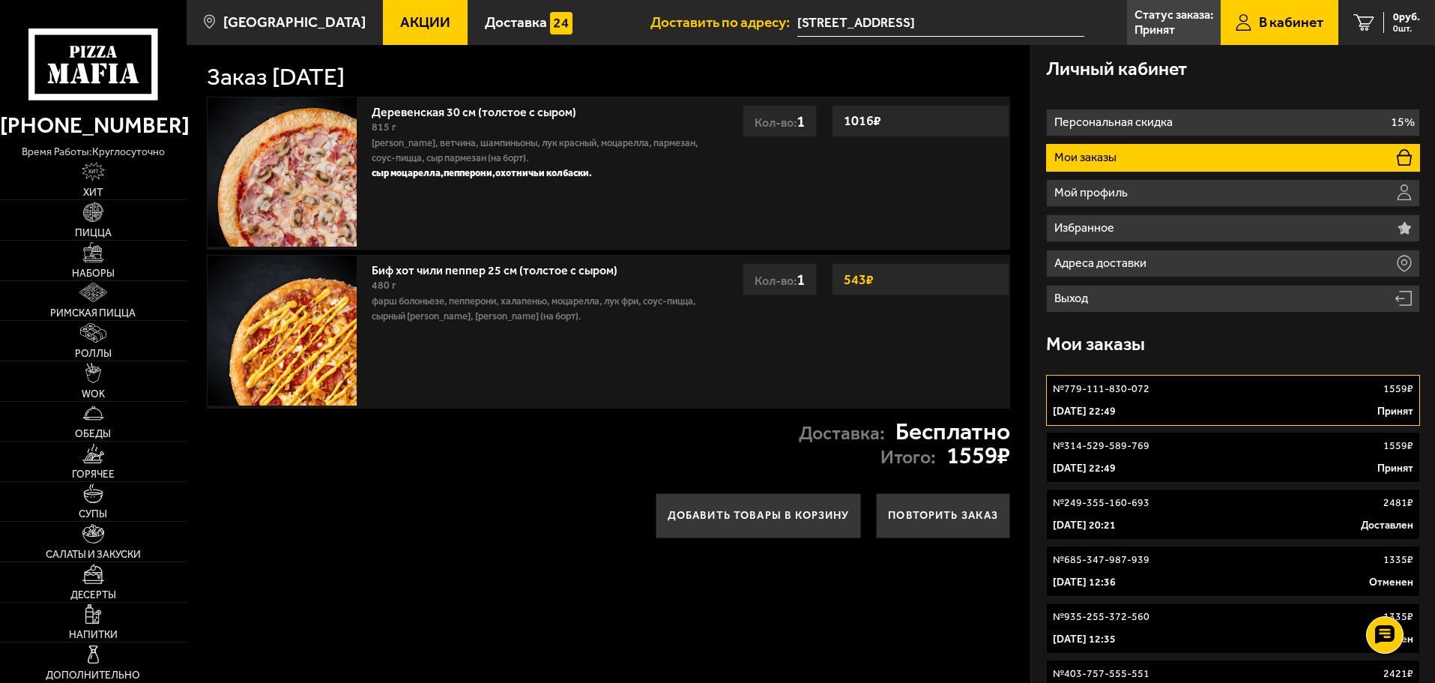
click at [1162, 151] on li "Мои заказы" at bounding box center [1233, 158] width 374 height 28
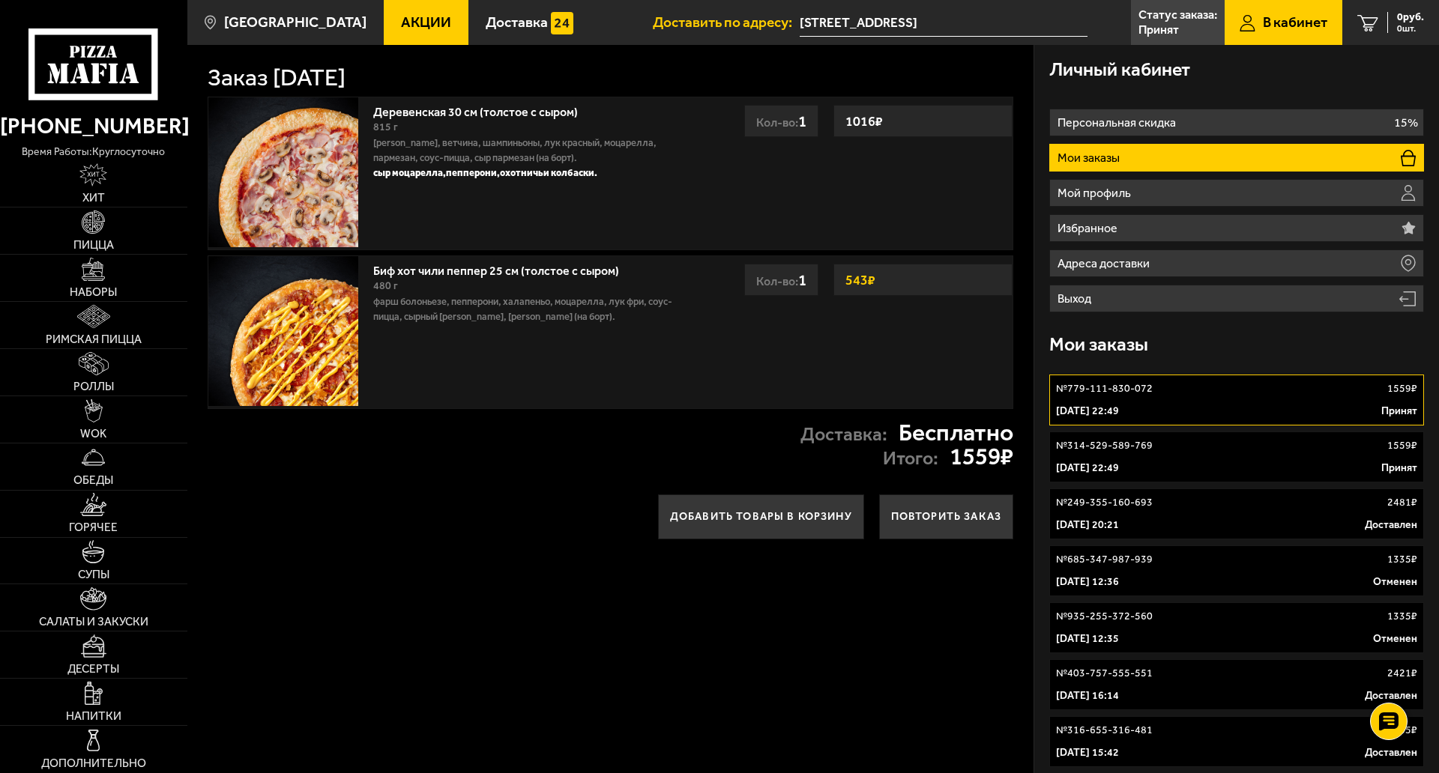
click at [1144, 21] on p "Статус заказа:" at bounding box center [1177, 15] width 79 height 12
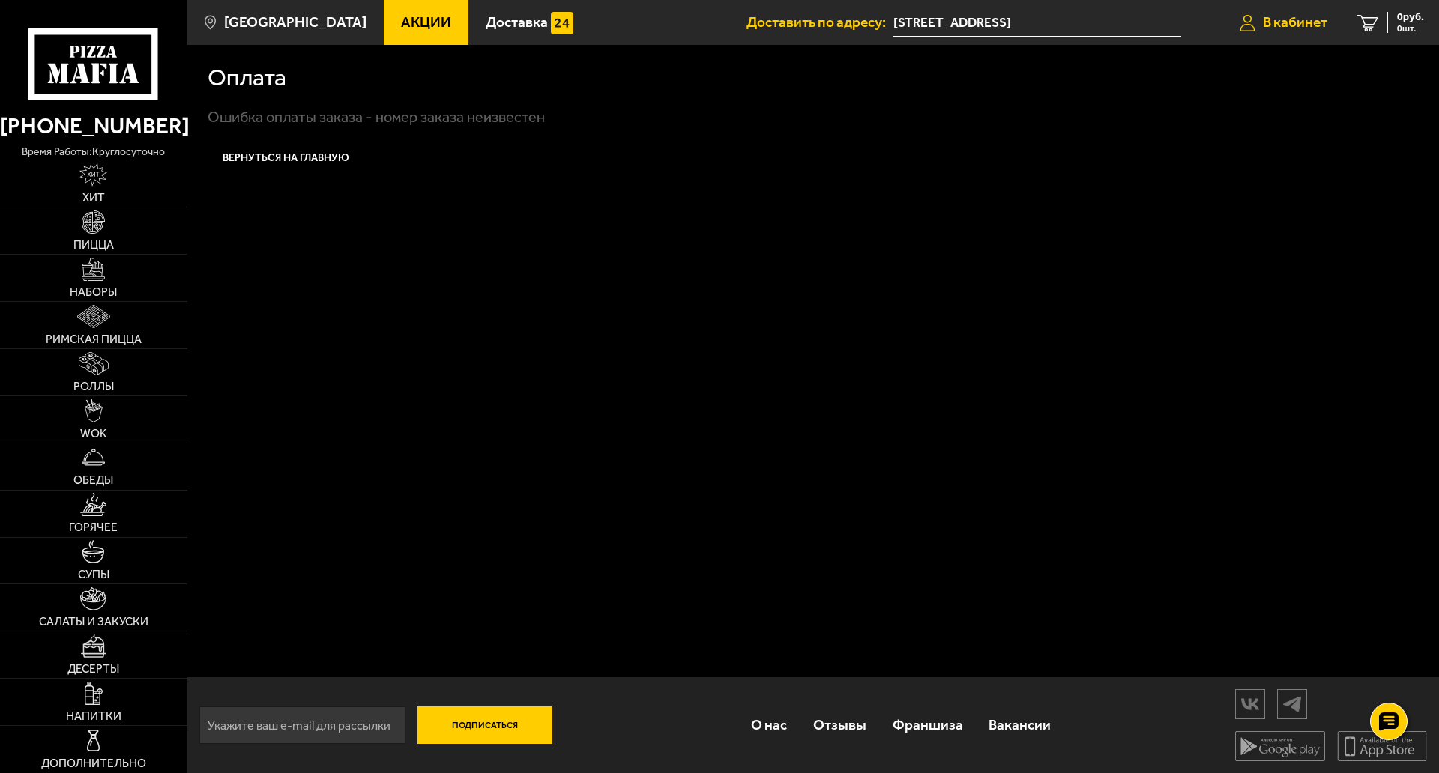
click at [1281, 20] on span "В кабинет" at bounding box center [1295, 22] width 64 height 14
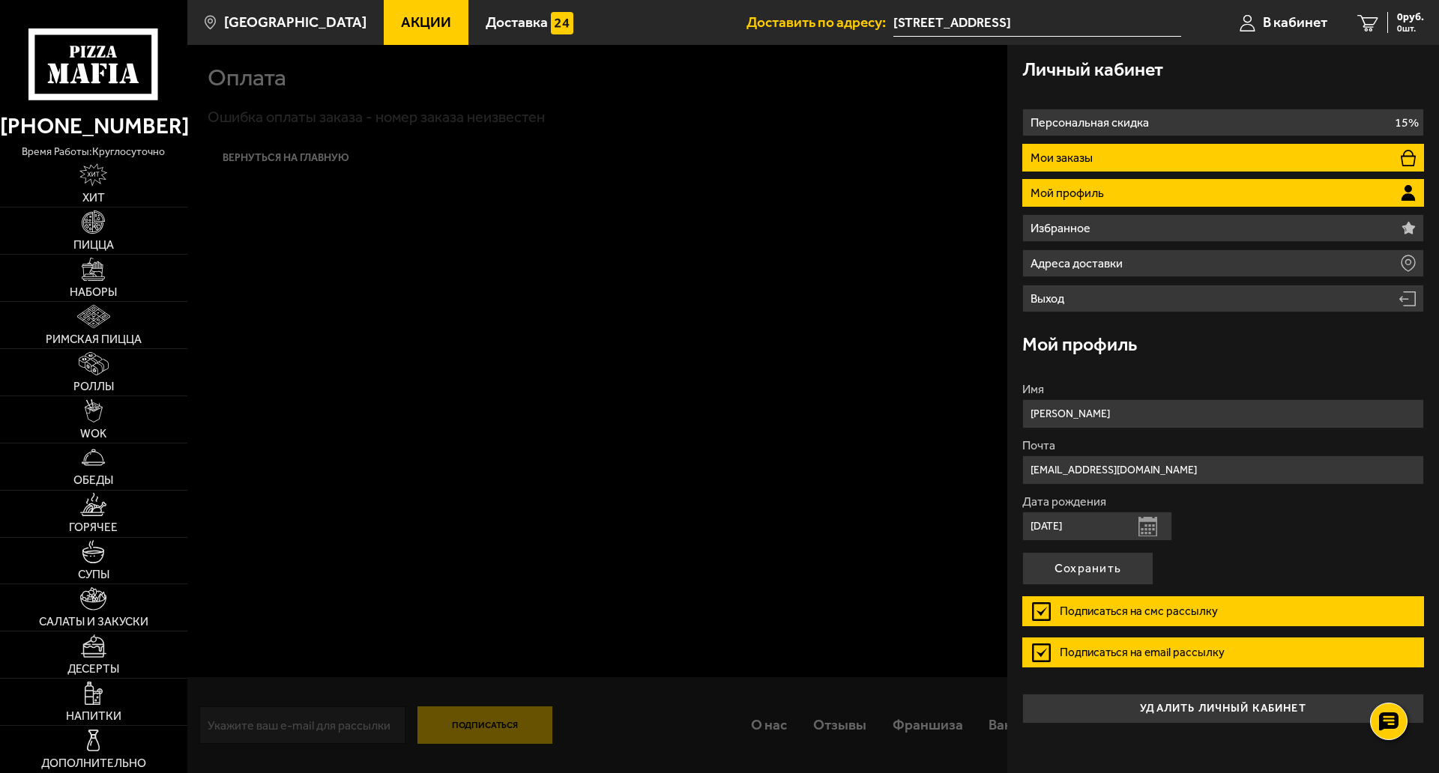
click at [1069, 152] on p "Мои заказы" at bounding box center [1063, 158] width 66 height 12
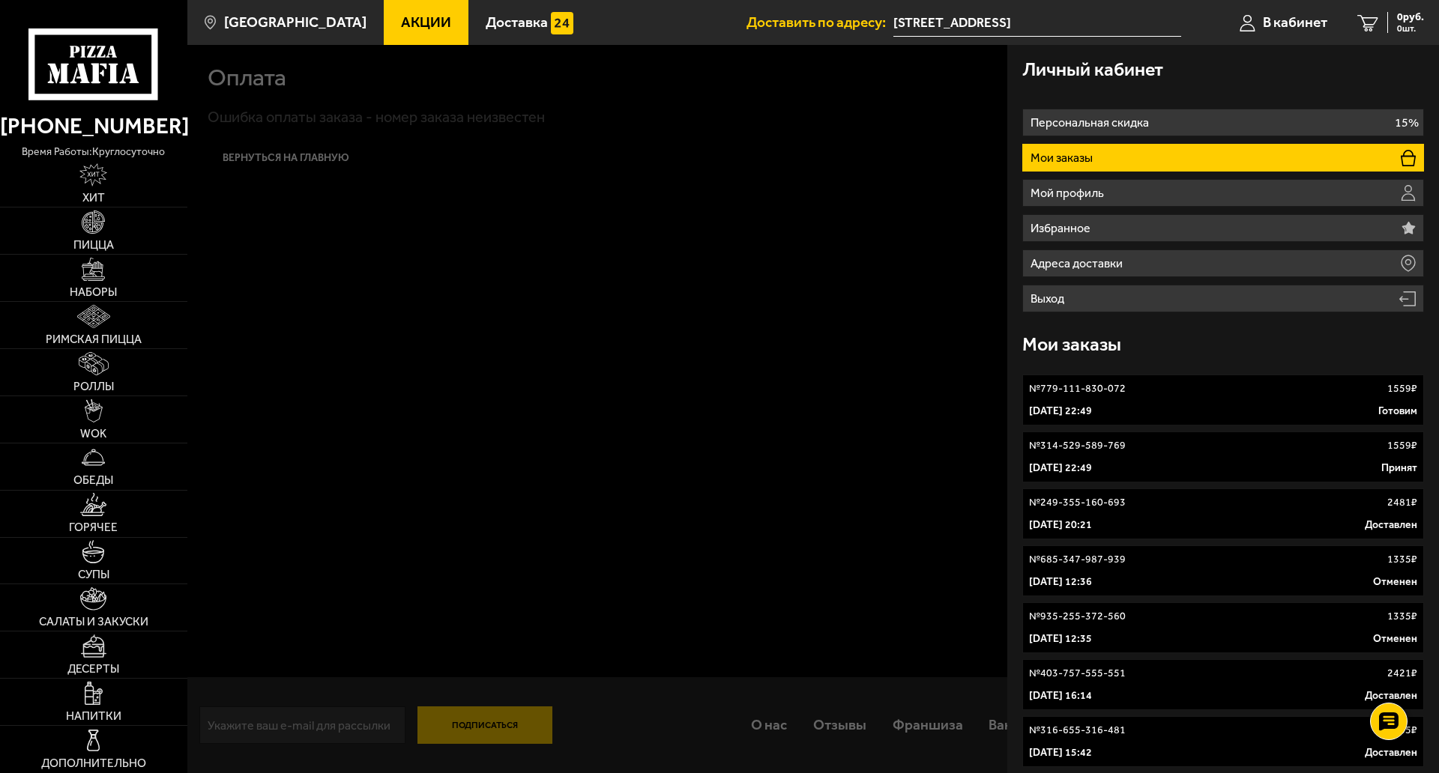
click at [1092, 408] on p "29 сентября 2025 г. 22:49" at bounding box center [1060, 411] width 63 height 15
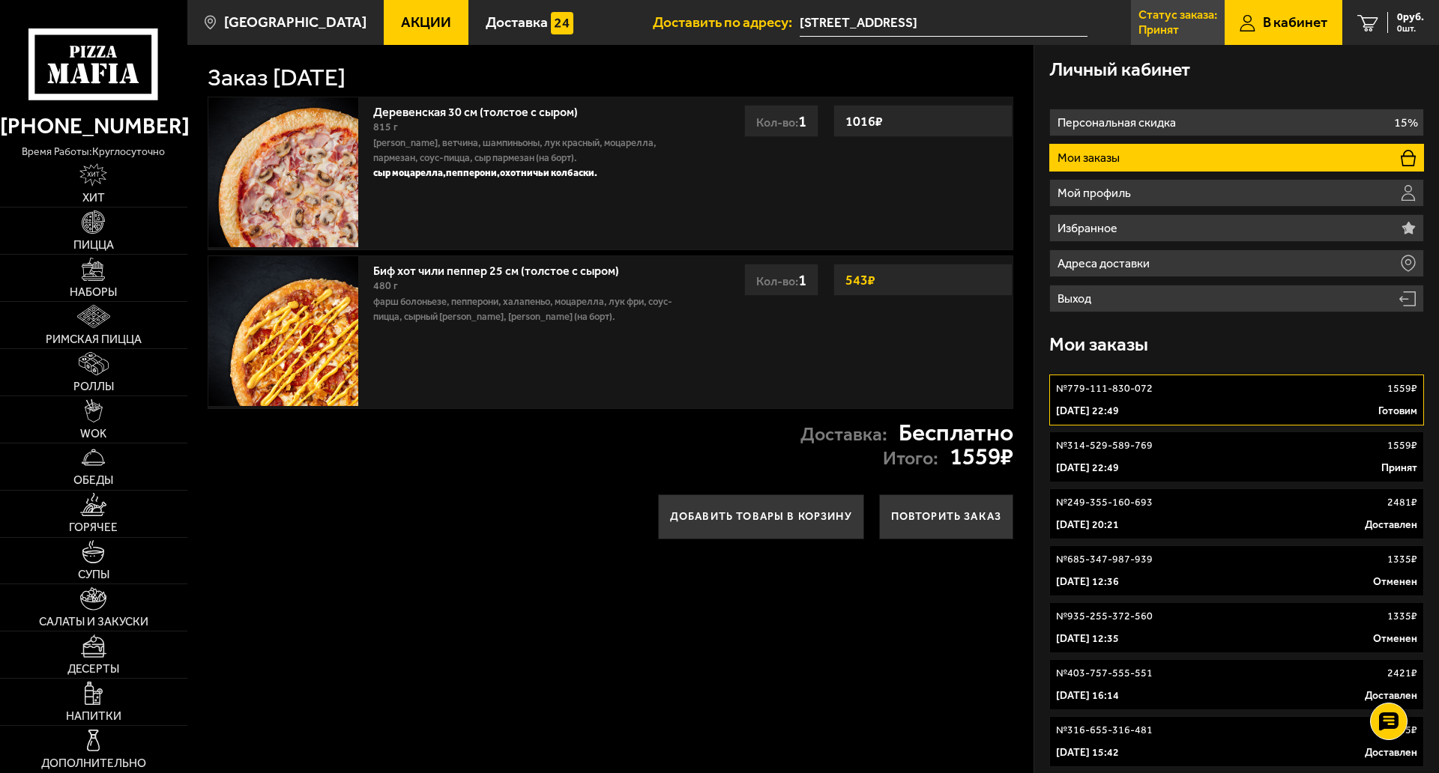
click at [1167, 13] on p "Статус заказа:" at bounding box center [1177, 15] width 79 height 12
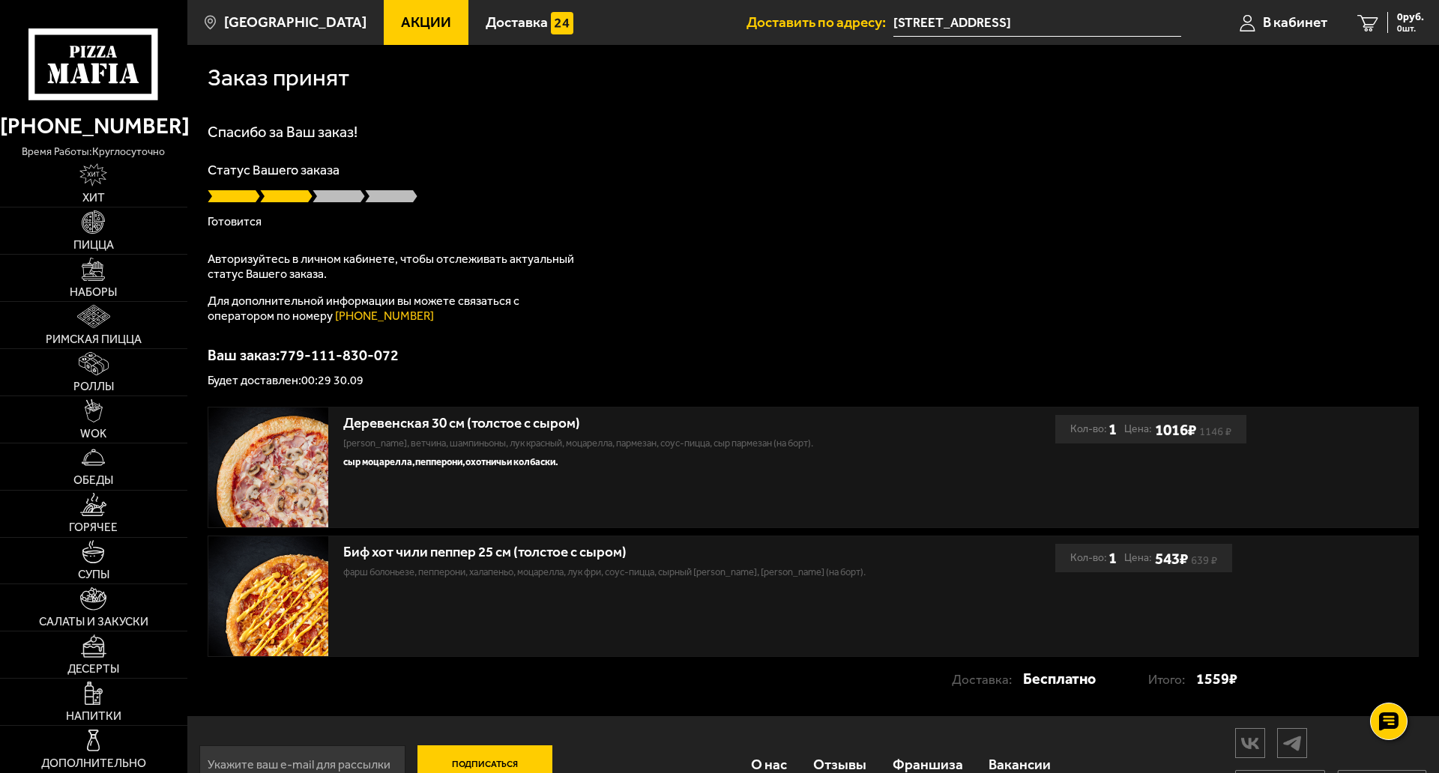
scroll to position [75, 0]
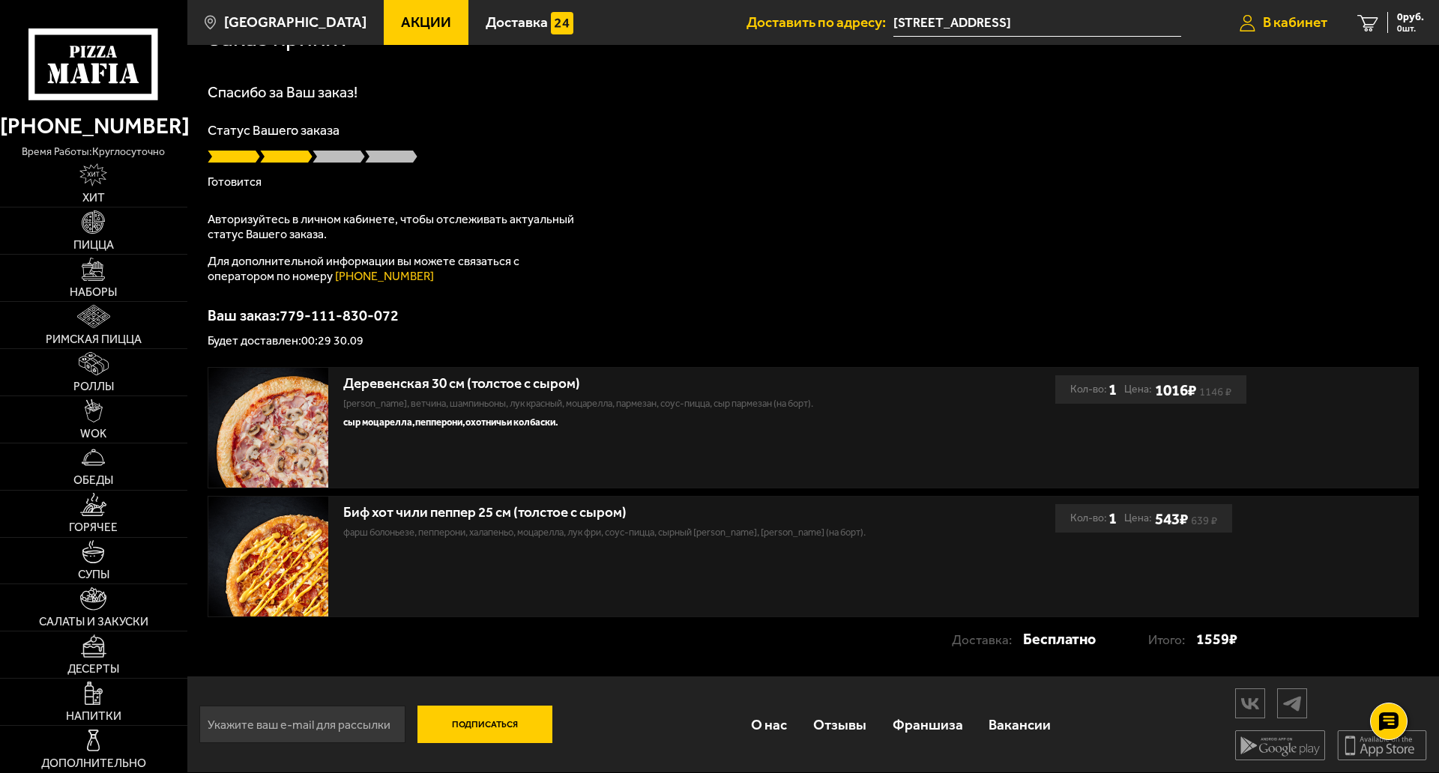
click at [1281, 19] on span "В кабинет" at bounding box center [1295, 22] width 64 height 14
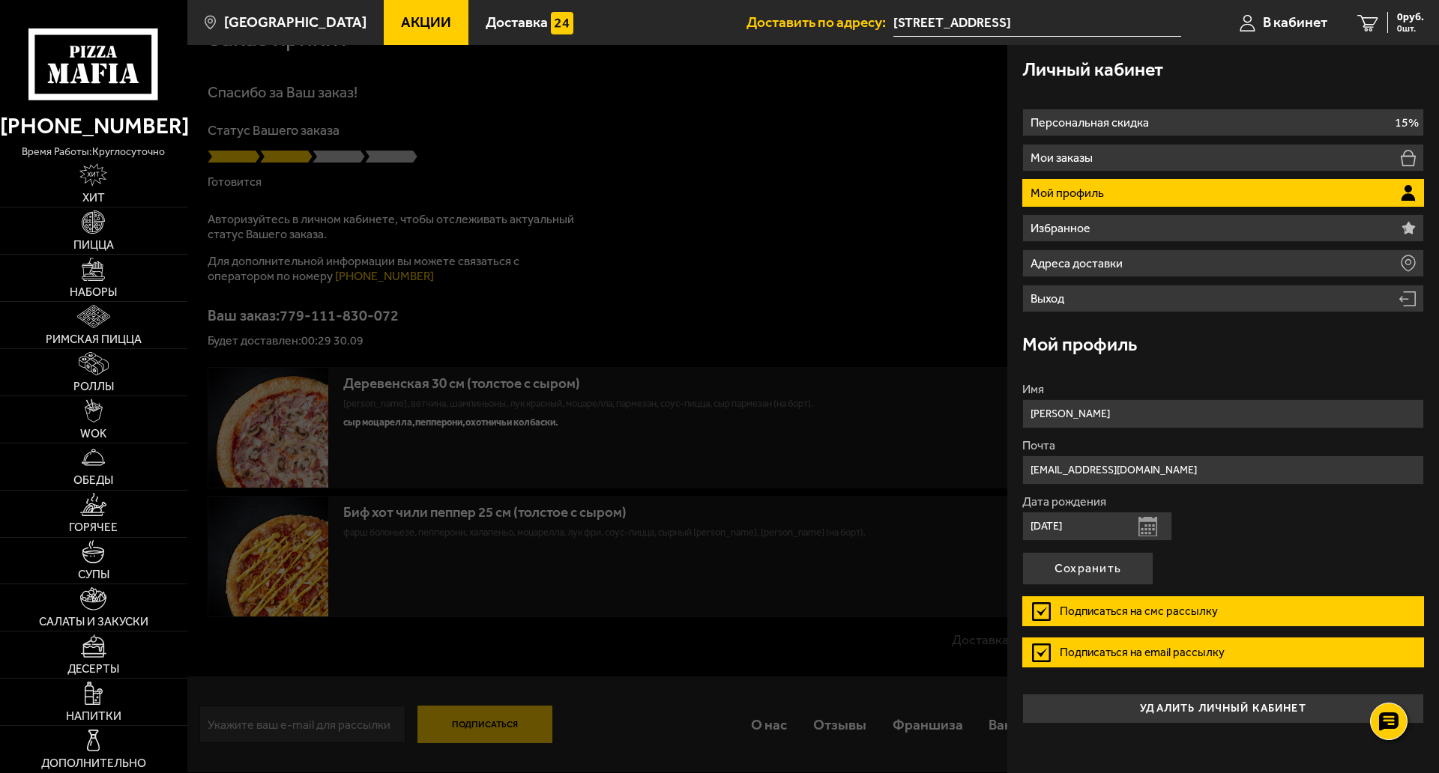
click at [884, 253] on div at bounding box center [906, 431] width 1439 height 773
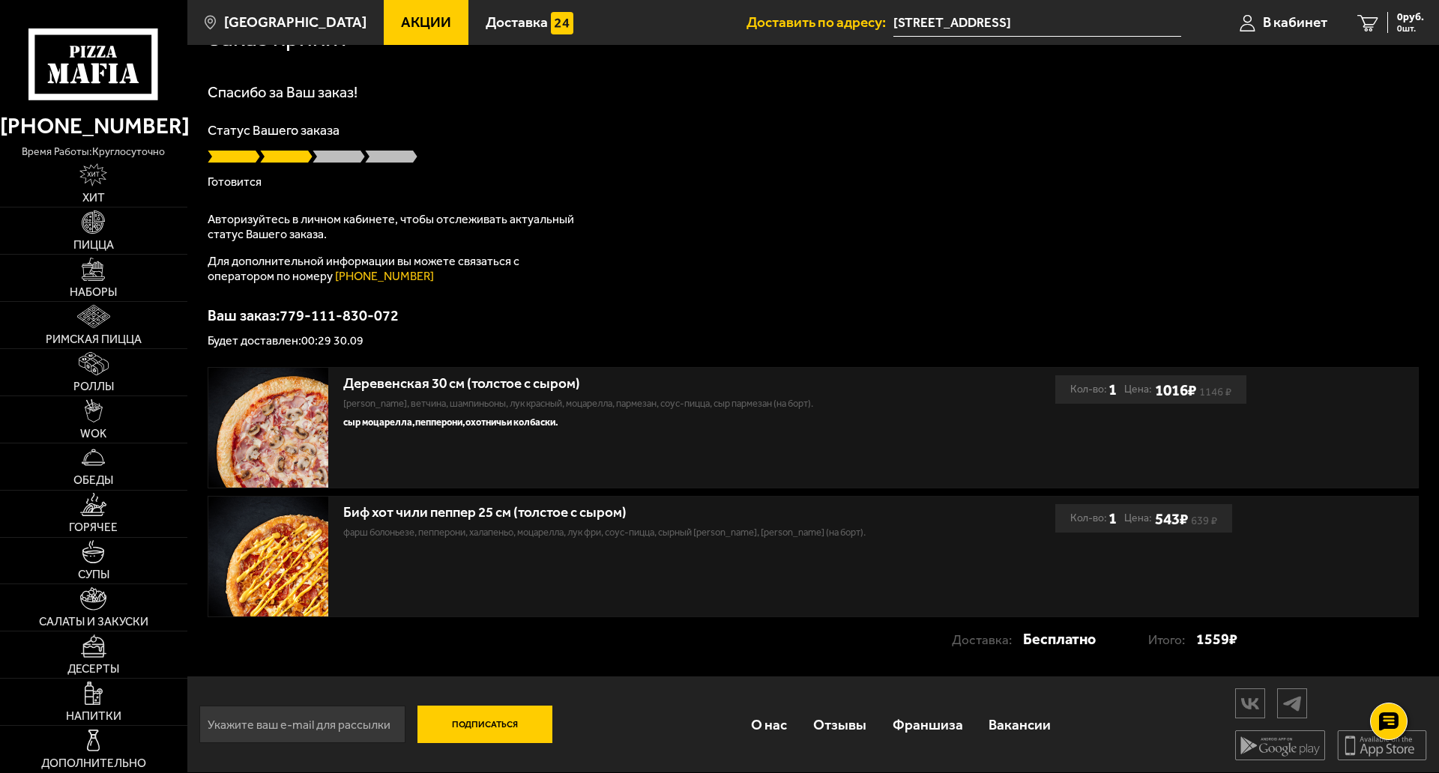
scroll to position [0, 0]
